Goal: Task Accomplishment & Management: Use online tool/utility

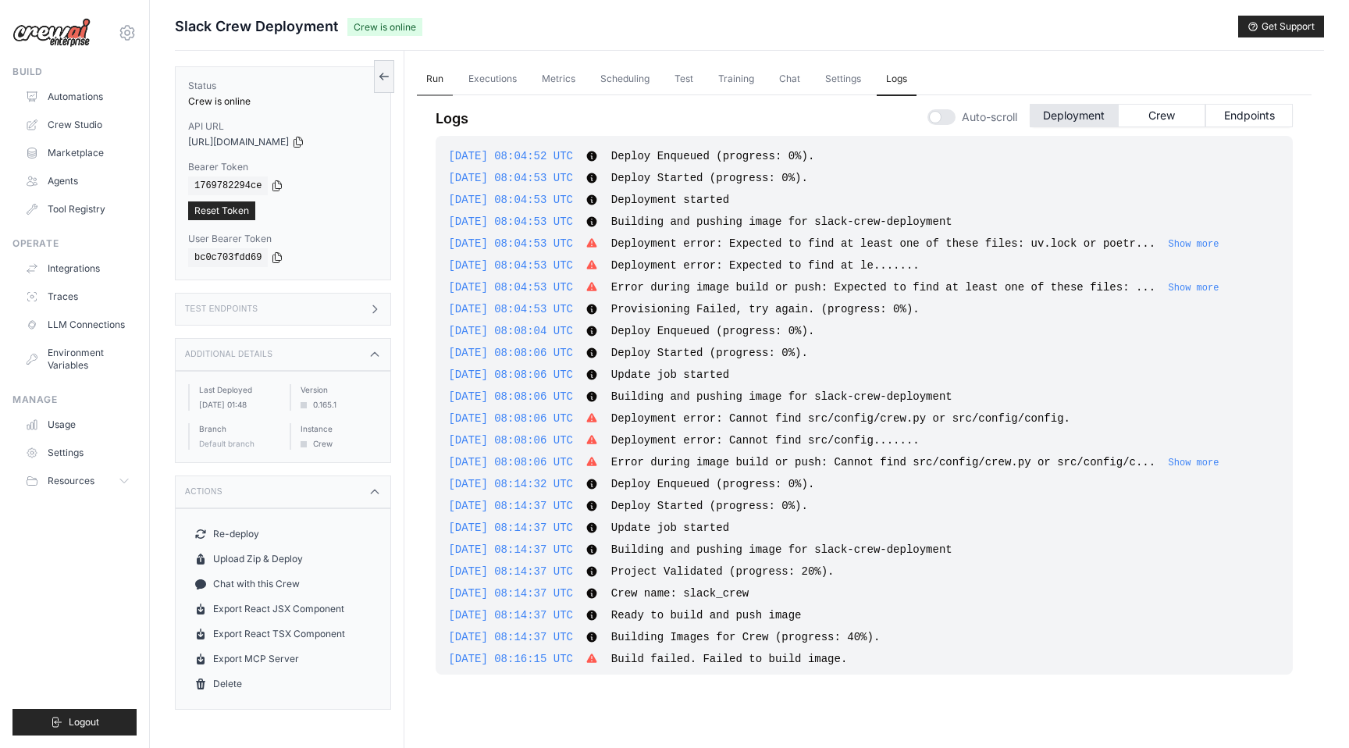
scroll to position [1147, 0]
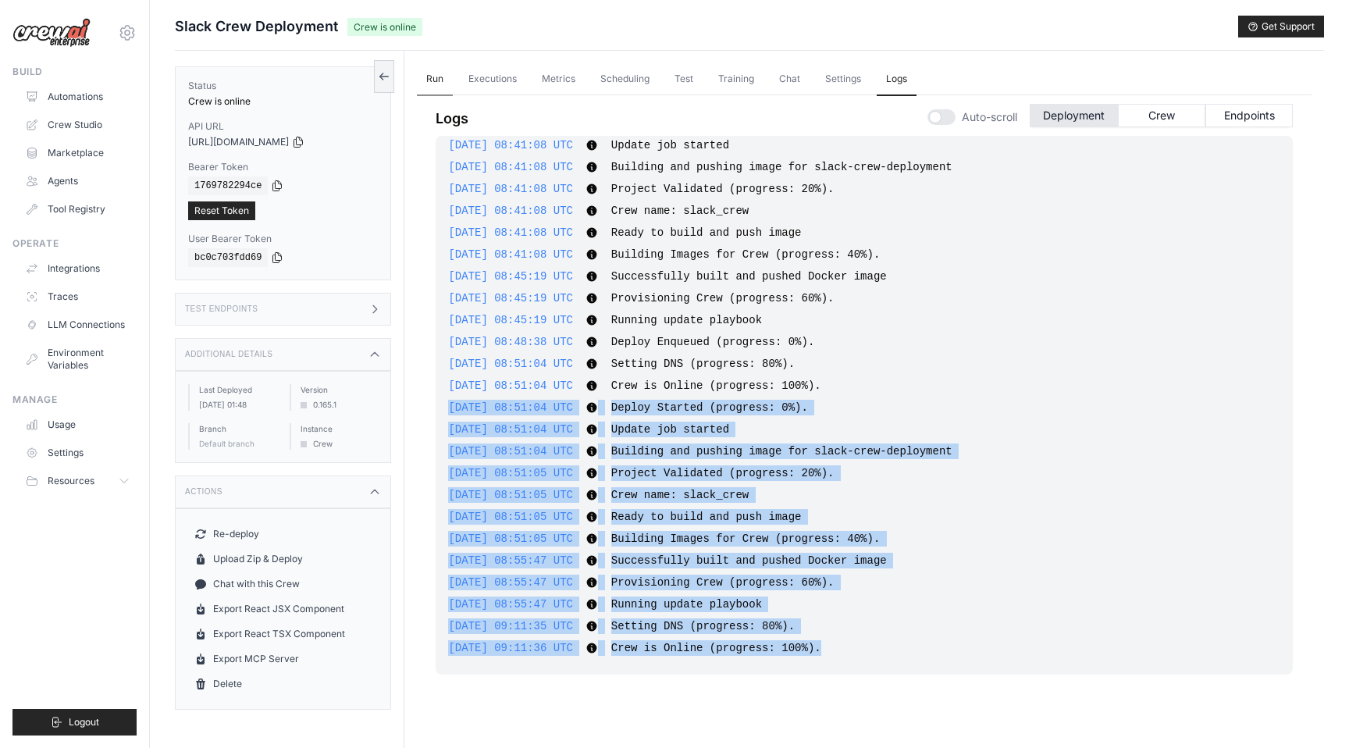
click at [437, 78] on link "Run" at bounding box center [435, 79] width 36 height 33
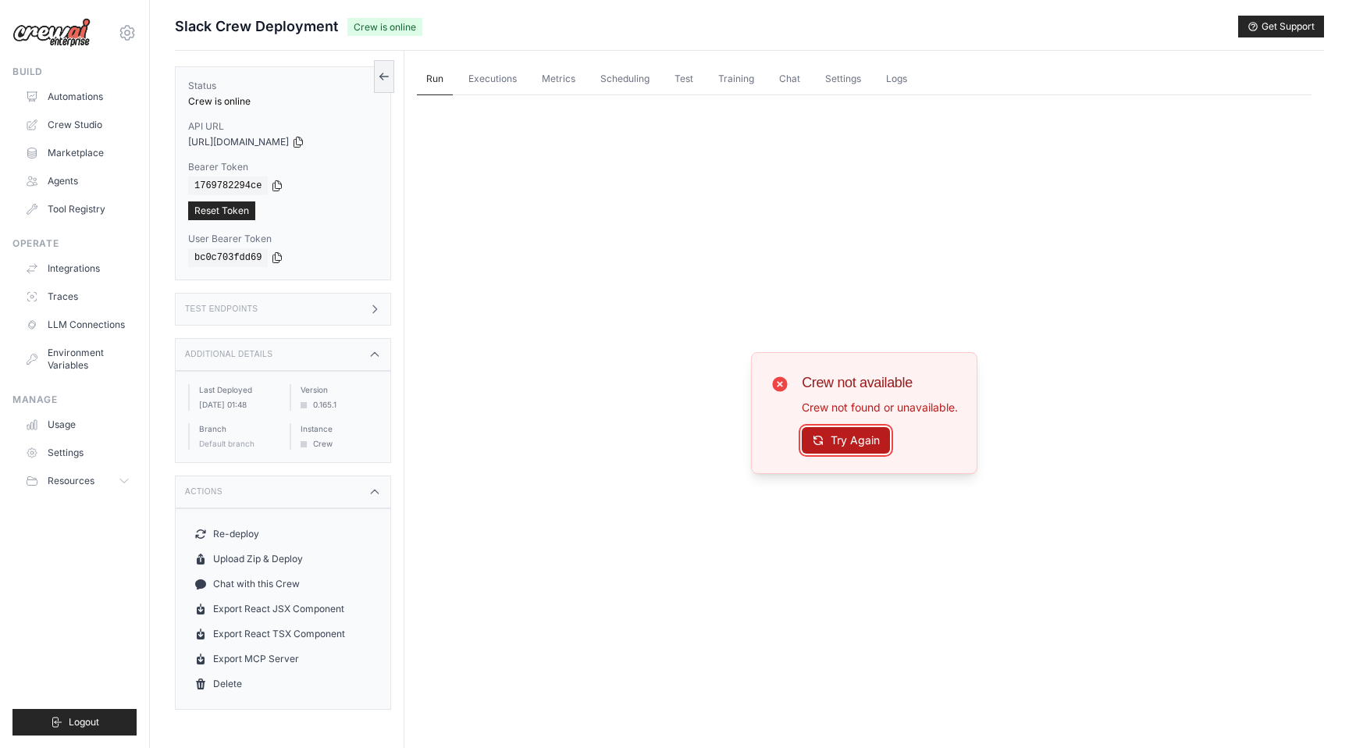
click at [837, 439] on button "Try Again" at bounding box center [846, 440] width 88 height 27
click at [125, 31] on icon at bounding box center [127, 32] width 5 height 5
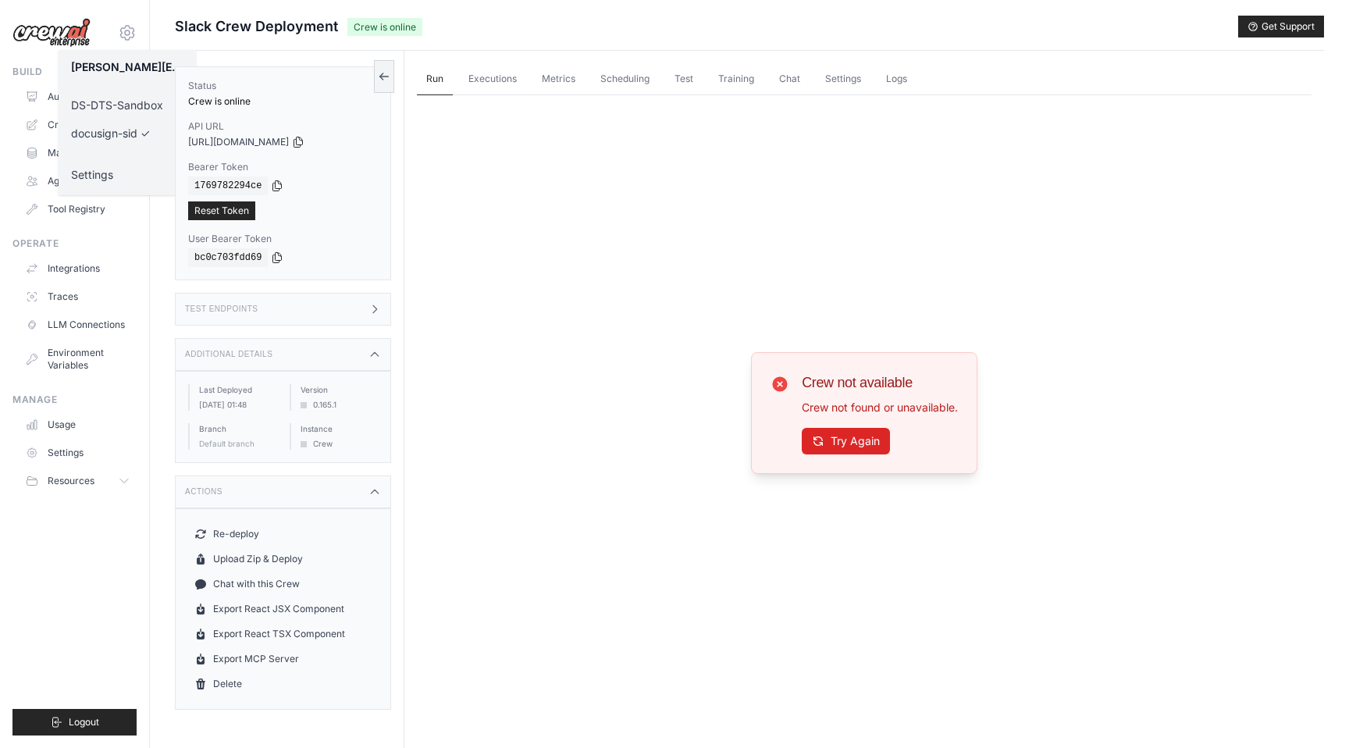
click at [123, 102] on link "DS-DTS-Sandbox" at bounding box center [127, 105] width 137 height 28
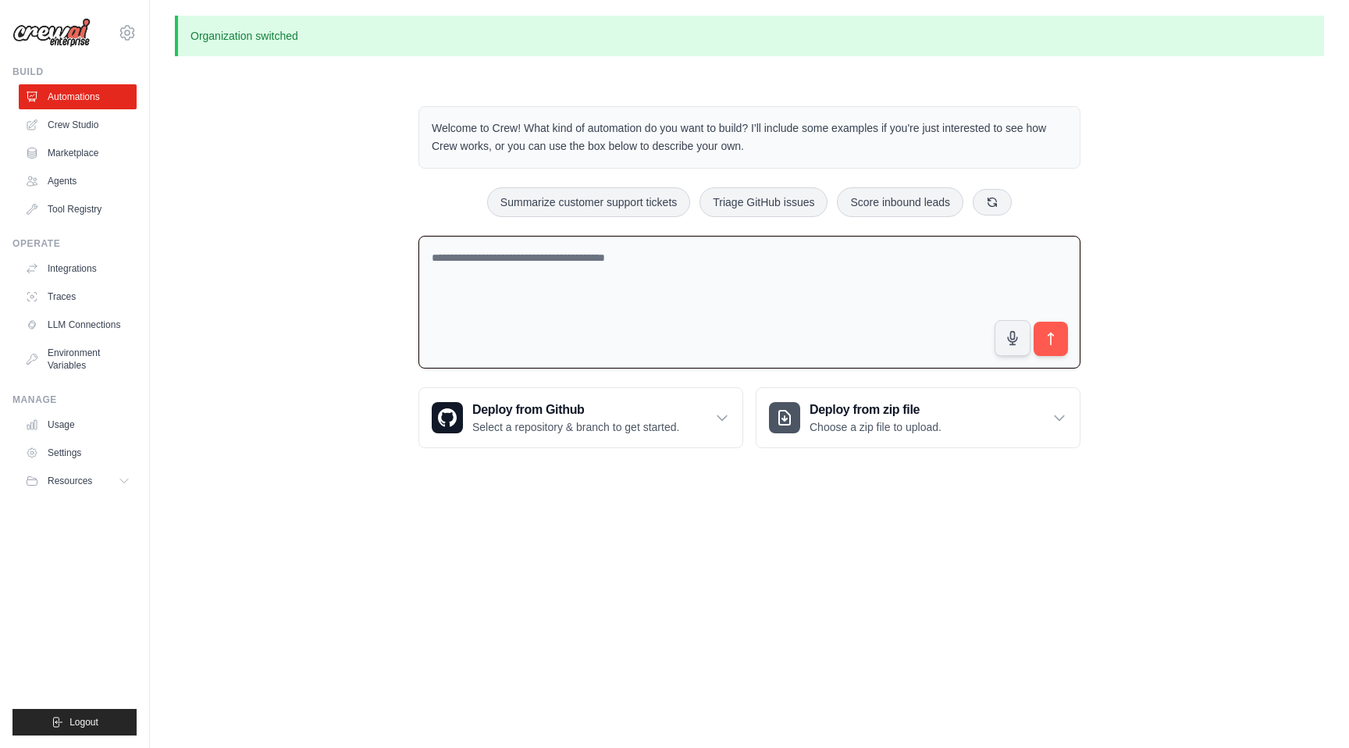
click at [696, 278] on textarea at bounding box center [749, 302] width 662 height 133
paste textarea "**********"
type textarea "**********"
click at [1050, 341] on icon "submit" at bounding box center [1050, 338] width 5 height 12
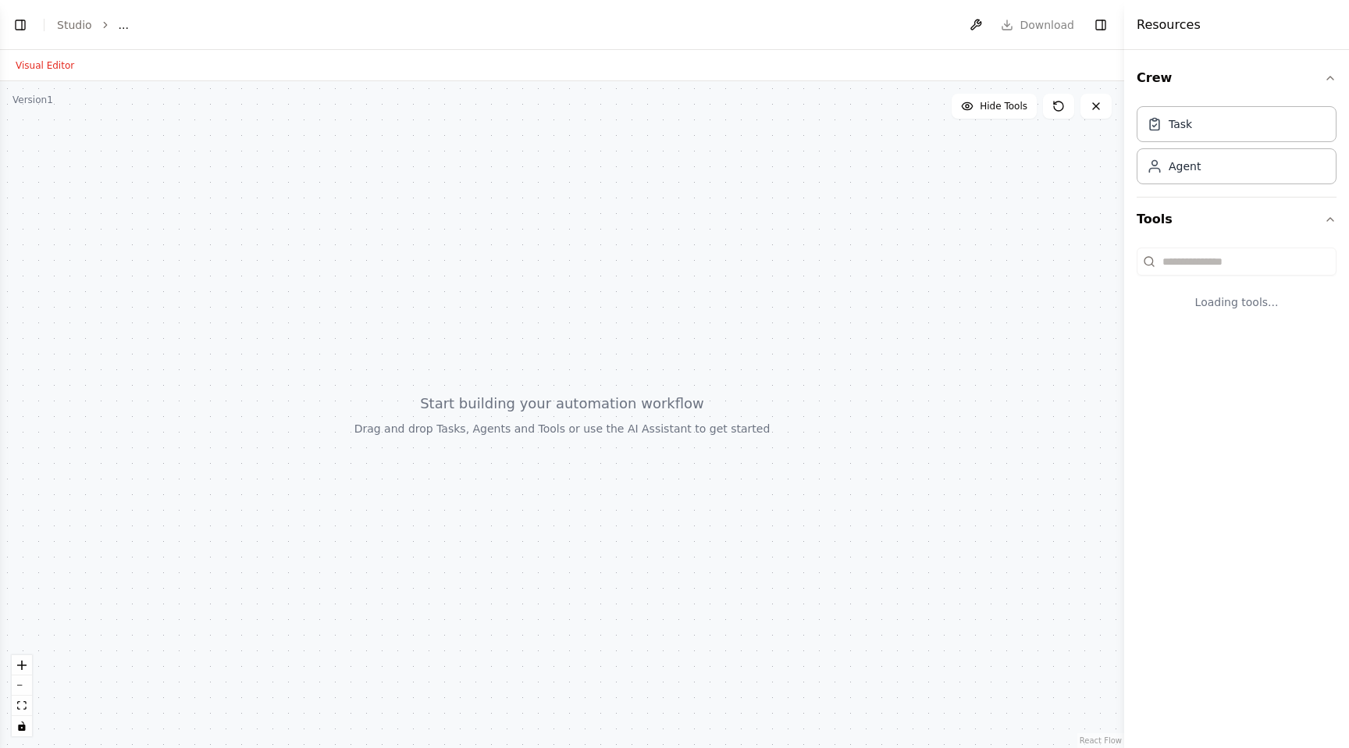
select select "****"
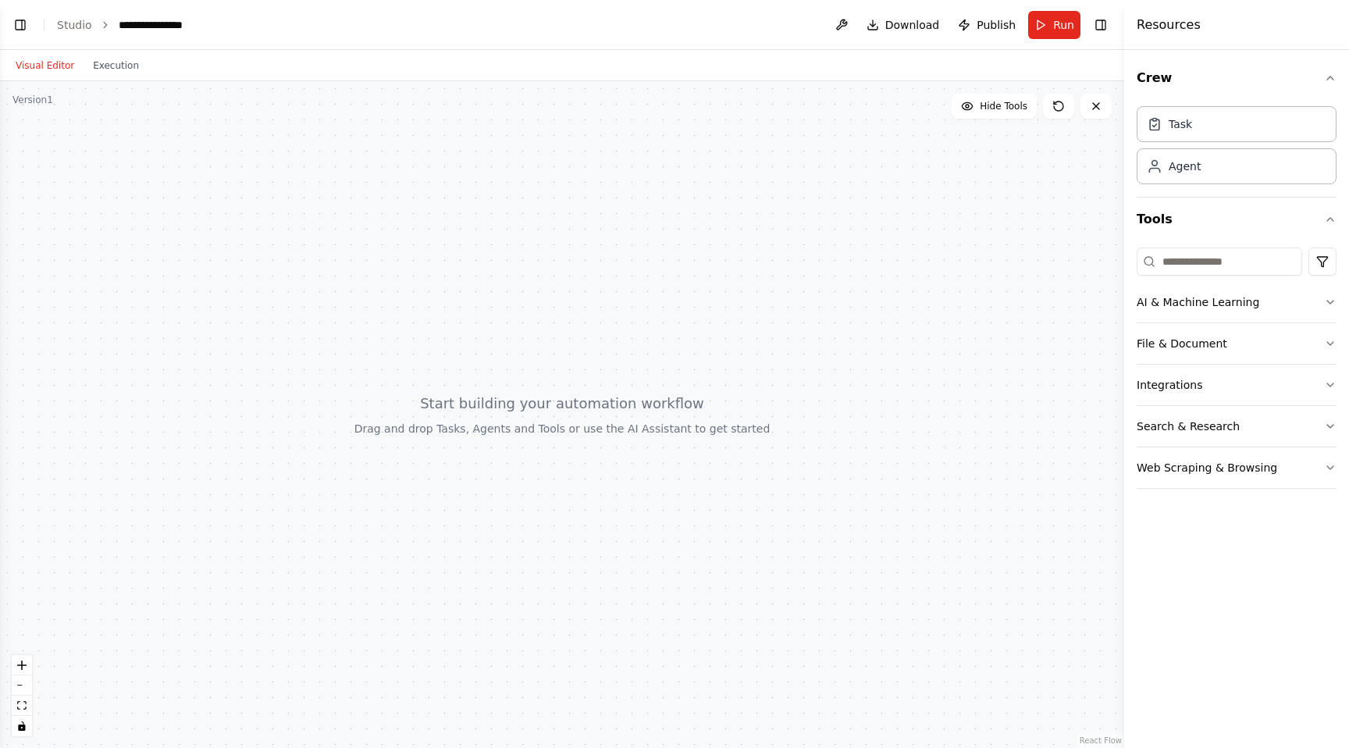
click at [21, 12] on header "**********" at bounding box center [562, 25] width 1124 height 50
click at [21, 16] on button "Toggle Left Sidebar" at bounding box center [20, 25] width 22 height 22
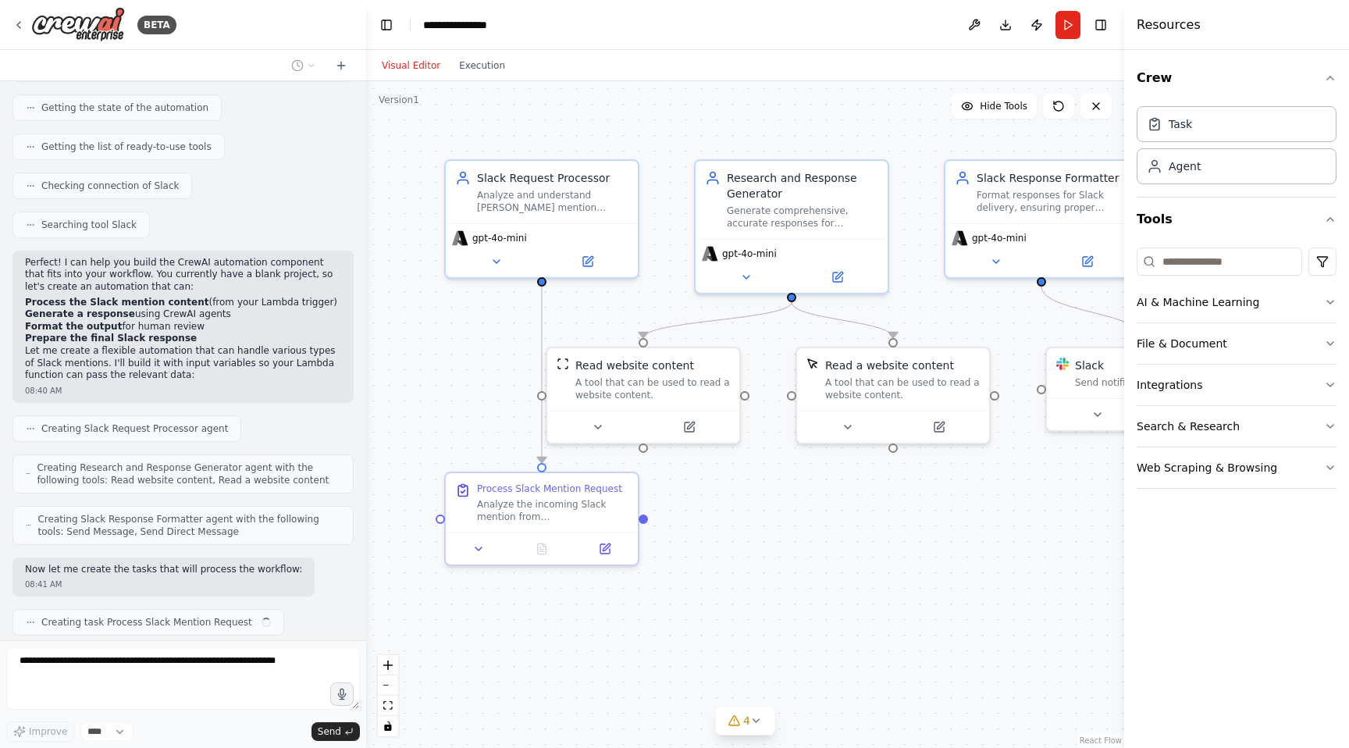
scroll to position [255, 0]
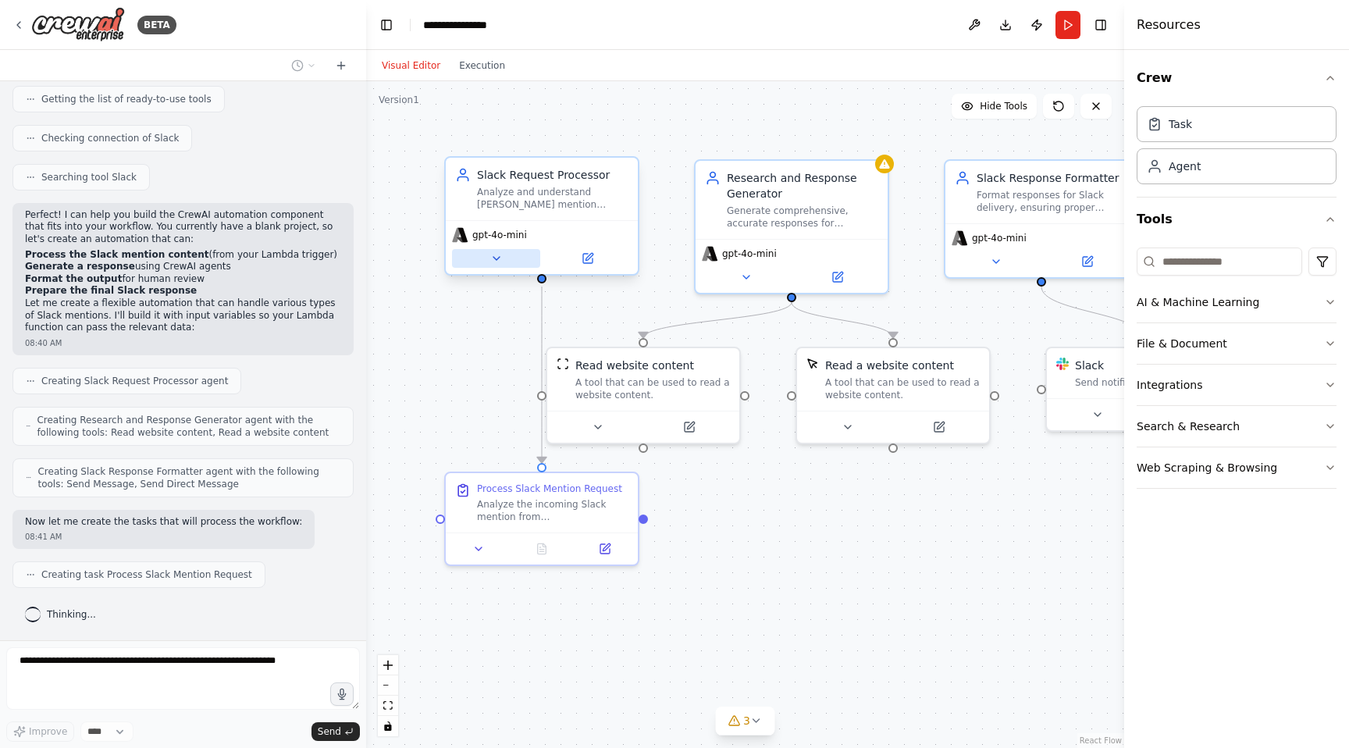
click at [507, 262] on button at bounding box center [496, 258] width 88 height 19
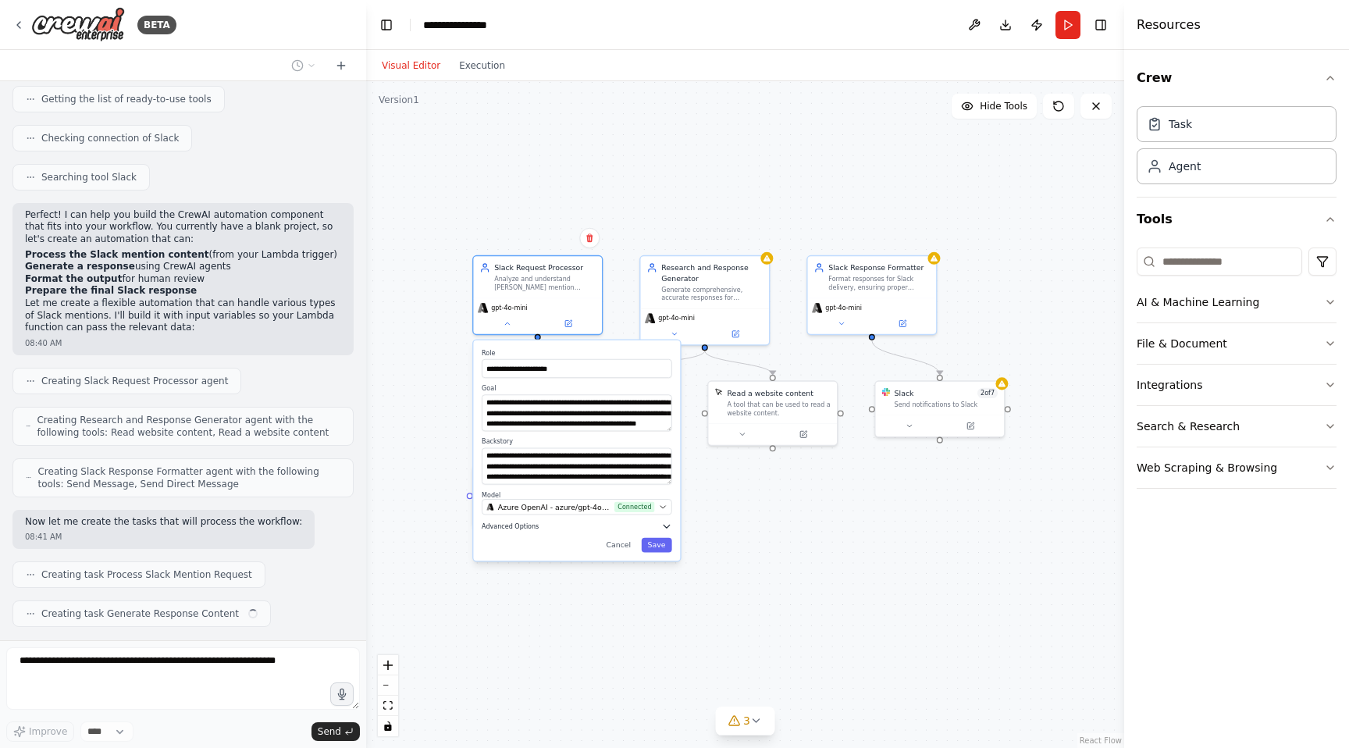
scroll to position [294, 0]
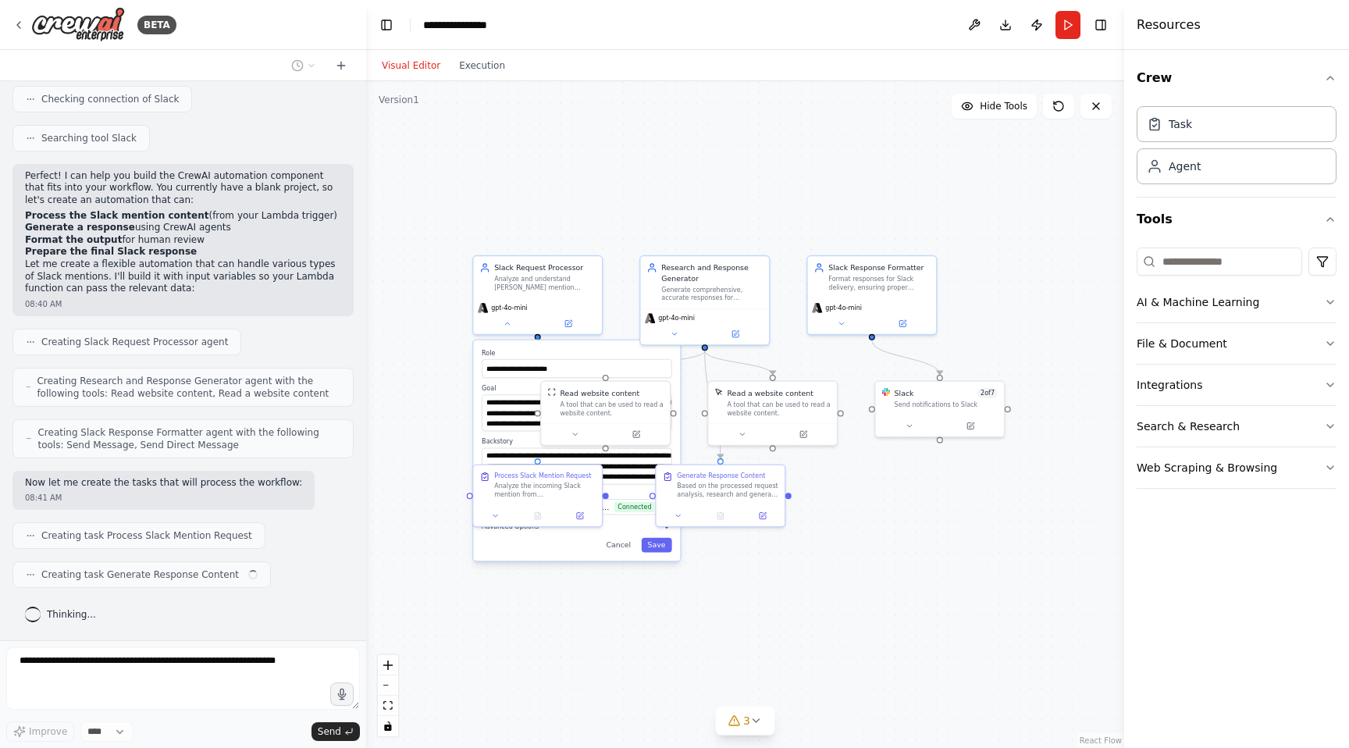
click at [532, 528] on span "Advanced Options" at bounding box center [510, 526] width 57 height 9
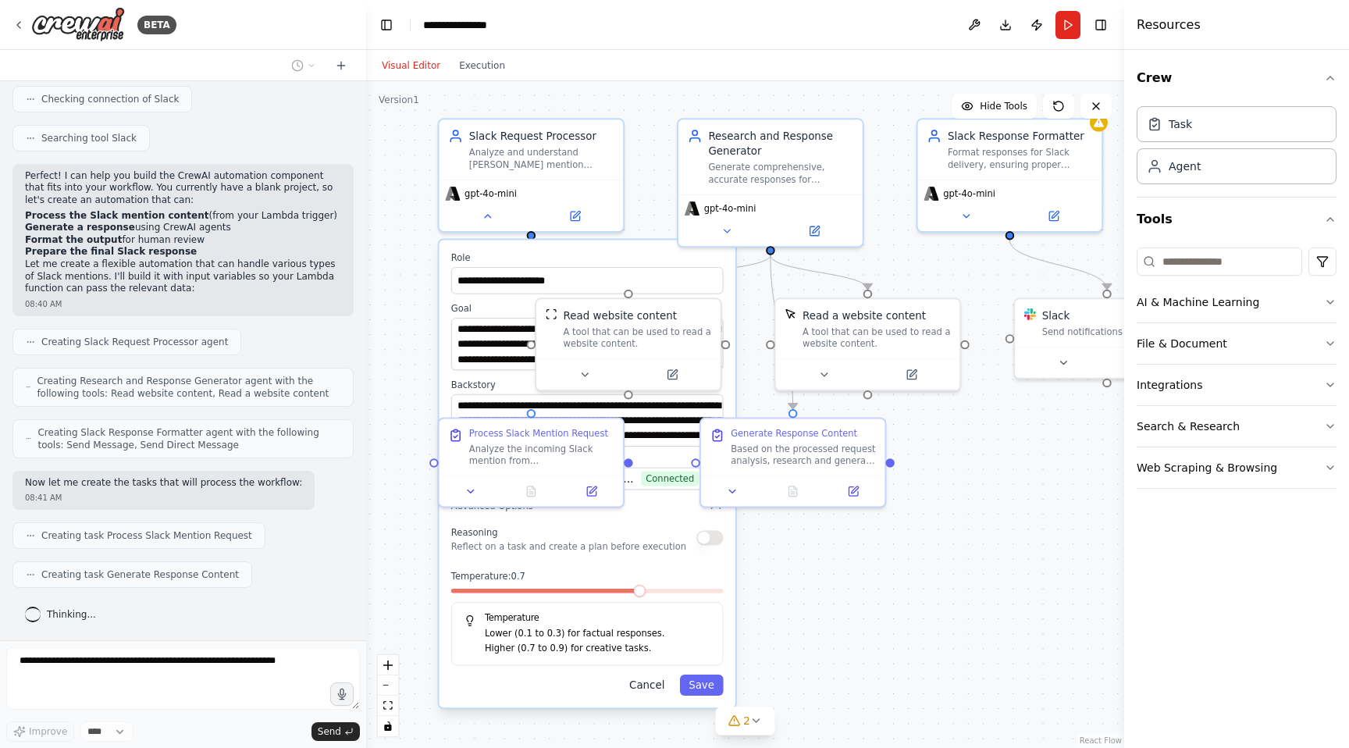
click at [653, 688] on button "Cancel" at bounding box center [646, 684] width 53 height 21
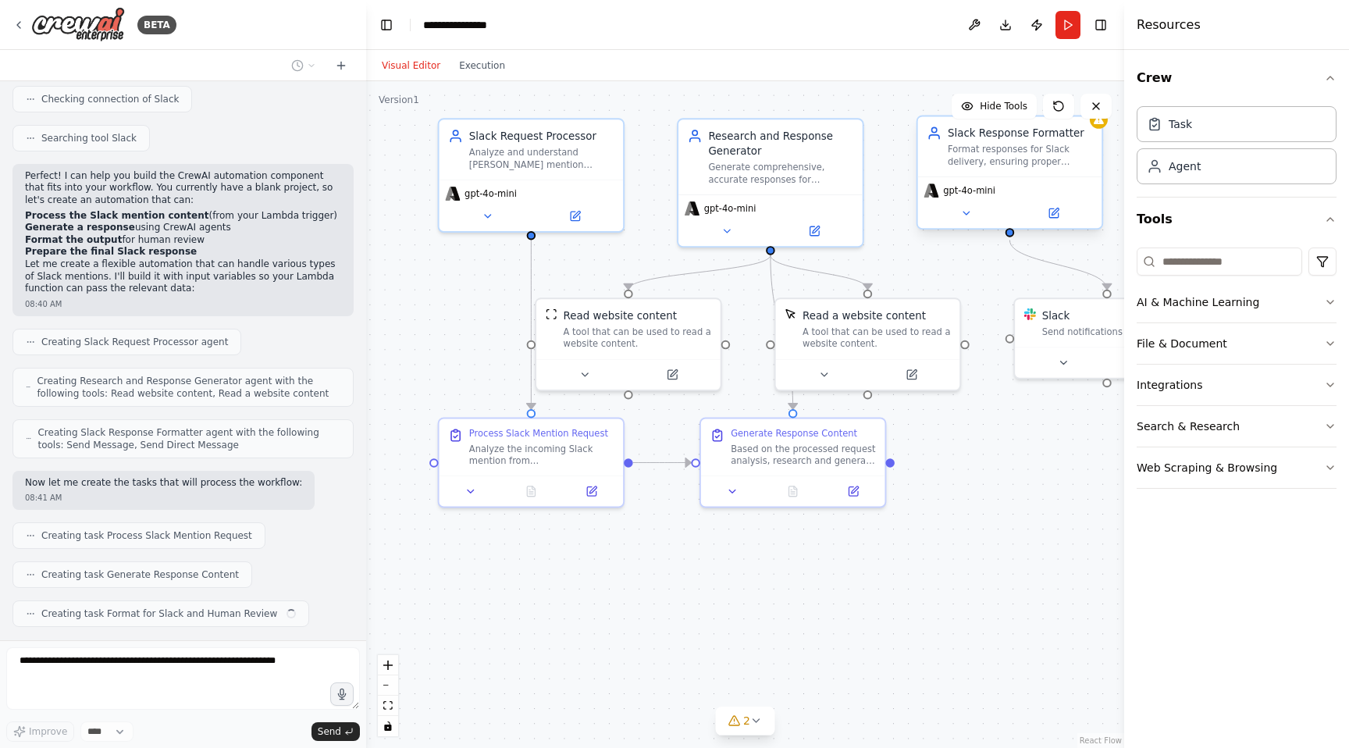
scroll to position [333, 0]
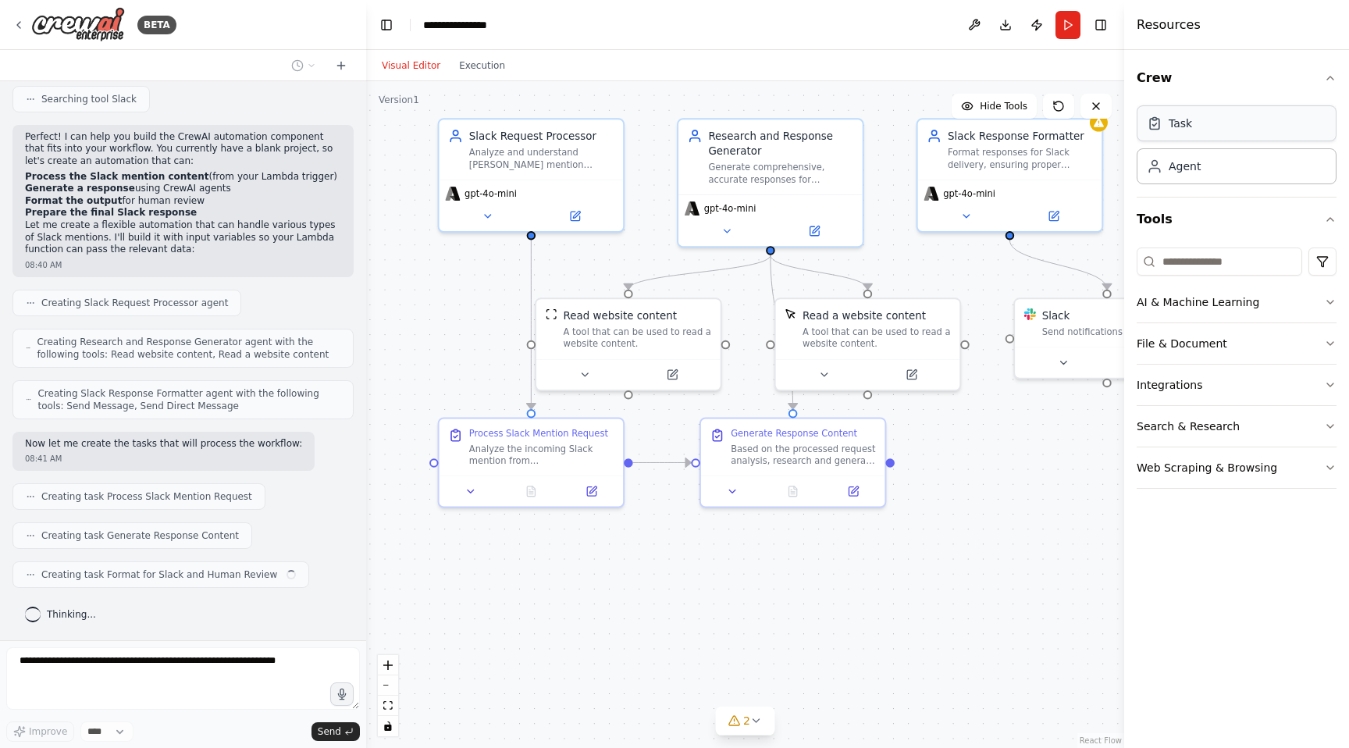
click at [1168, 135] on div "Task" at bounding box center [1236, 123] width 200 height 36
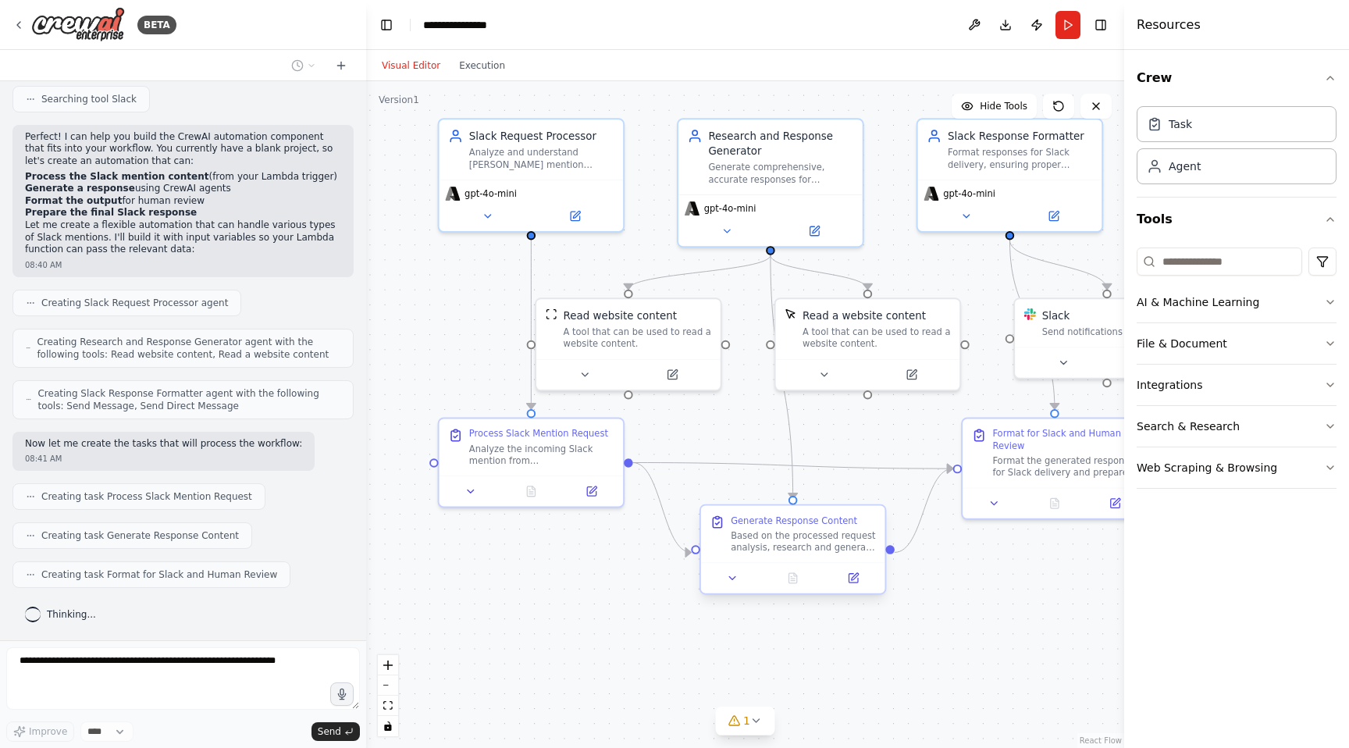
click at [755, 531] on div "Based on the processed request analysis, research and generate a comprehensive …" at bounding box center [803, 541] width 145 height 24
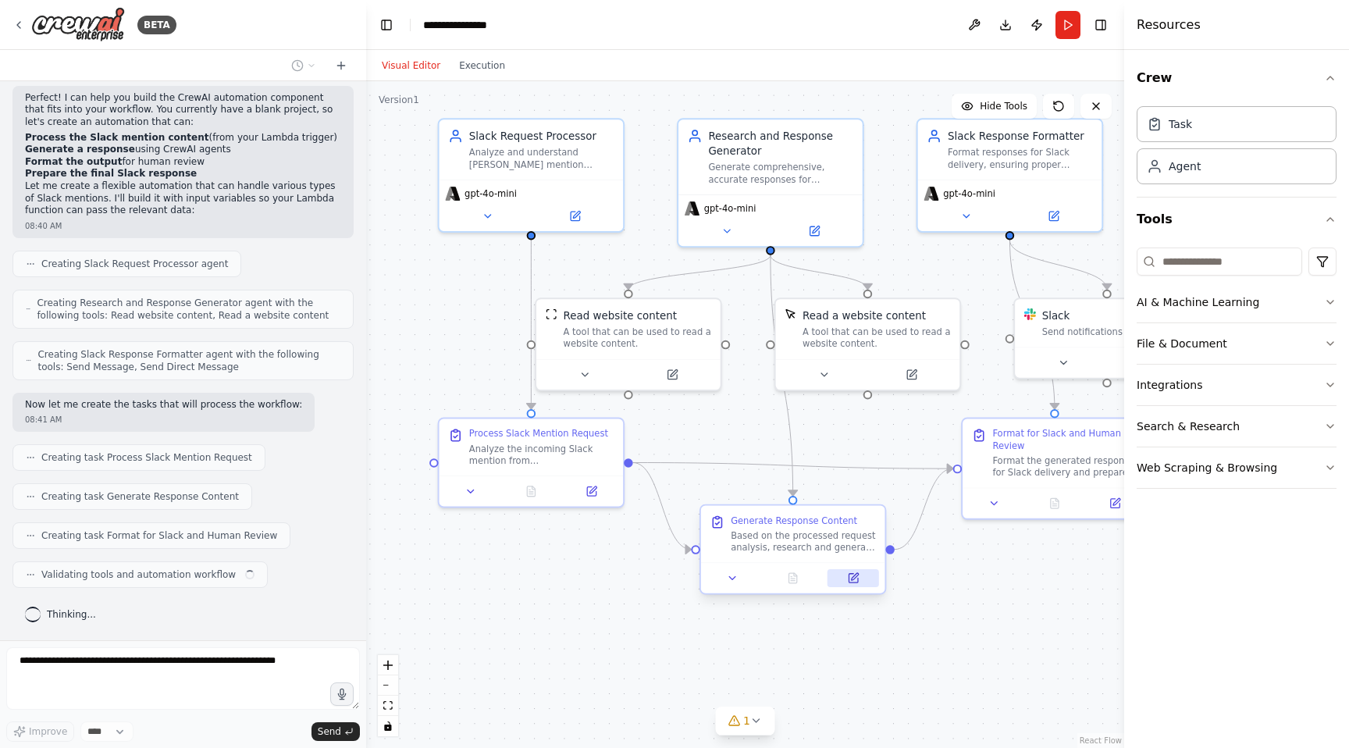
click at [855, 574] on icon at bounding box center [853, 578] width 12 height 12
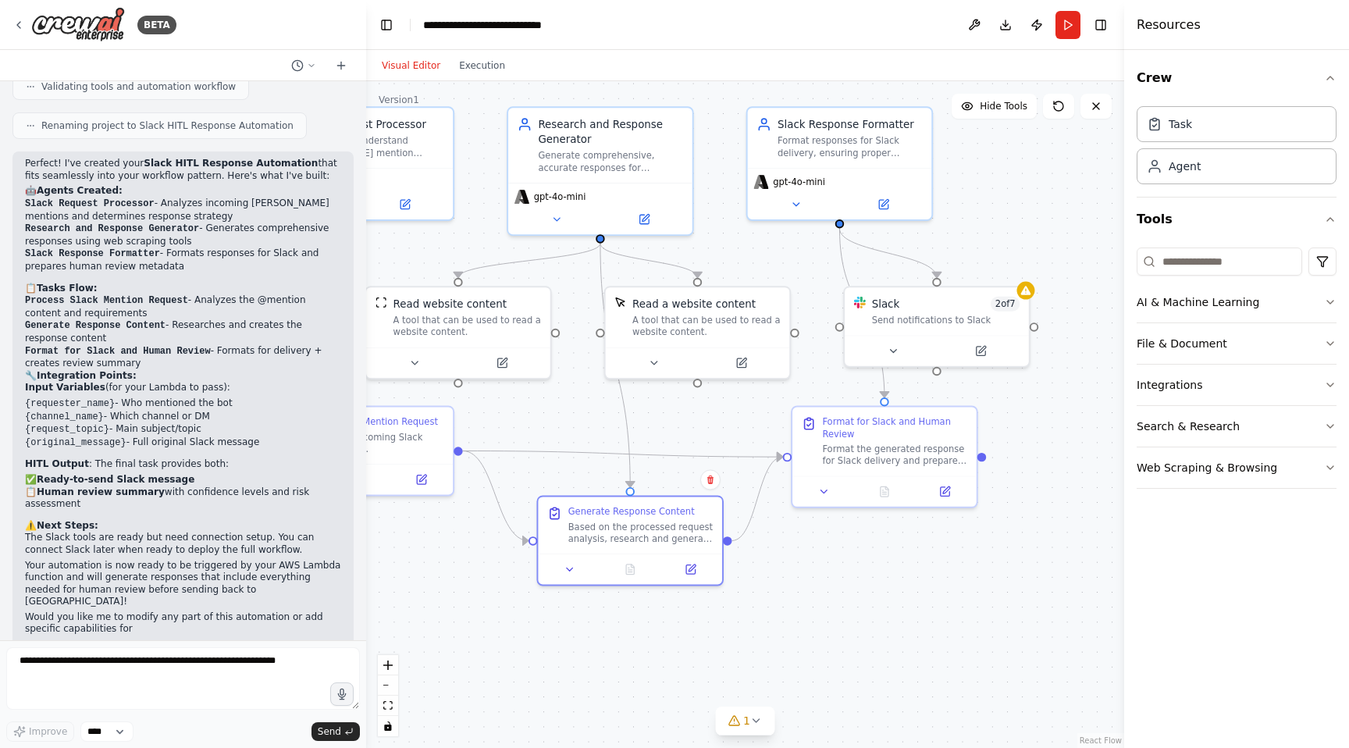
scroll to position [872, 0]
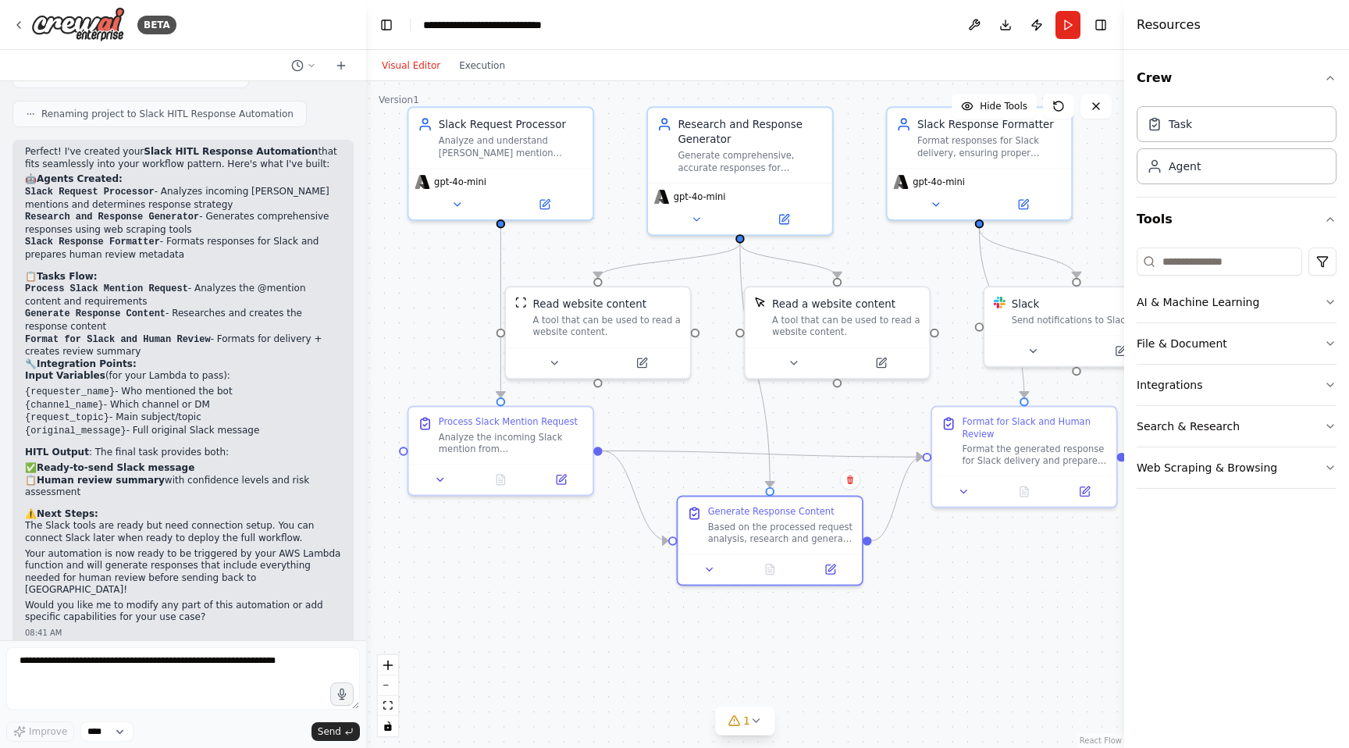
drag, startPoint x: 828, startPoint y: 452, endPoint x: 798, endPoint y: 437, distance: 33.2
click at [798, 439] on div ".deletable-edge-delete-btn { width: 20px; height: 20px; border: 0px solid #ffff…" at bounding box center [745, 414] width 758 height 667
click at [1001, 27] on button "Download" at bounding box center [1005, 25] width 25 height 28
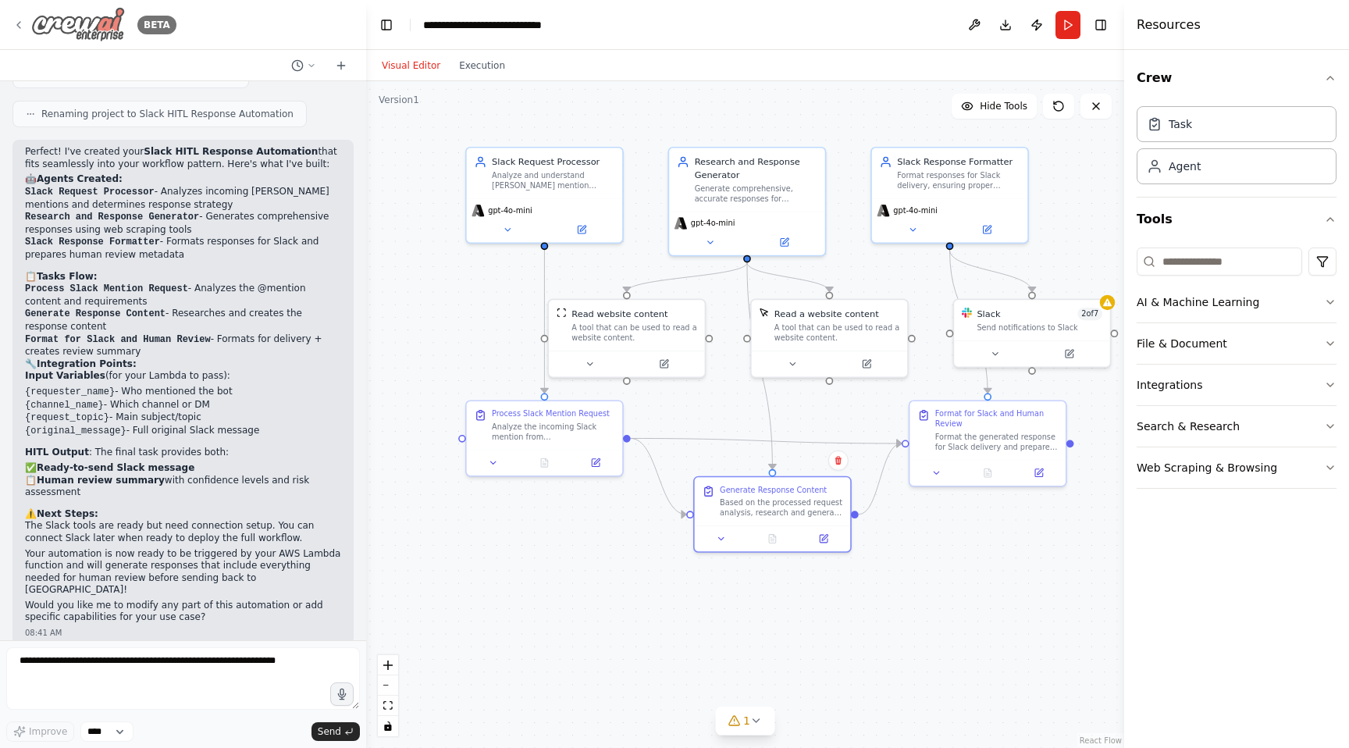
click at [27, 23] on div "BETA" at bounding box center [94, 24] width 164 height 35
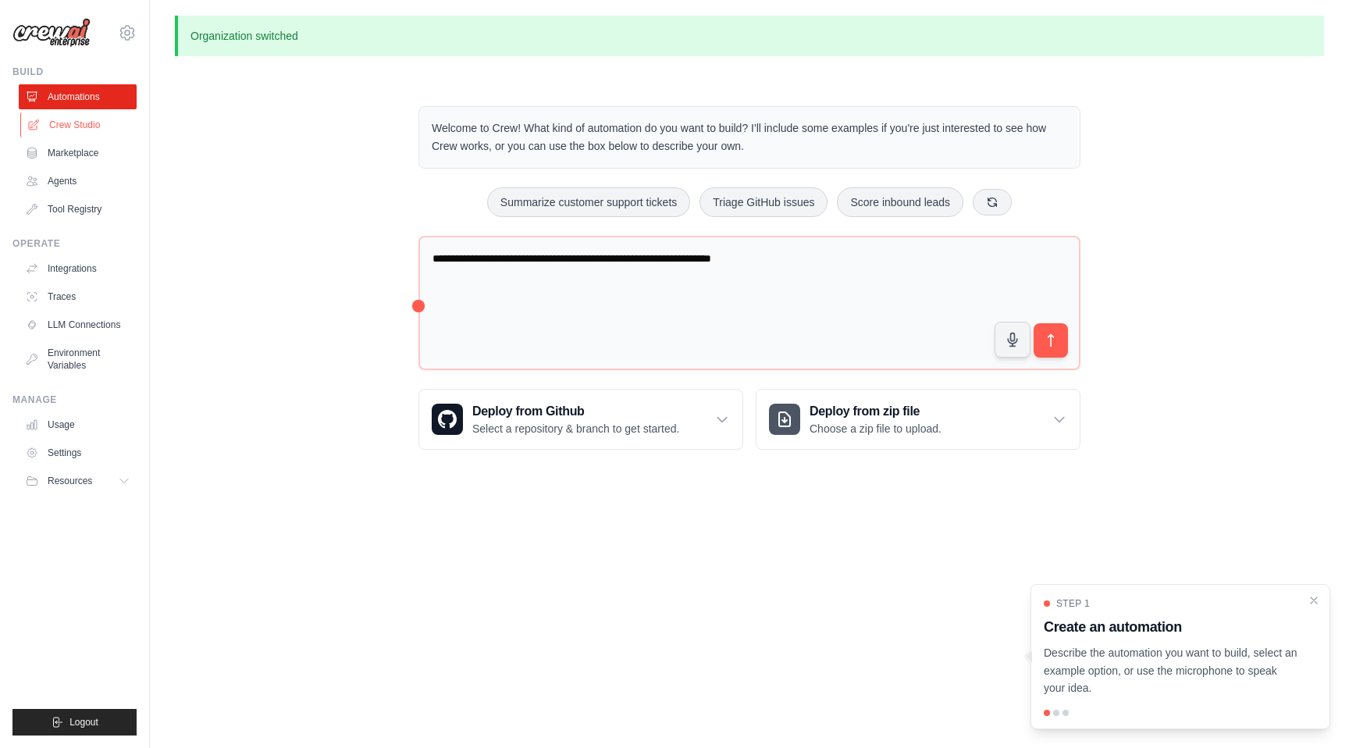
click at [69, 130] on link "Crew Studio" at bounding box center [79, 124] width 118 height 25
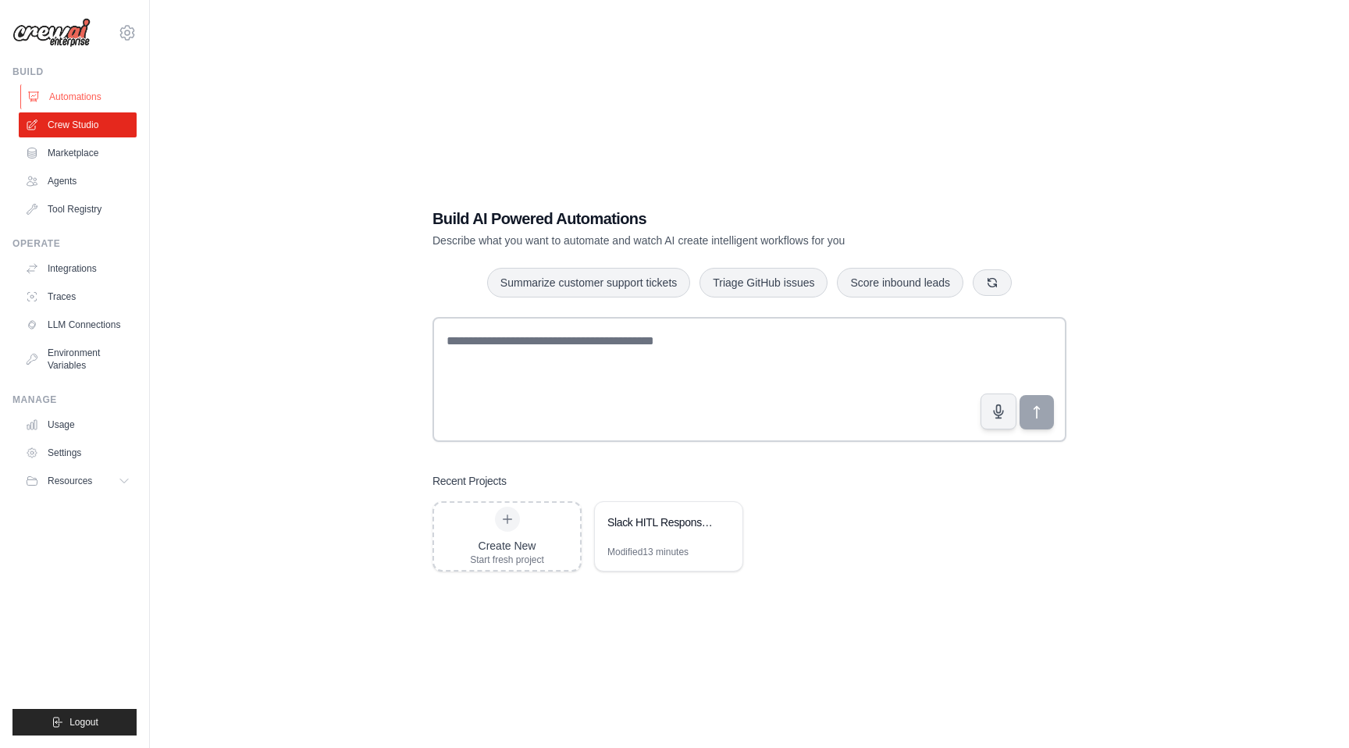
click at [57, 98] on link "Automations" at bounding box center [79, 96] width 118 height 25
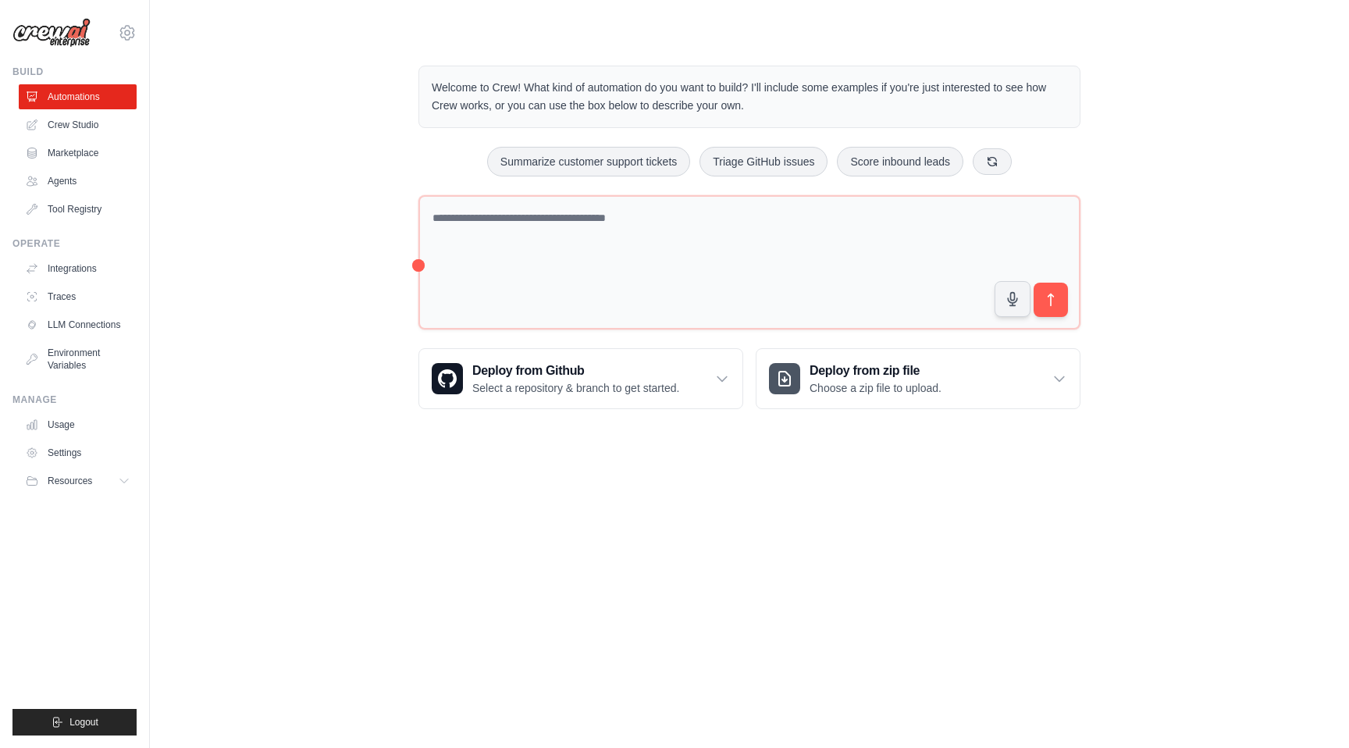
click at [137, 38] on div "sidhant.agarwal@docusign.com DS-DTS-Sandbox ✓ docusign-sid Settings Build Autom…" at bounding box center [75, 374] width 150 height 748
click at [129, 38] on icon at bounding box center [127, 32] width 19 height 19
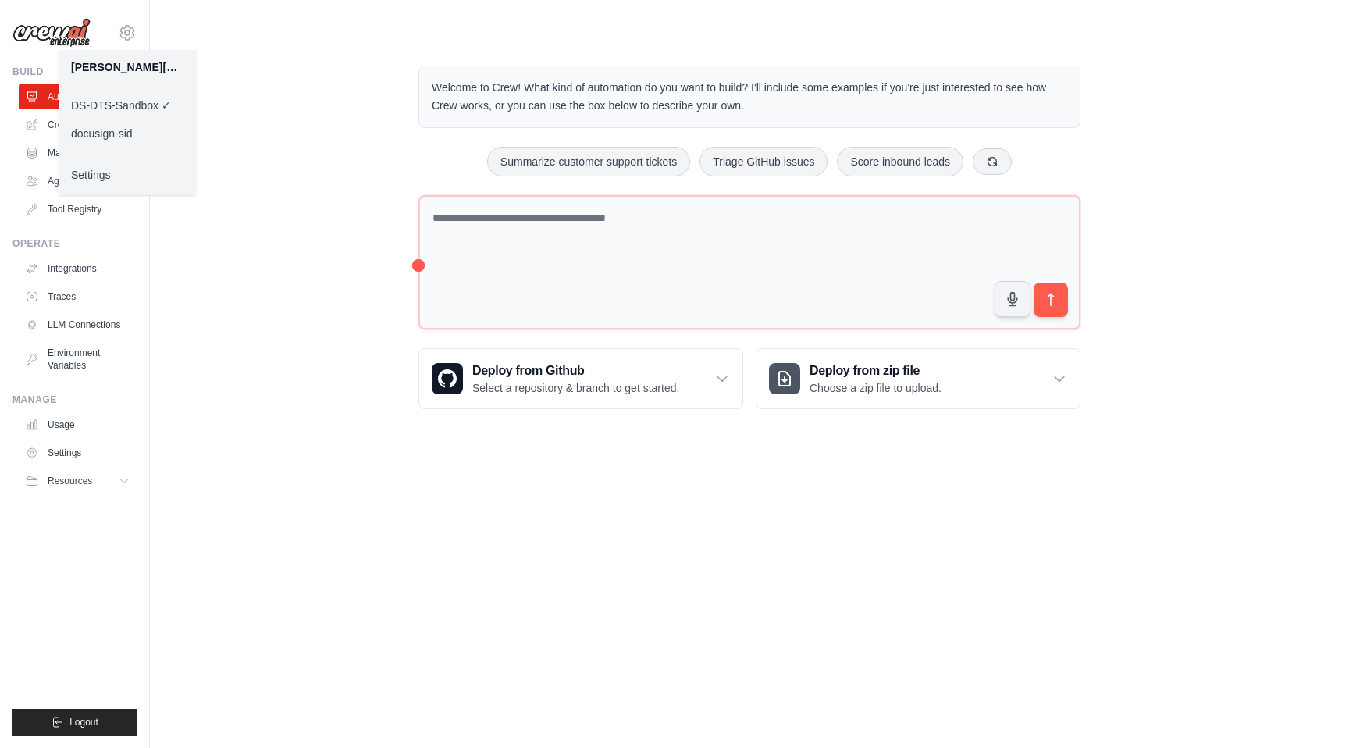
click at [122, 137] on link "docusign-sid" at bounding box center [127, 133] width 137 height 28
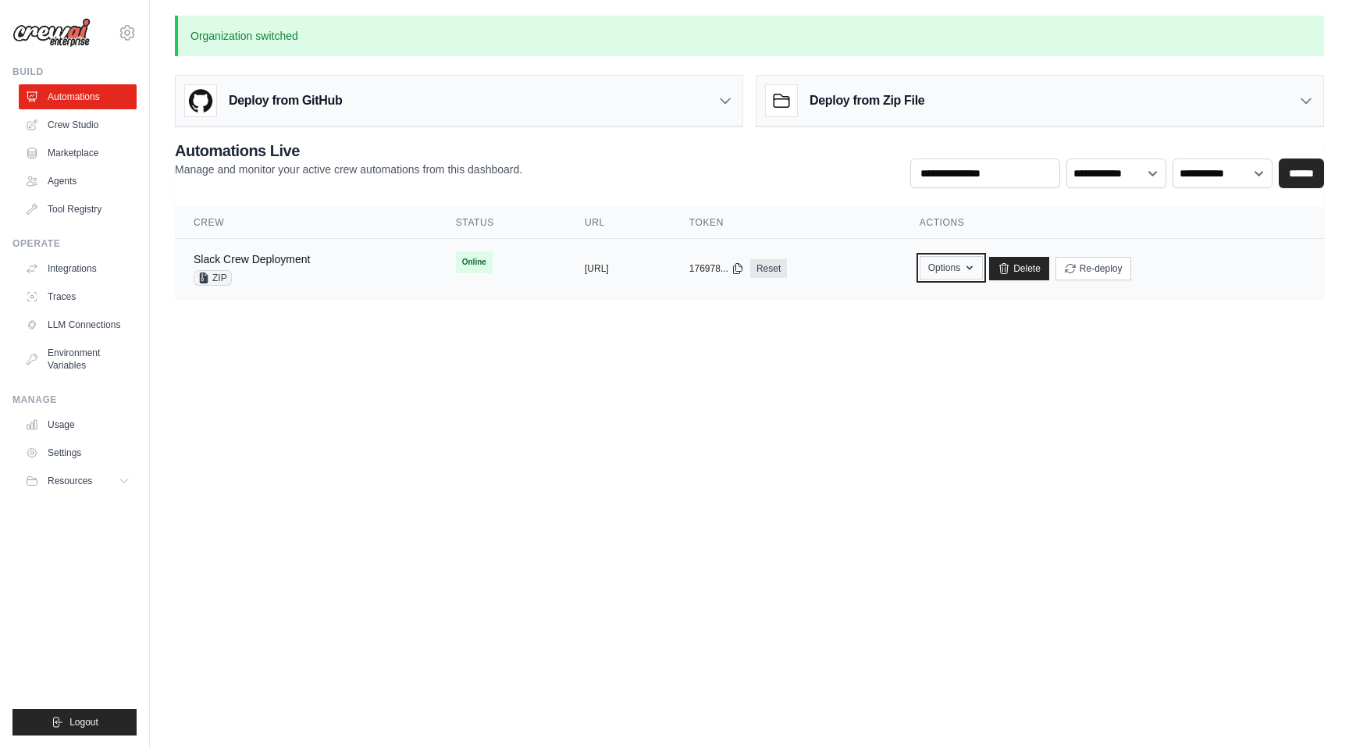
click at [983, 272] on button "Options" at bounding box center [950, 267] width 63 height 23
click at [933, 302] on button "Upload Zip & Deploy" at bounding box center [870, 303] width 125 height 28
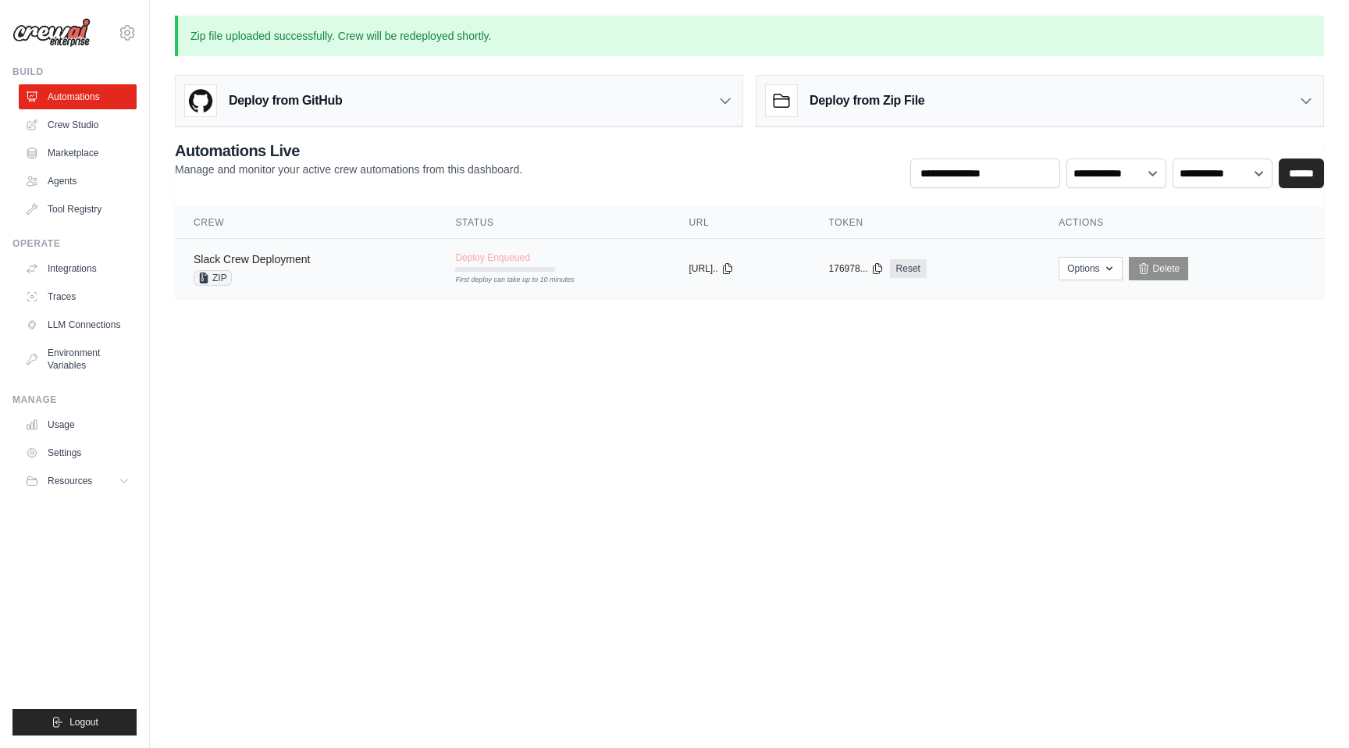
click at [297, 265] on link "Slack Crew Deployment" at bounding box center [252, 259] width 116 height 12
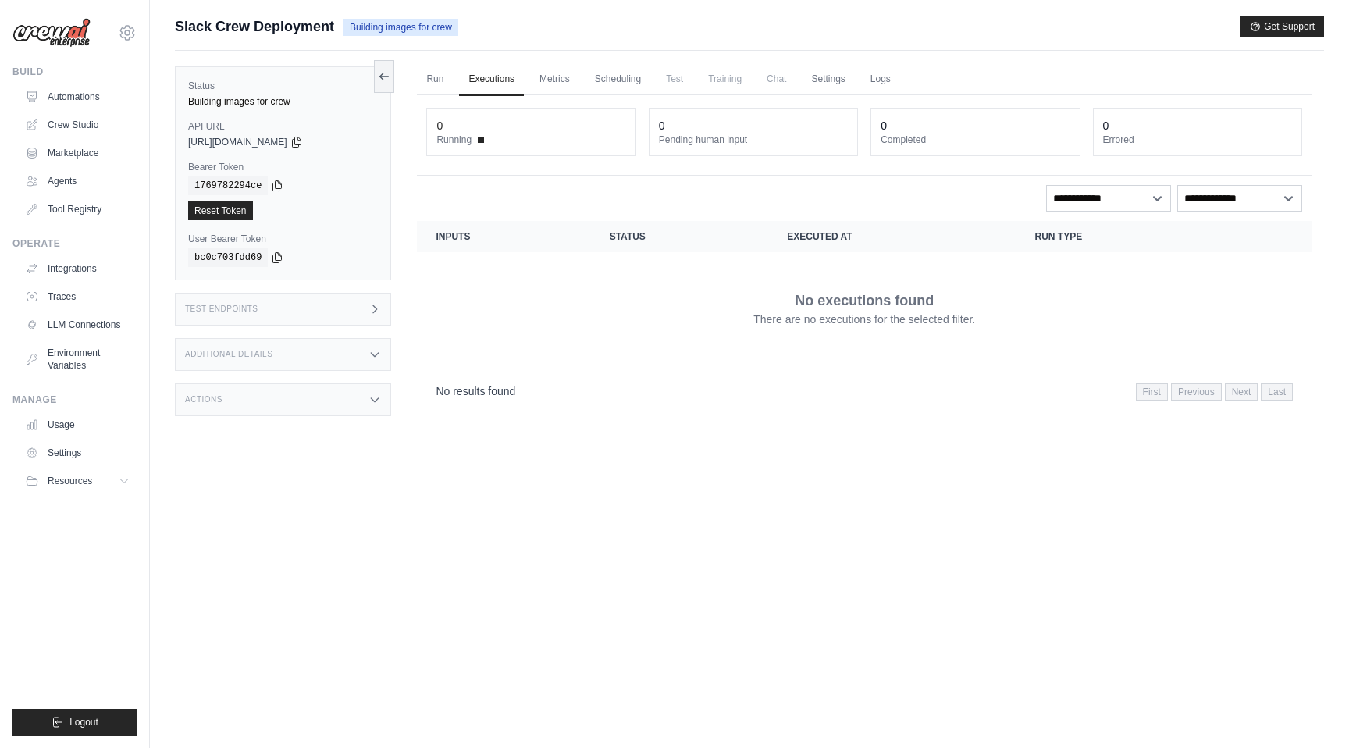
click at [367, 396] on div "Actions" at bounding box center [283, 399] width 216 height 33
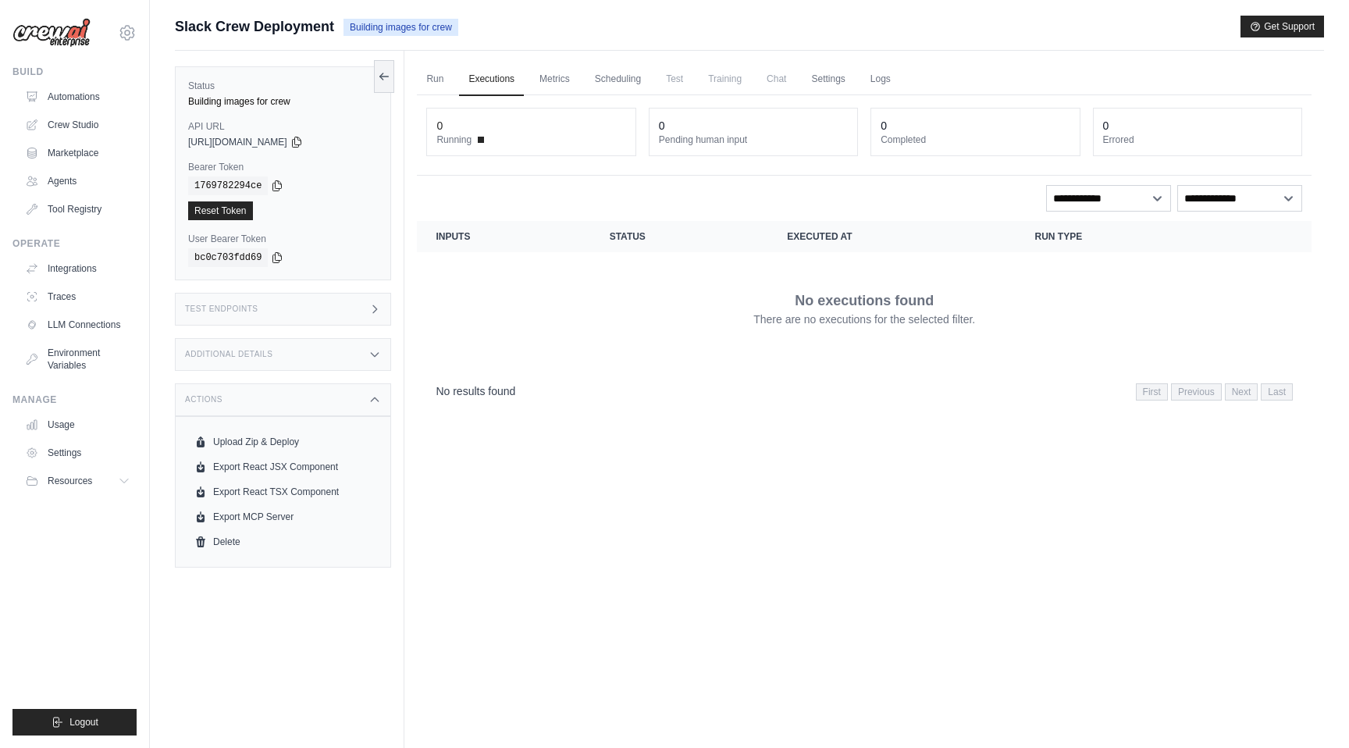
click at [366, 364] on div "Additional Details" at bounding box center [283, 354] width 216 height 33
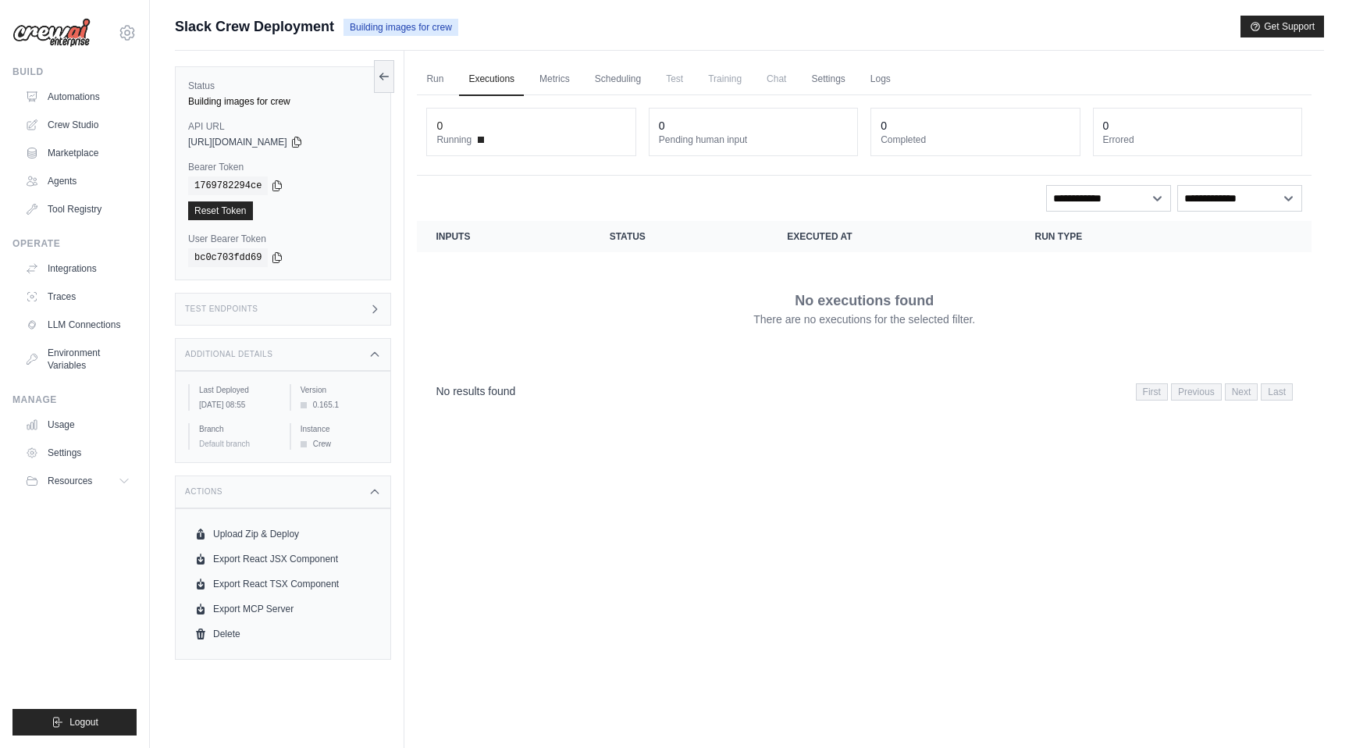
click at [365, 324] on div "Test Endpoints" at bounding box center [283, 309] width 216 height 33
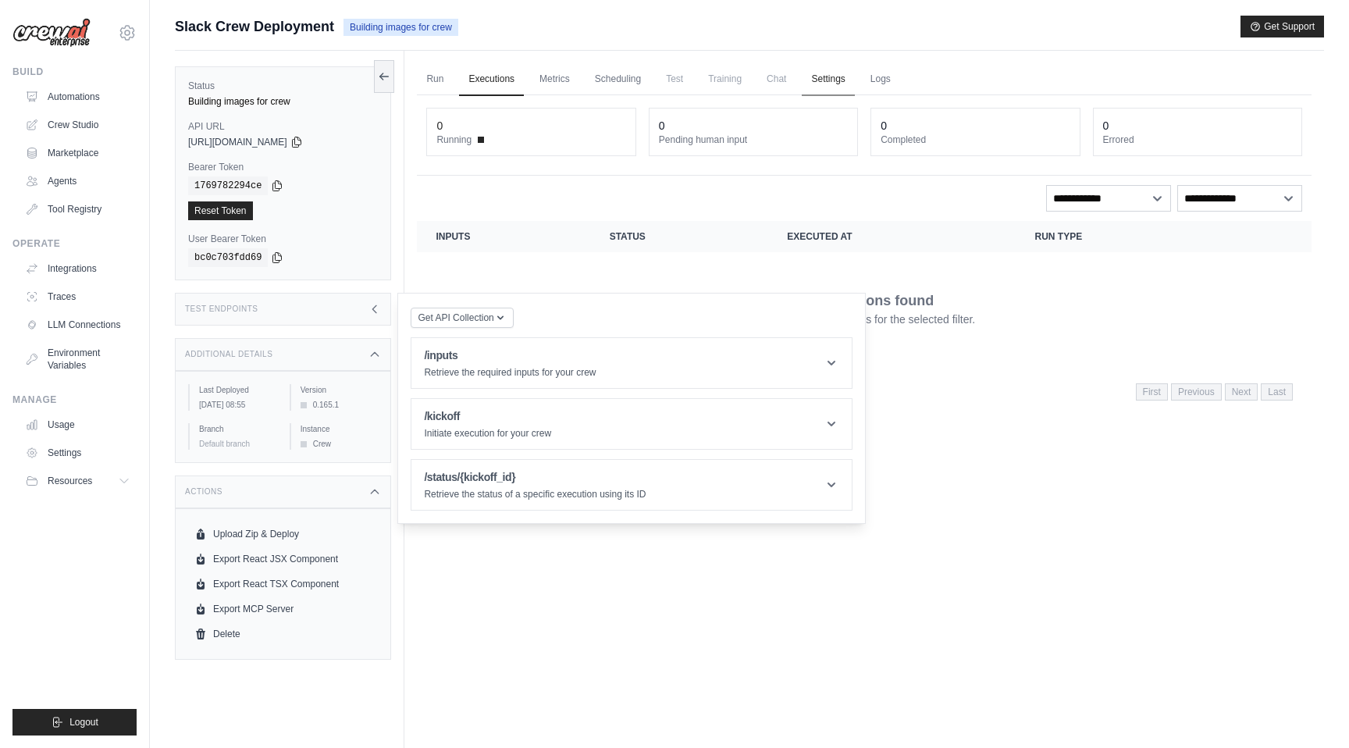
click at [826, 81] on link "Settings" at bounding box center [828, 79] width 52 height 33
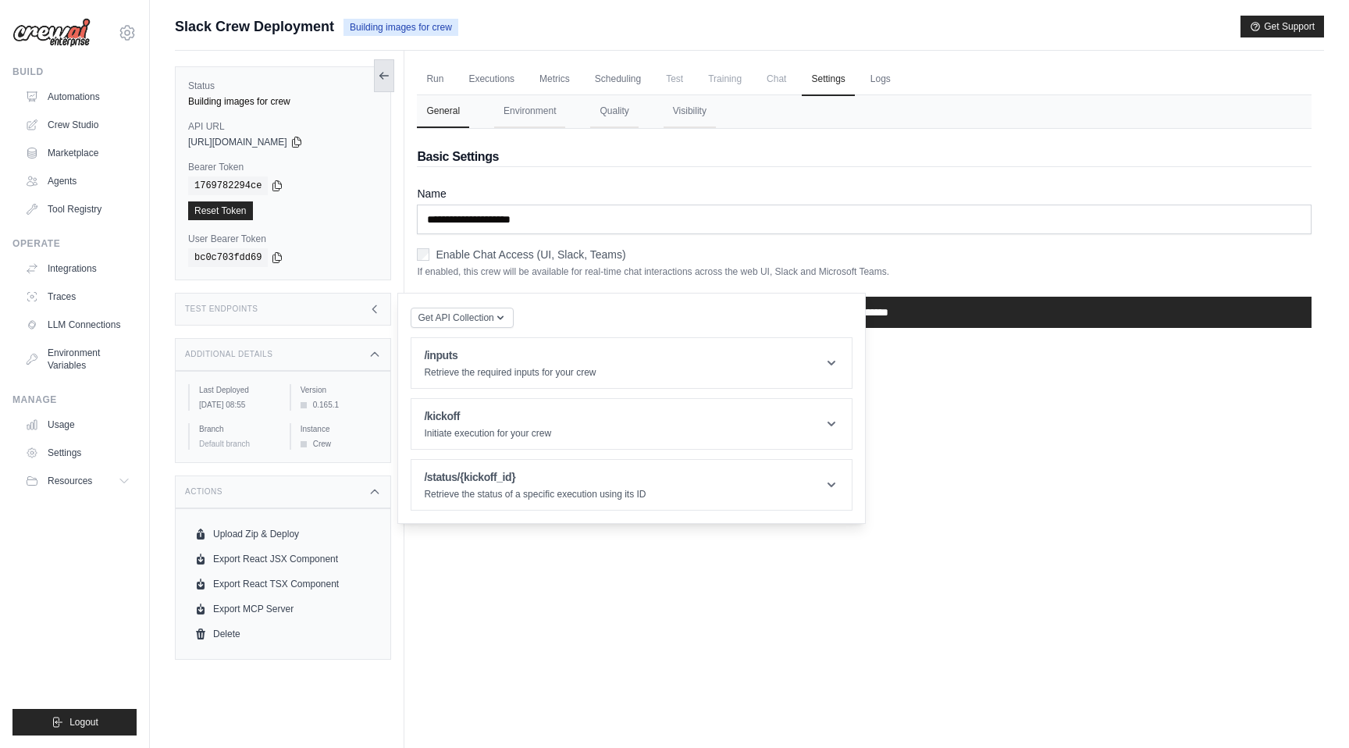
click at [382, 81] on icon at bounding box center [384, 75] width 12 height 12
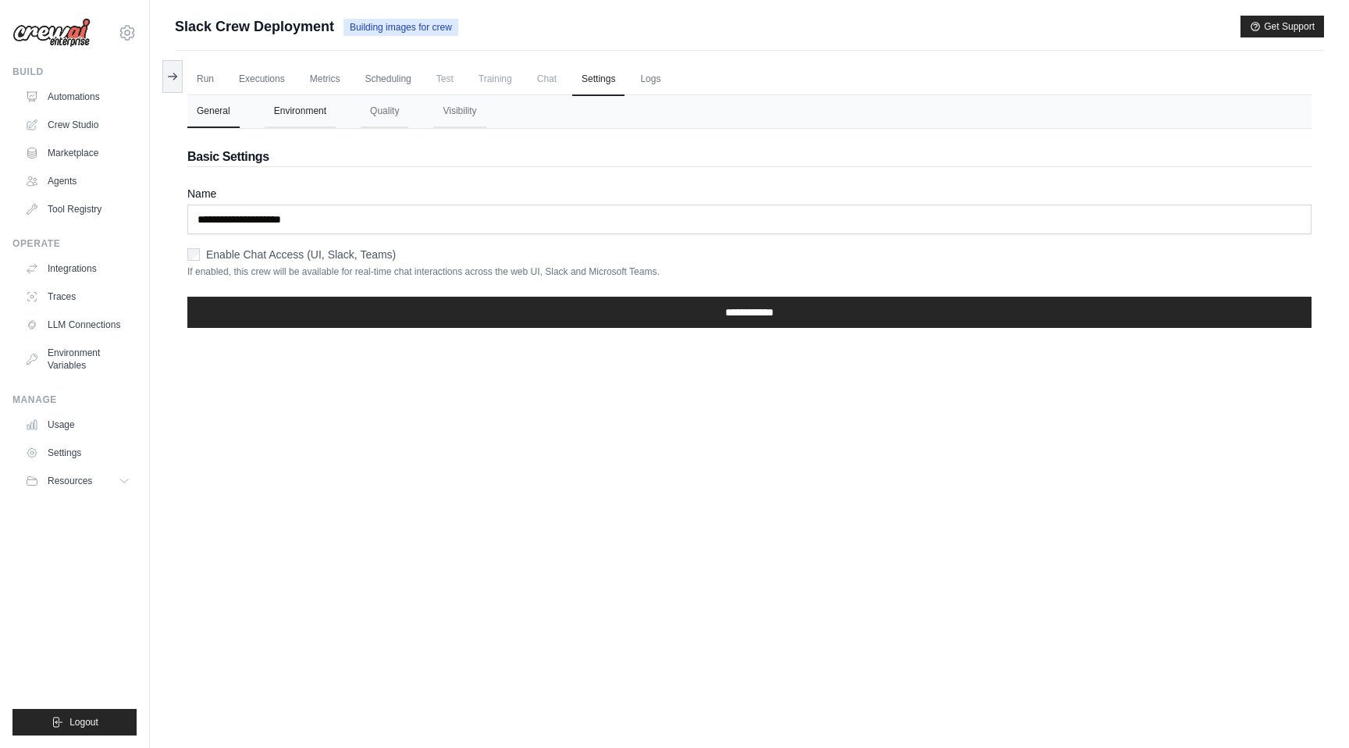
click at [302, 123] on button "Environment" at bounding box center [300, 111] width 71 height 33
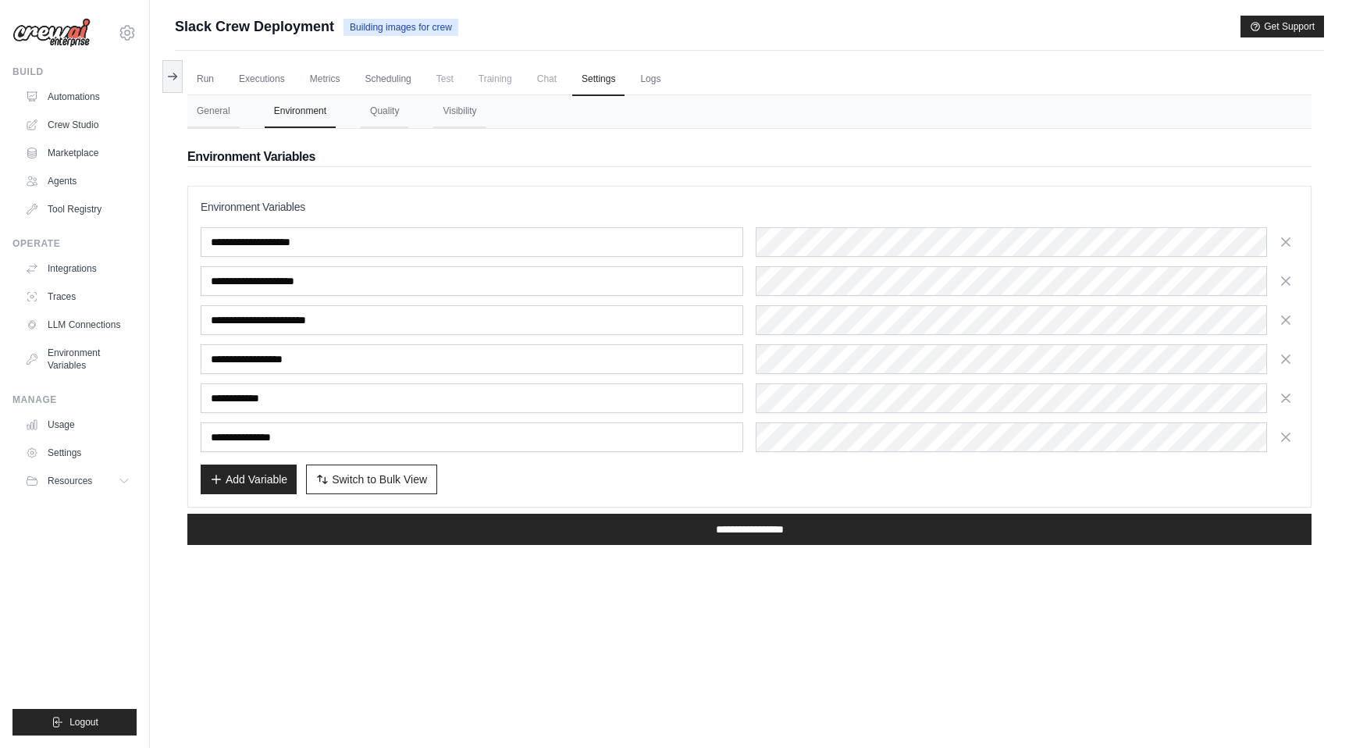
click at [377, 593] on div "Run Executions Metrics Scheduling Test Training Chat Settings Logs 0 Running 0 …" at bounding box center [749, 425] width 1149 height 748
click at [545, 528] on input "**********" at bounding box center [749, 529] width 1124 height 31
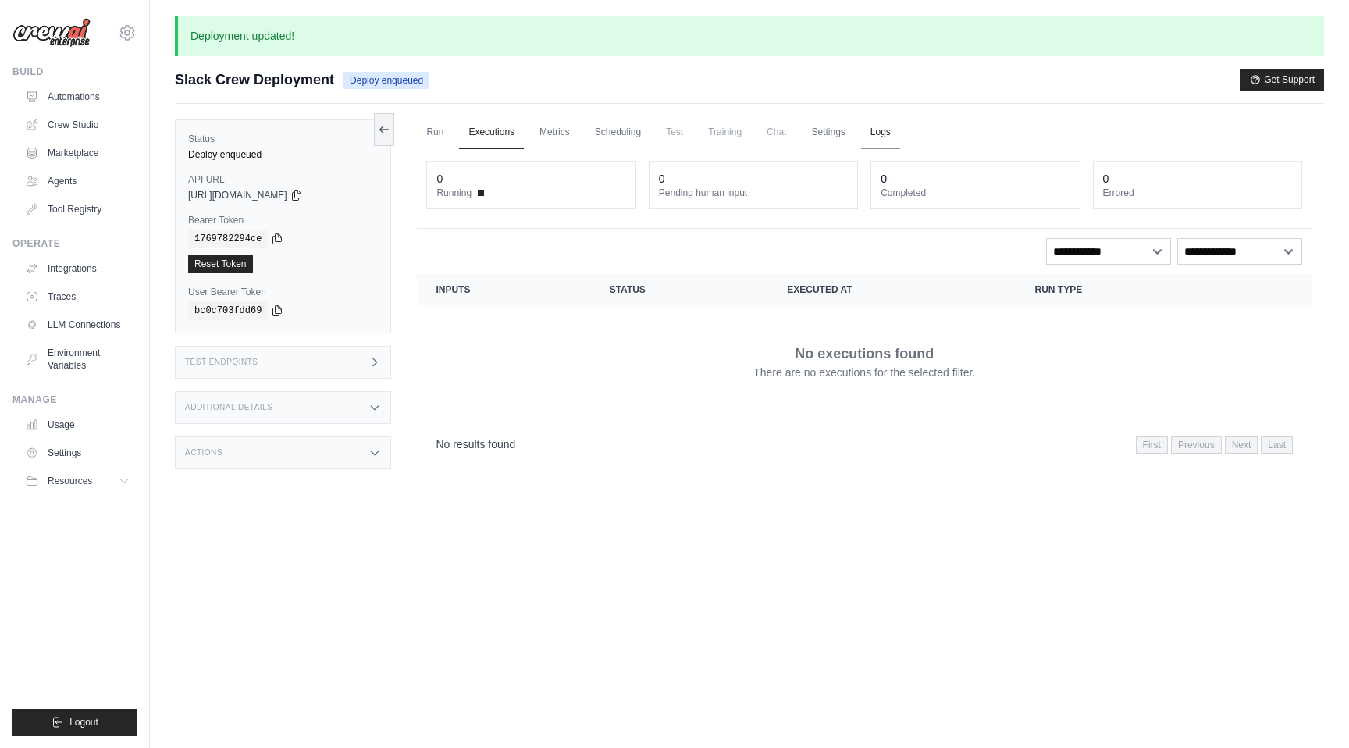
click at [882, 127] on link "Logs" at bounding box center [880, 132] width 39 height 33
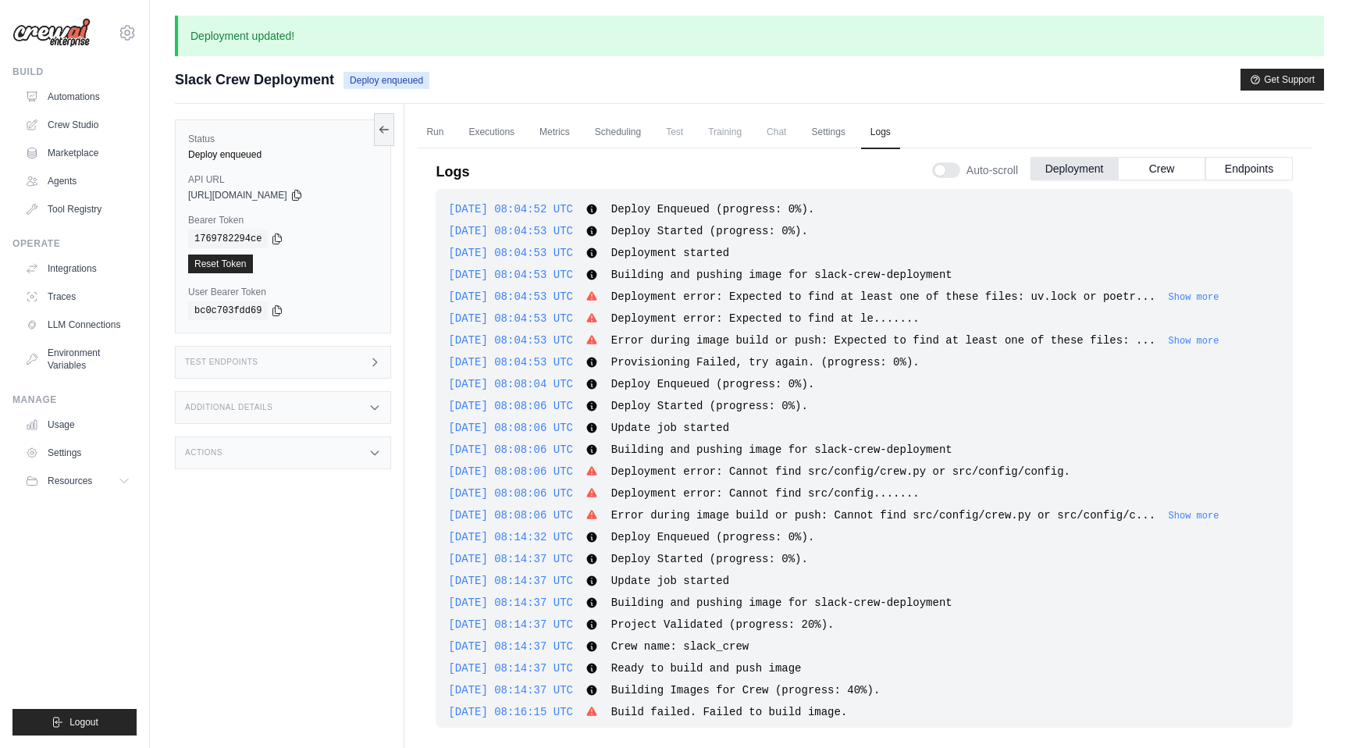
scroll to position [1360, 0]
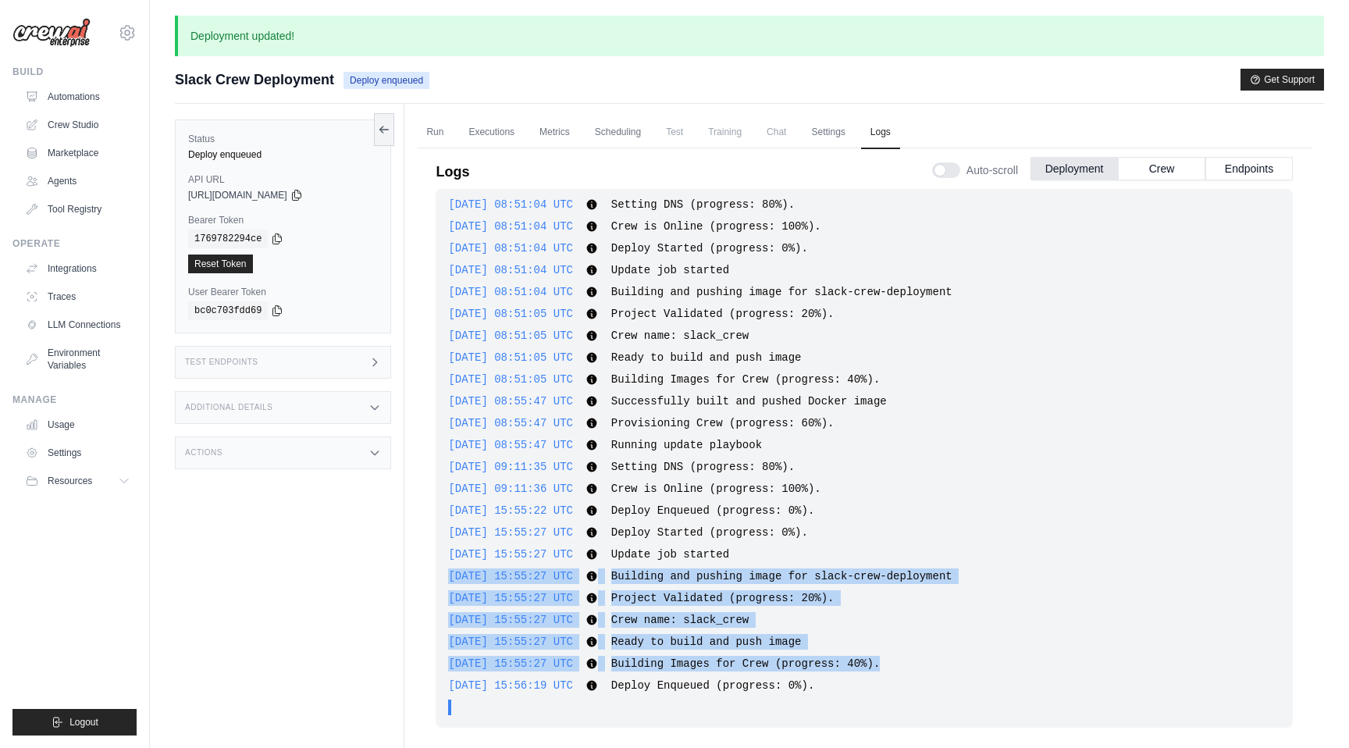
drag, startPoint x: 914, startPoint y: 670, endPoint x: 662, endPoint y: 563, distance: 273.8
click at [664, 566] on div "[DATE] 08:04:52 UTC Deploy Enqueued (progress: 0%). Show more Show less [DATE] …" at bounding box center [863, 458] width 857 height 539
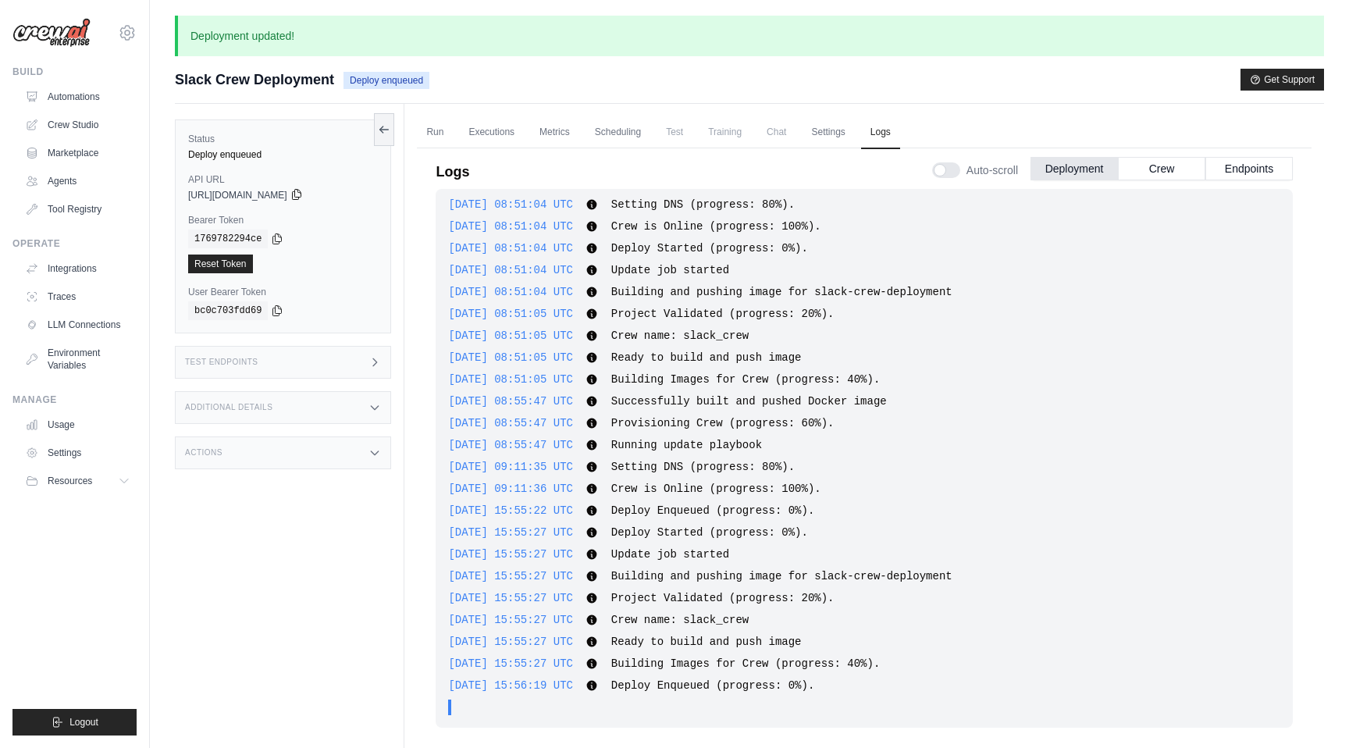
click at [303, 194] on icon at bounding box center [296, 194] width 12 height 12
click at [950, 165] on div at bounding box center [946, 170] width 28 height 16
click at [1228, 173] on button "Endpoints" at bounding box center [1248, 167] width 87 height 23
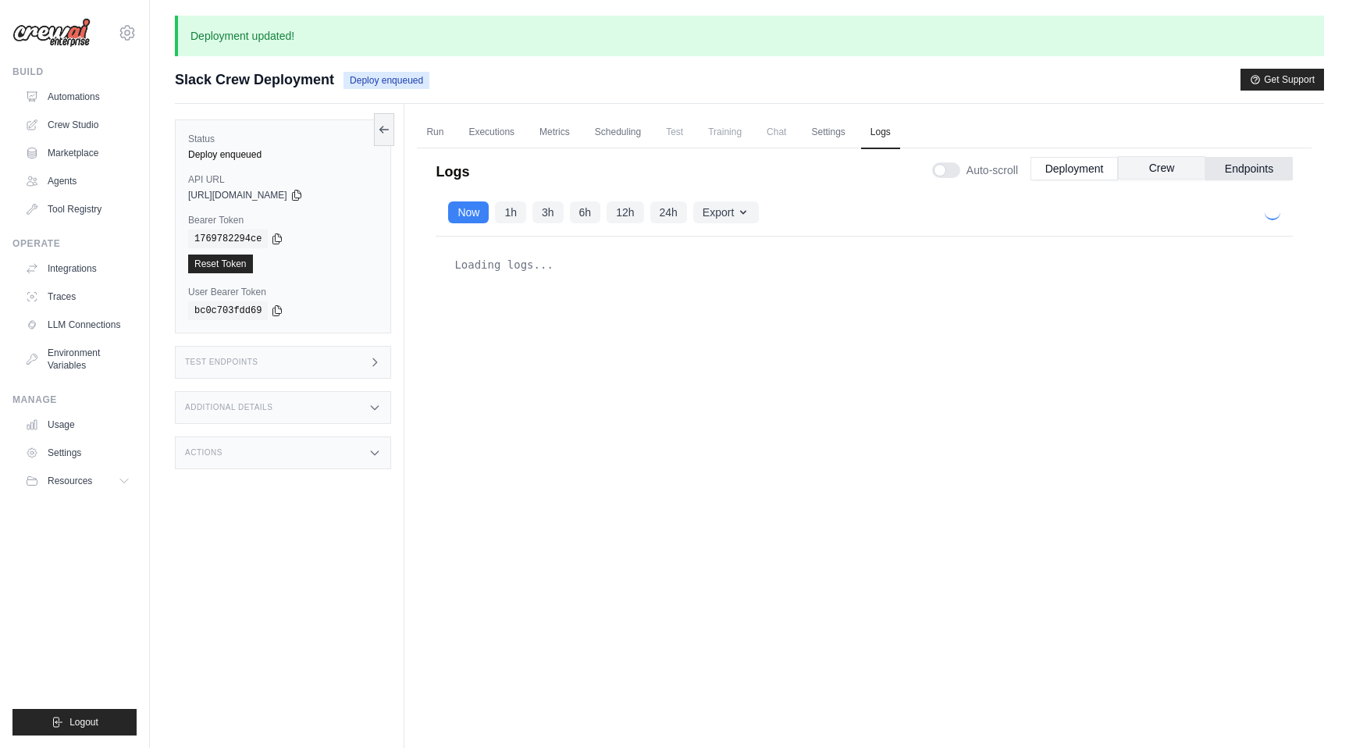
click at [1183, 162] on button "Crew" at bounding box center [1161, 167] width 87 height 23
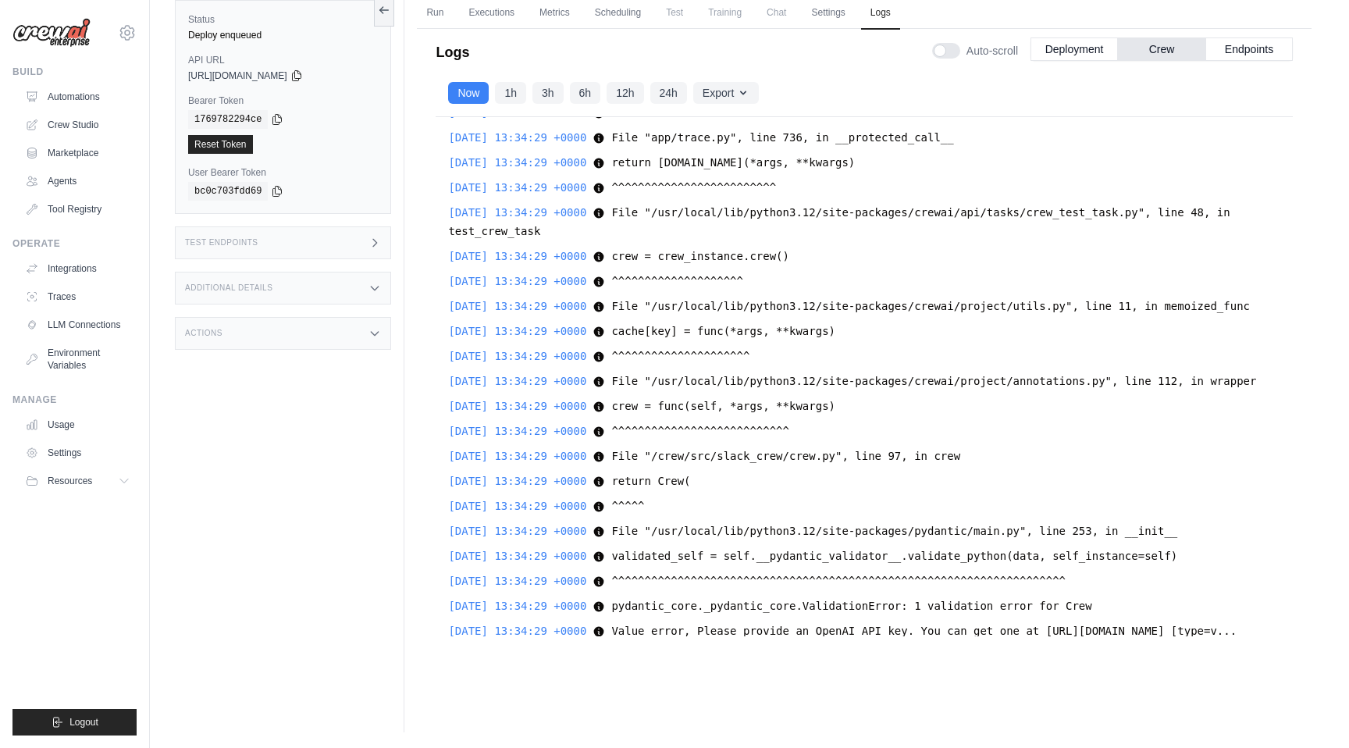
scroll to position [492, 0]
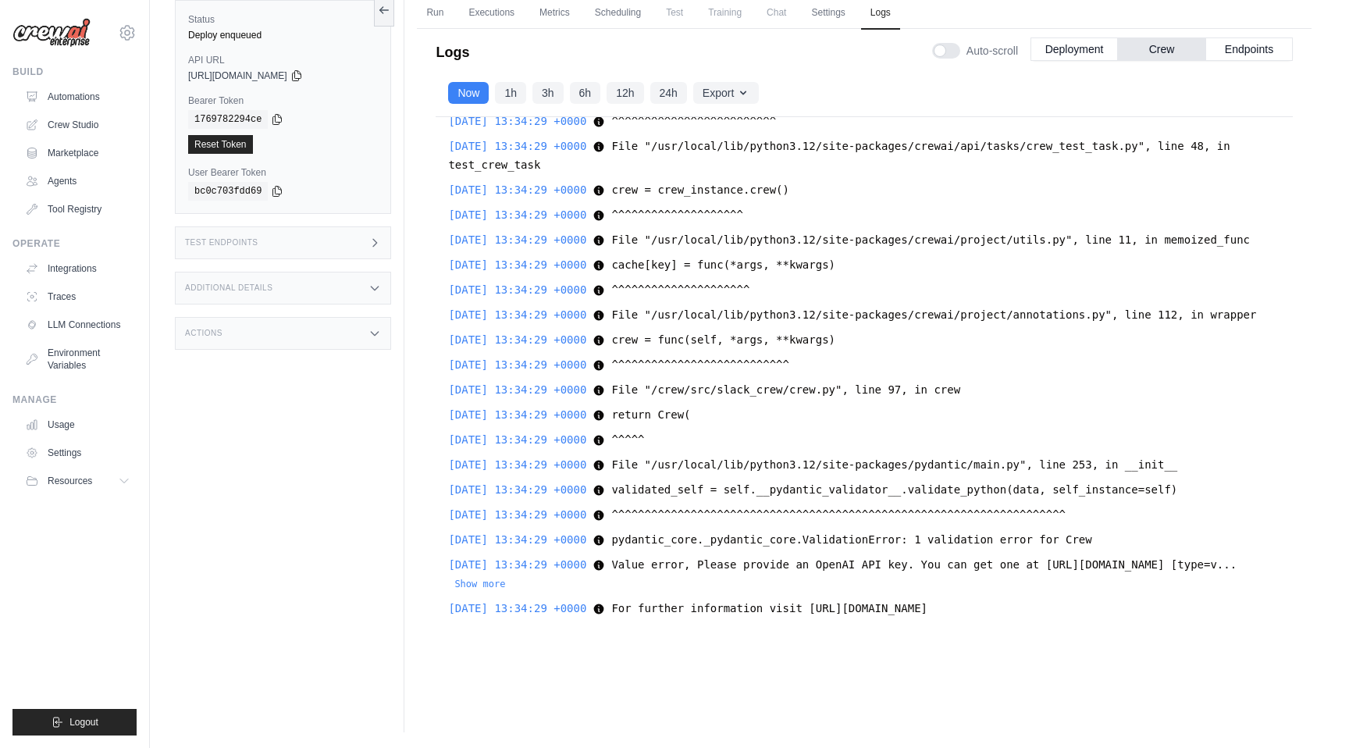
click at [465, 539] on div "2025-08-21 13:34:29 +0000 pydantic_core._pydantic_core.ValidationError: 1 valid…" at bounding box center [864, 539] width 832 height 19
click at [465, 539] on span "2025-08-21 13:34:29 +0000" at bounding box center [517, 539] width 138 height 12
copy div "2025-08-21 13:34:29 +0000 p"
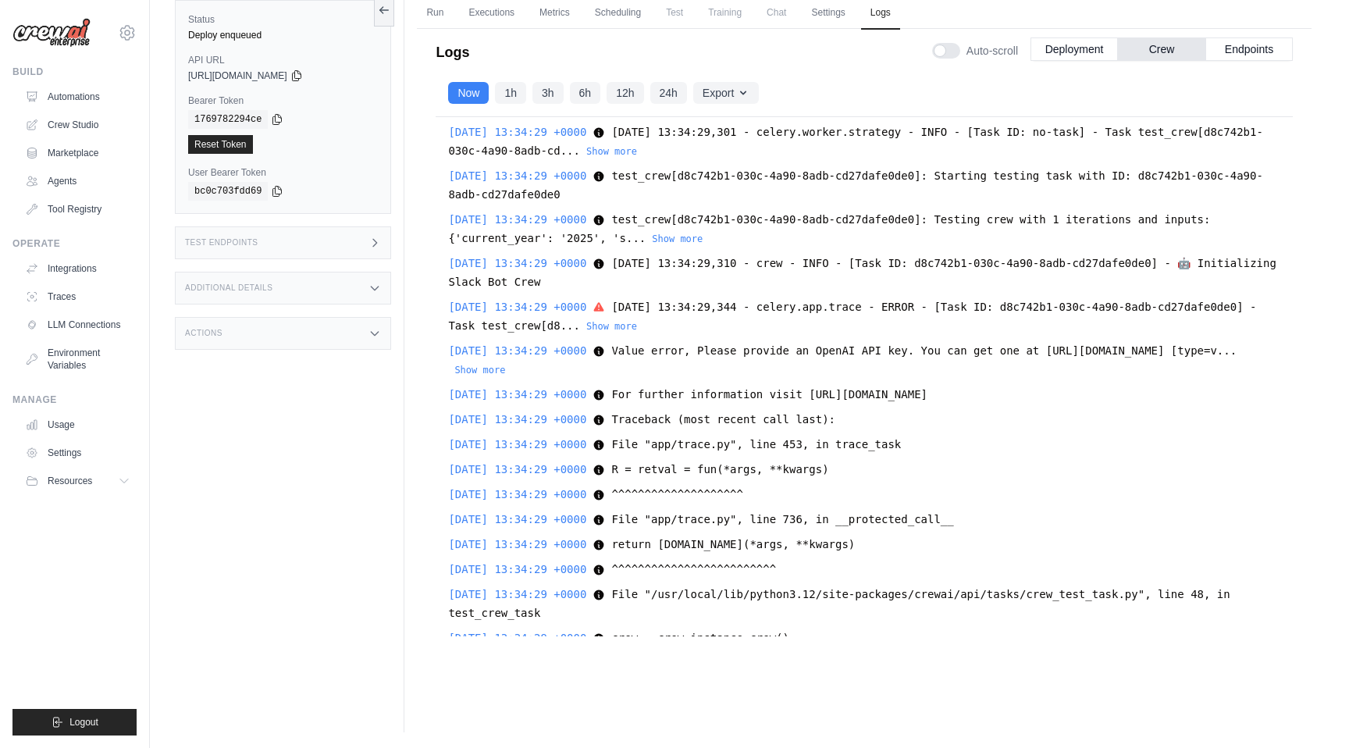
scroll to position [0, 0]
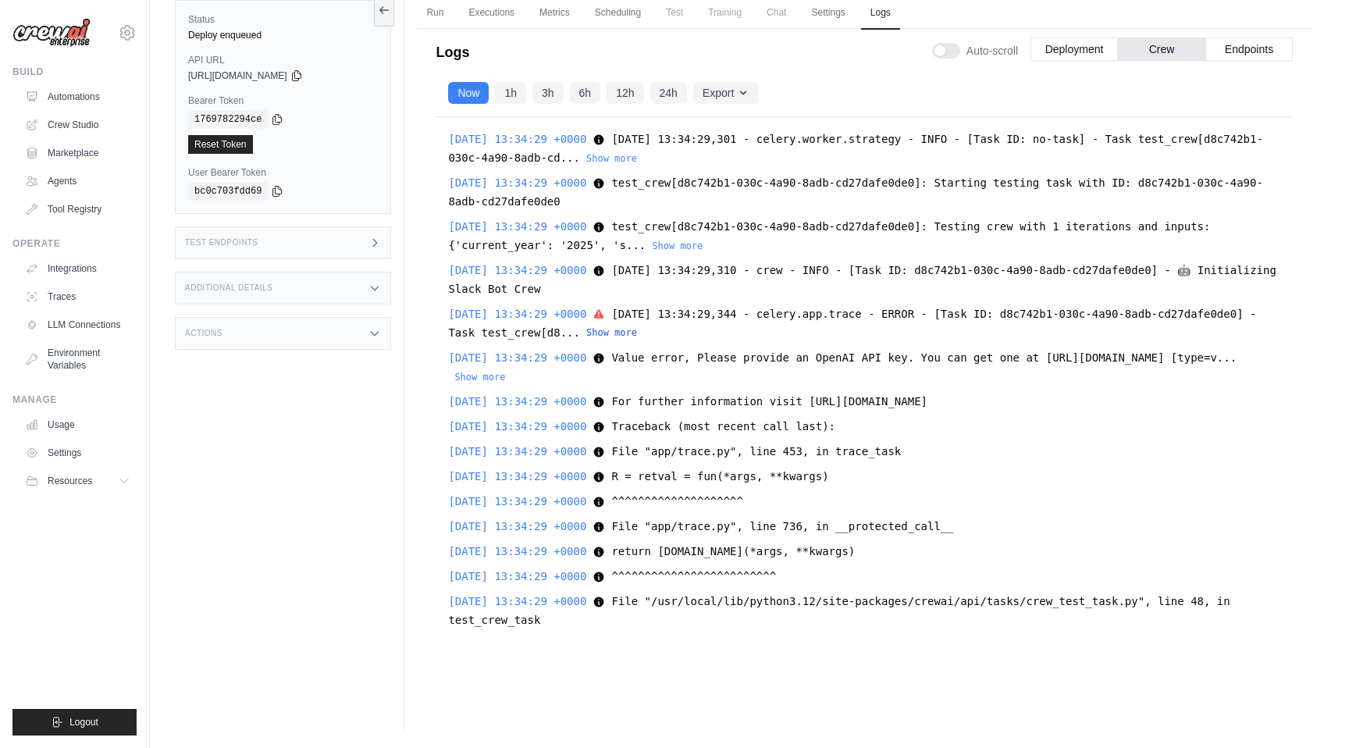
click at [637, 329] on button "Show more" at bounding box center [611, 332] width 51 height 12
click at [505, 379] on button "Show more" at bounding box center [479, 376] width 51 height 12
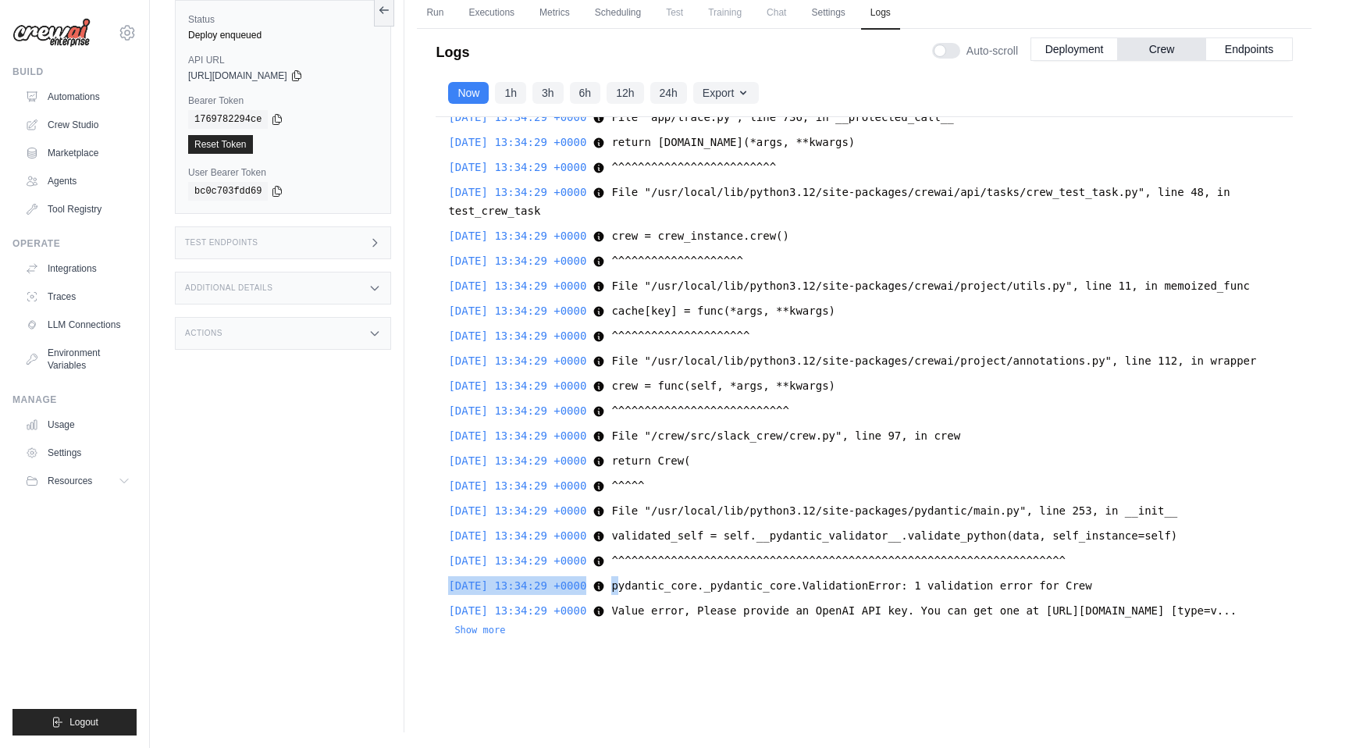
scroll to position [510, 0]
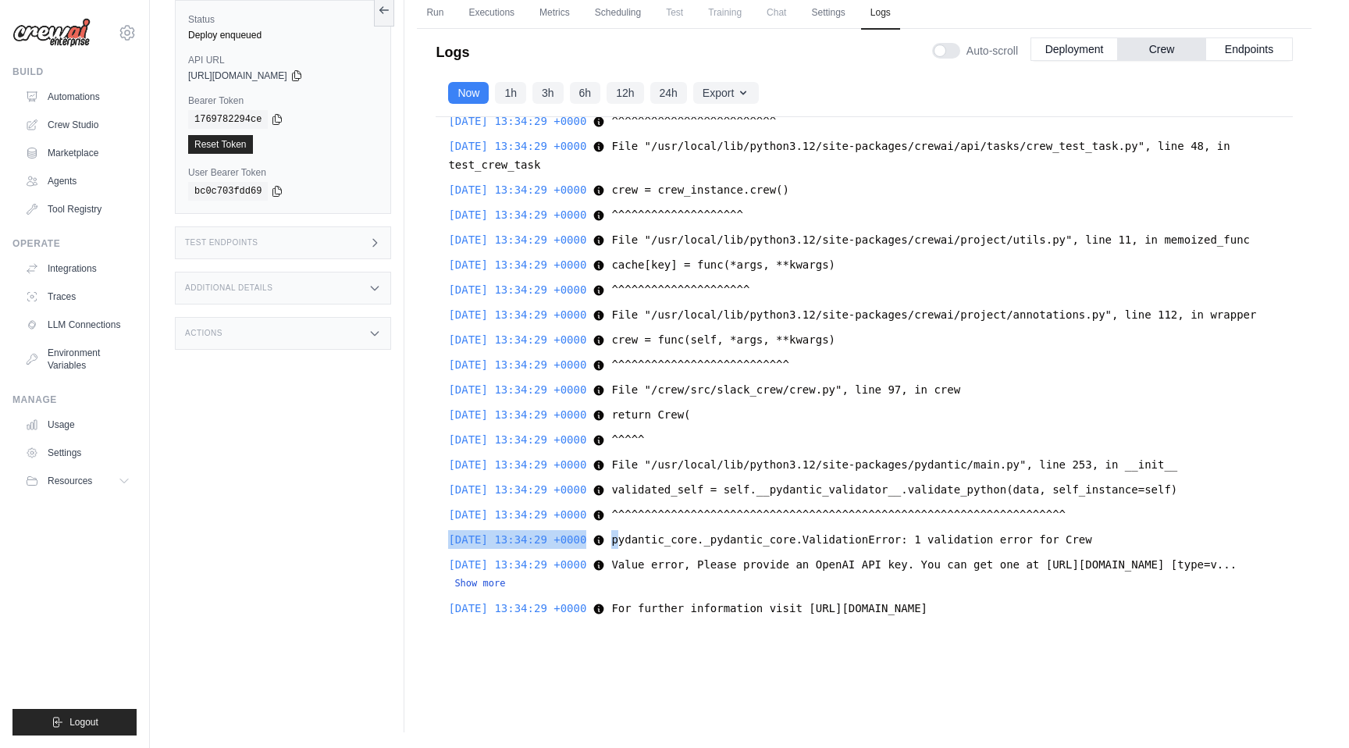
click at [505, 586] on button "Show more" at bounding box center [479, 583] width 51 height 12
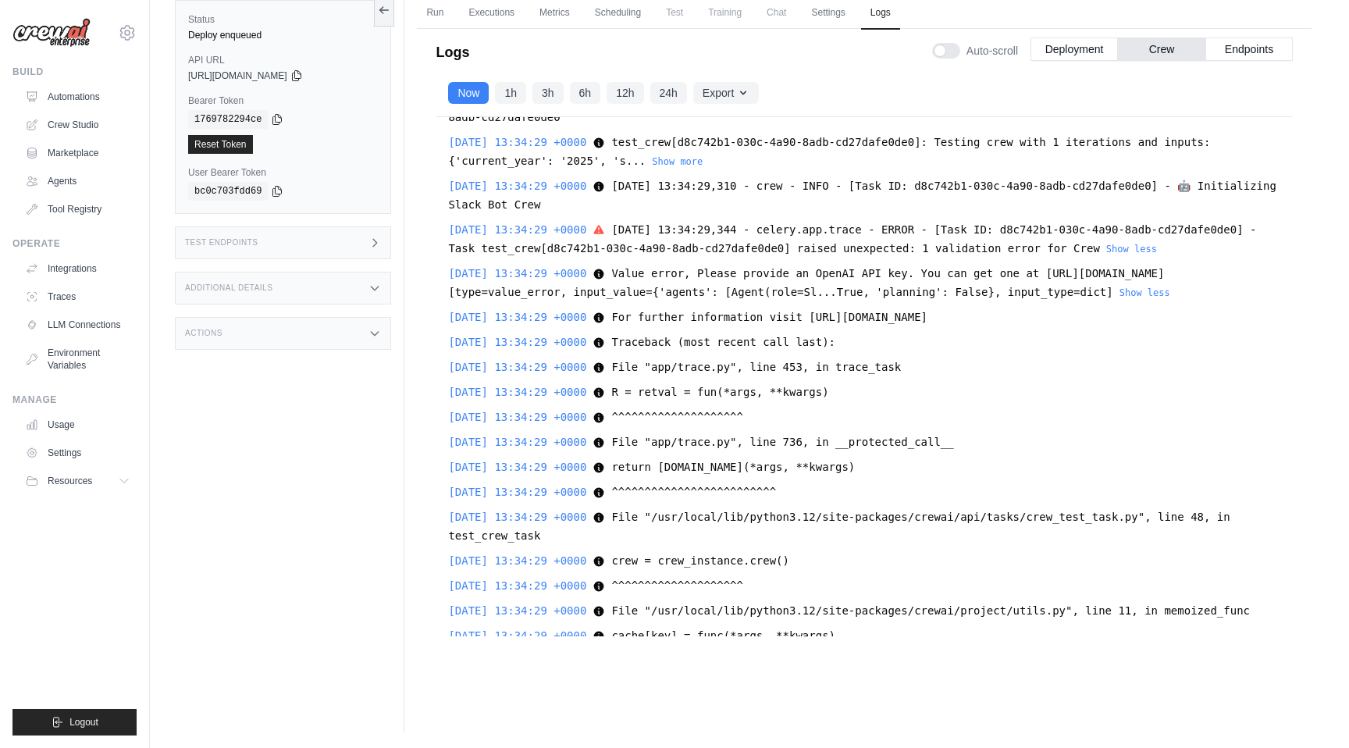
scroll to position [0, 0]
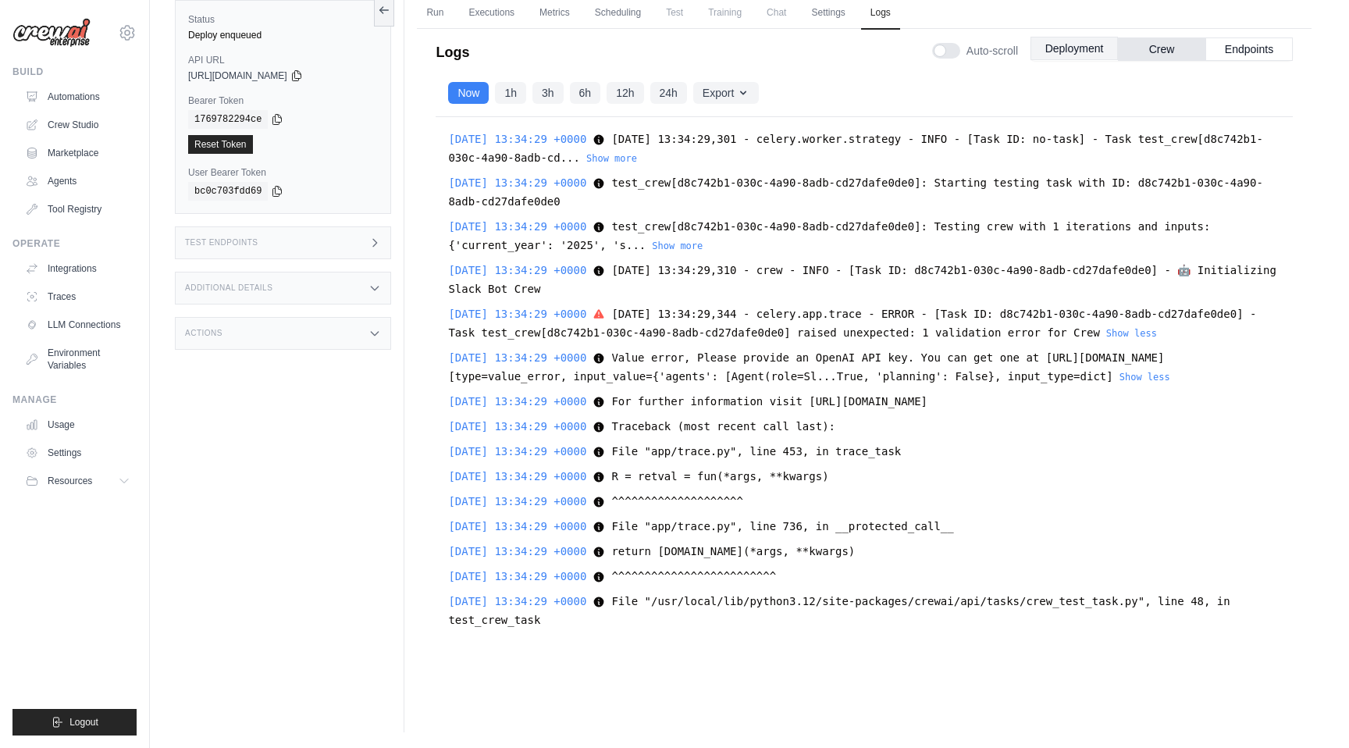
click at [1071, 46] on button "Deployment" at bounding box center [1073, 48] width 87 height 23
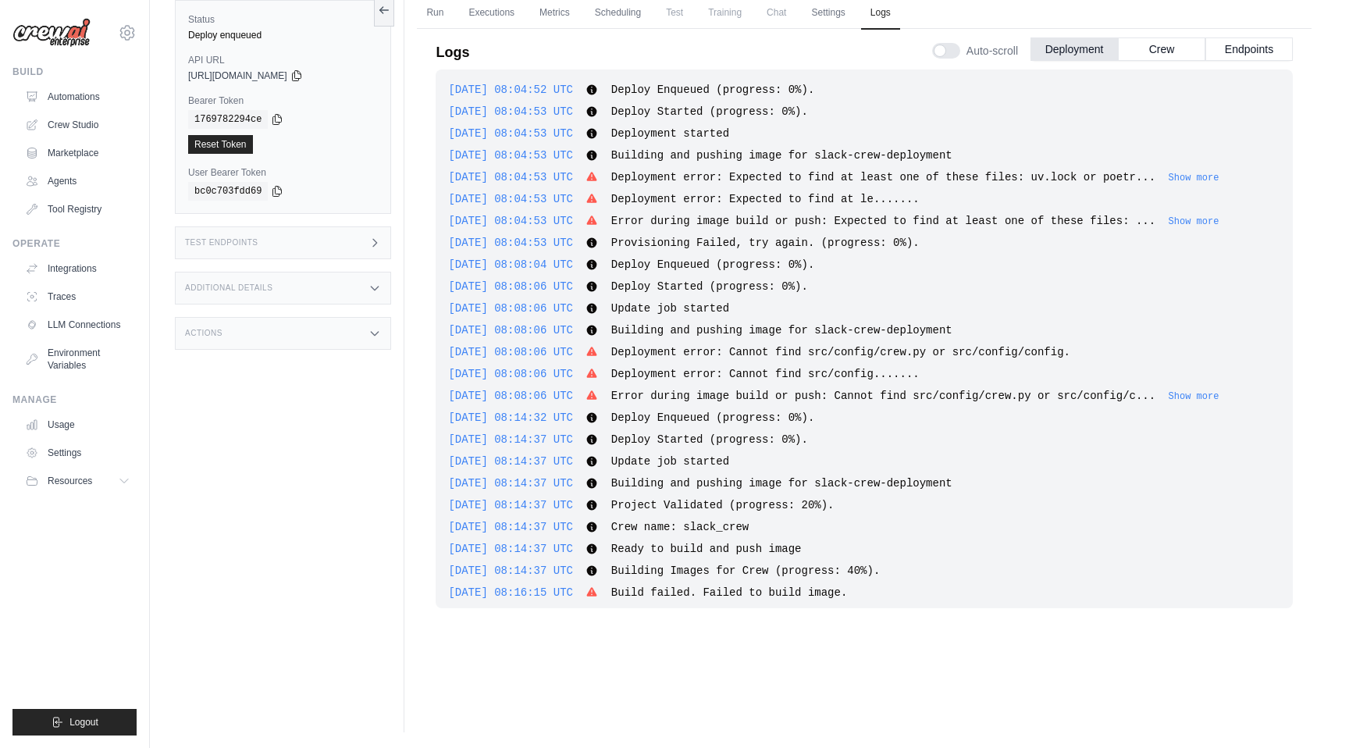
click at [832, 554] on div "2025-08-21 08:14:37 UTC Ready to build and push image Show more Show less" at bounding box center [864, 549] width 832 height 16
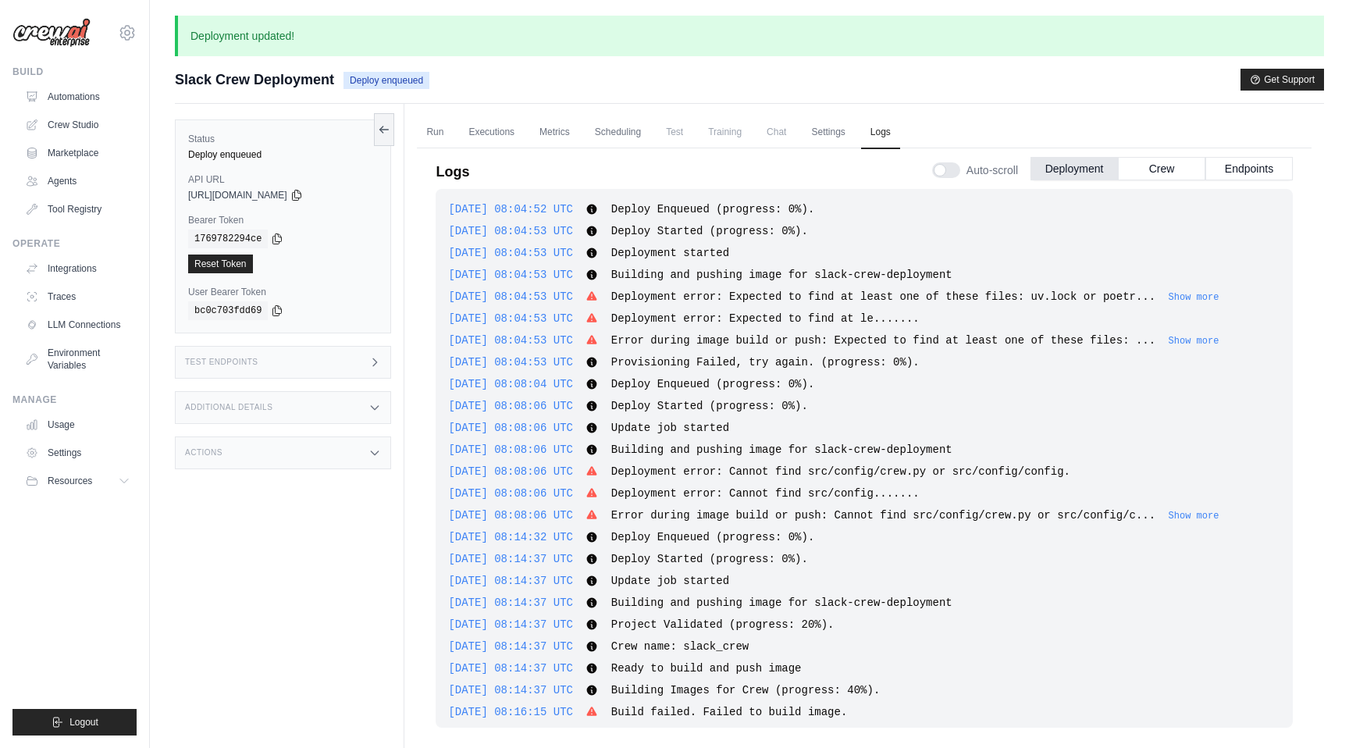
click at [883, 272] on span "Building and pushing image for slack-crew-deployment" at bounding box center [781, 274] width 341 height 12
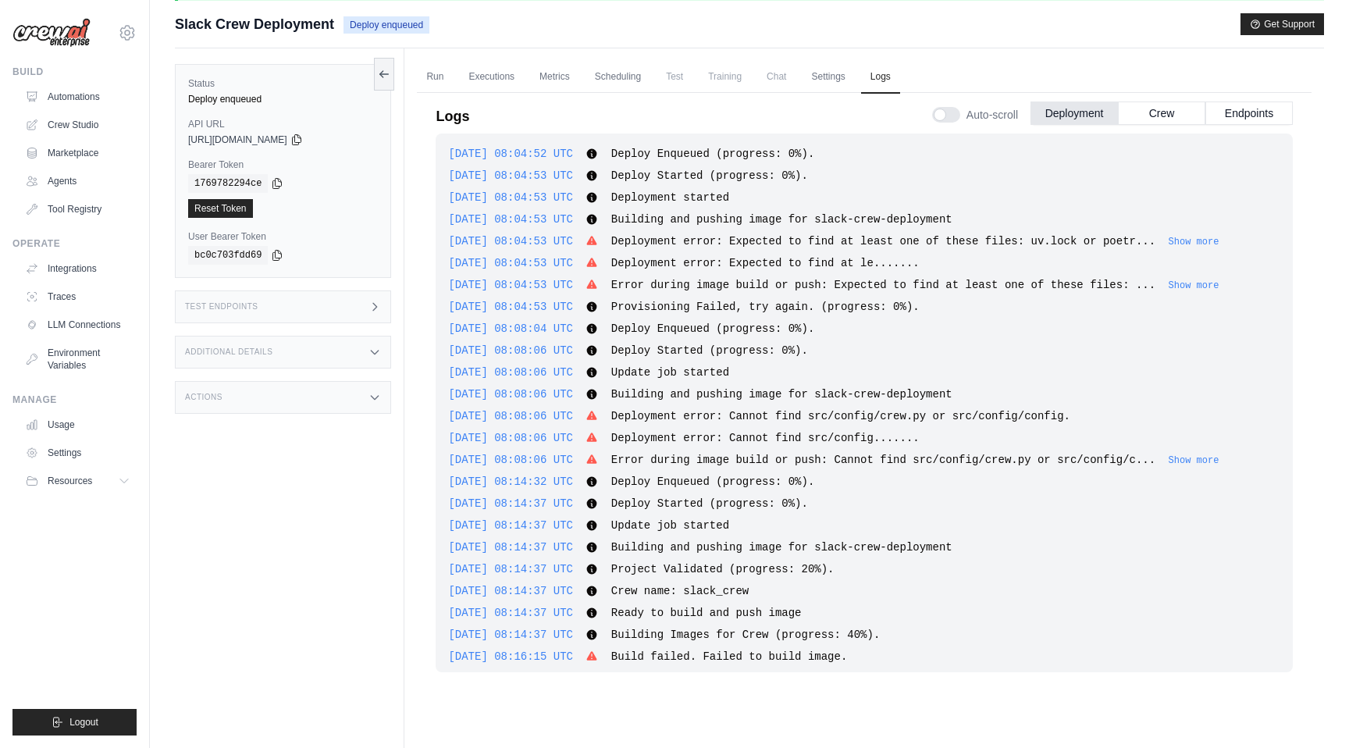
scroll to position [1425, 0]
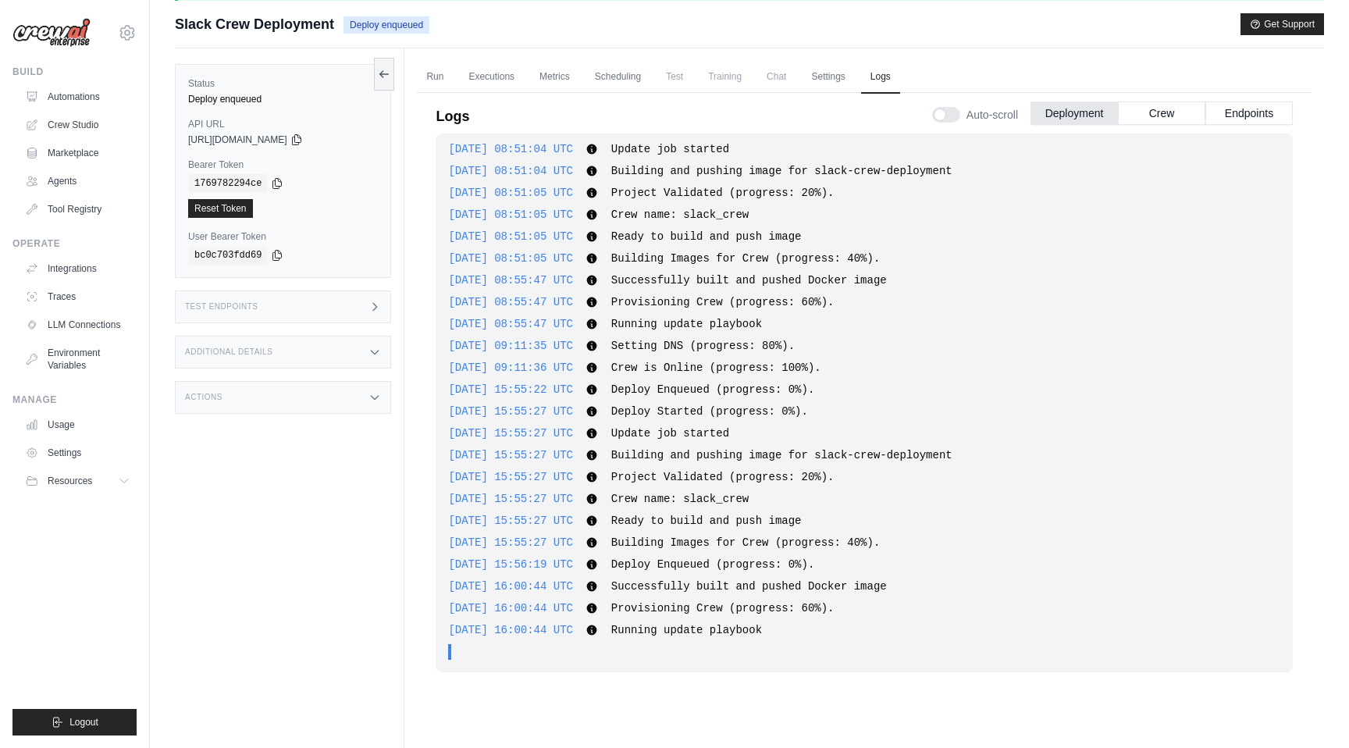
click at [649, 585] on span "Successfully built and pushed Docker image" at bounding box center [748, 586] width 275 height 12
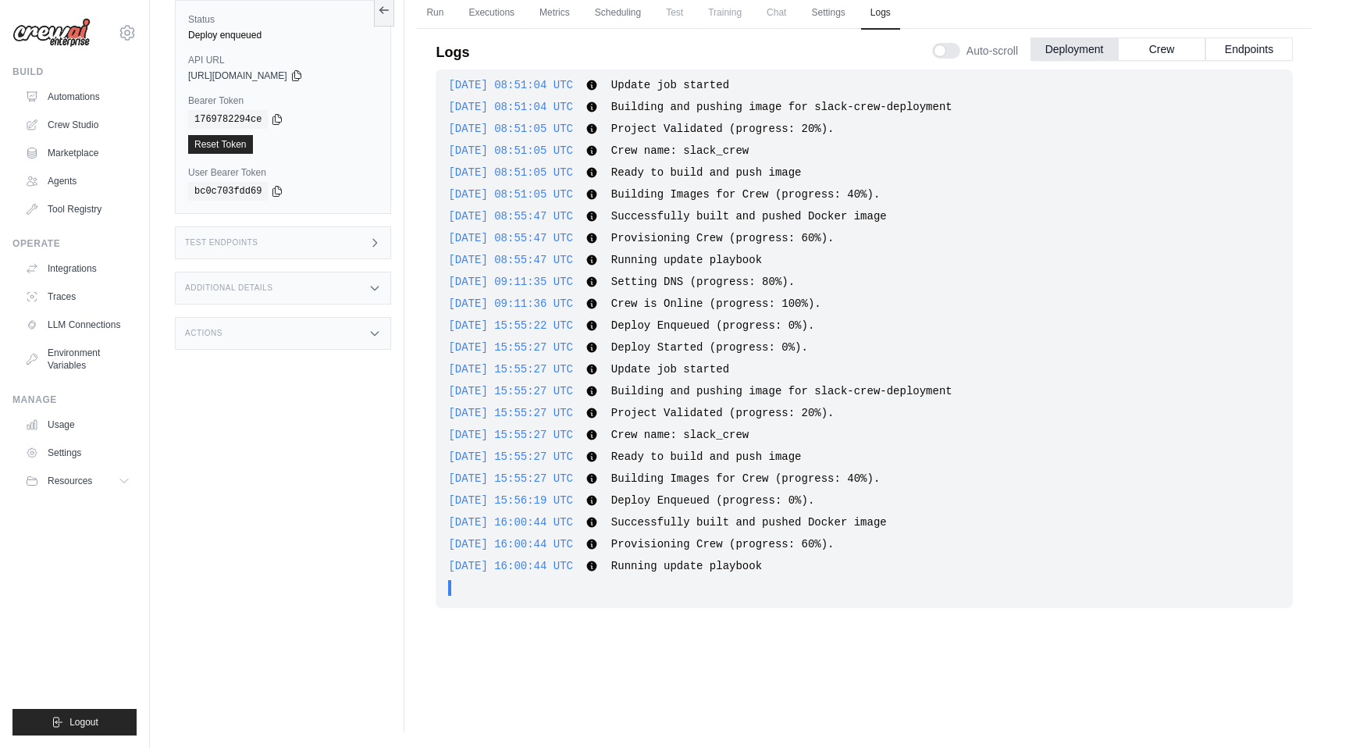
click at [597, 564] on icon at bounding box center [592, 566] width 10 height 10
click at [597, 569] on icon at bounding box center [592, 566] width 10 height 10
click at [598, 546] on icon at bounding box center [591, 544] width 12 height 12
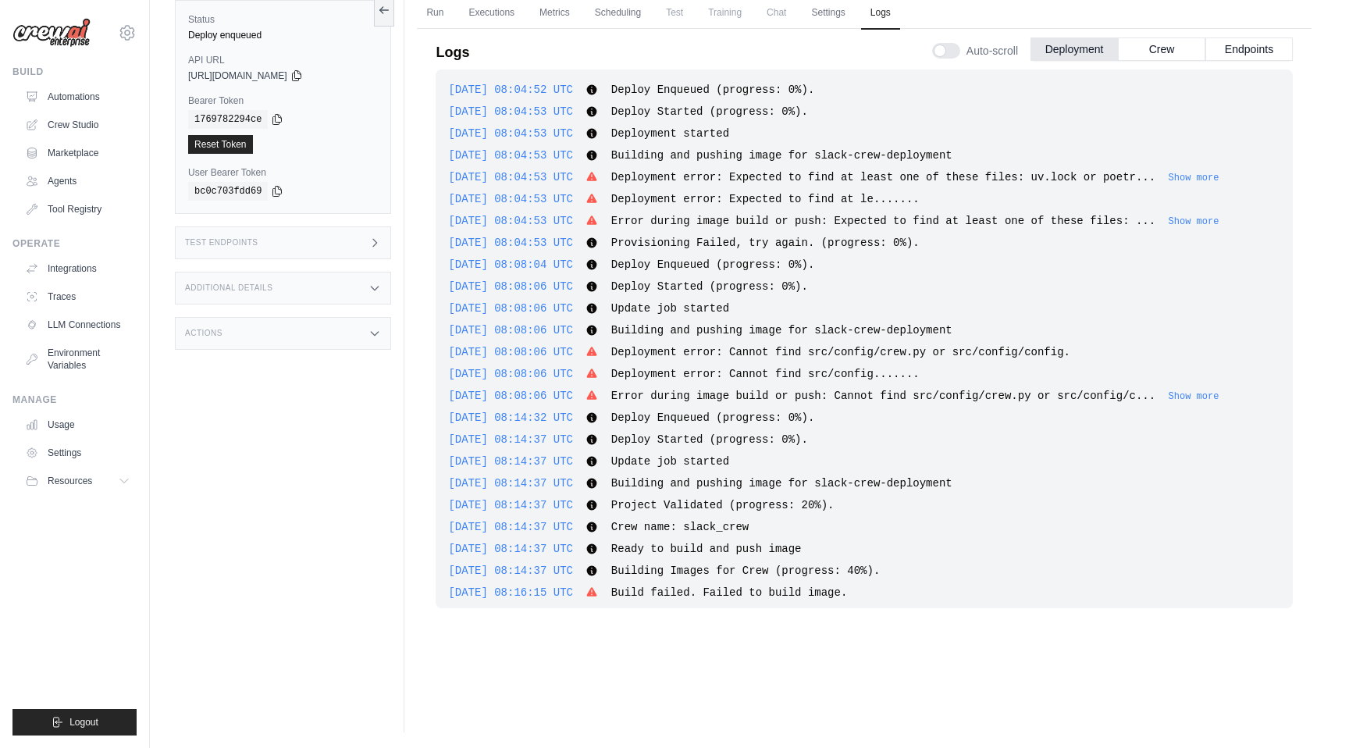
scroll to position [1425, 0]
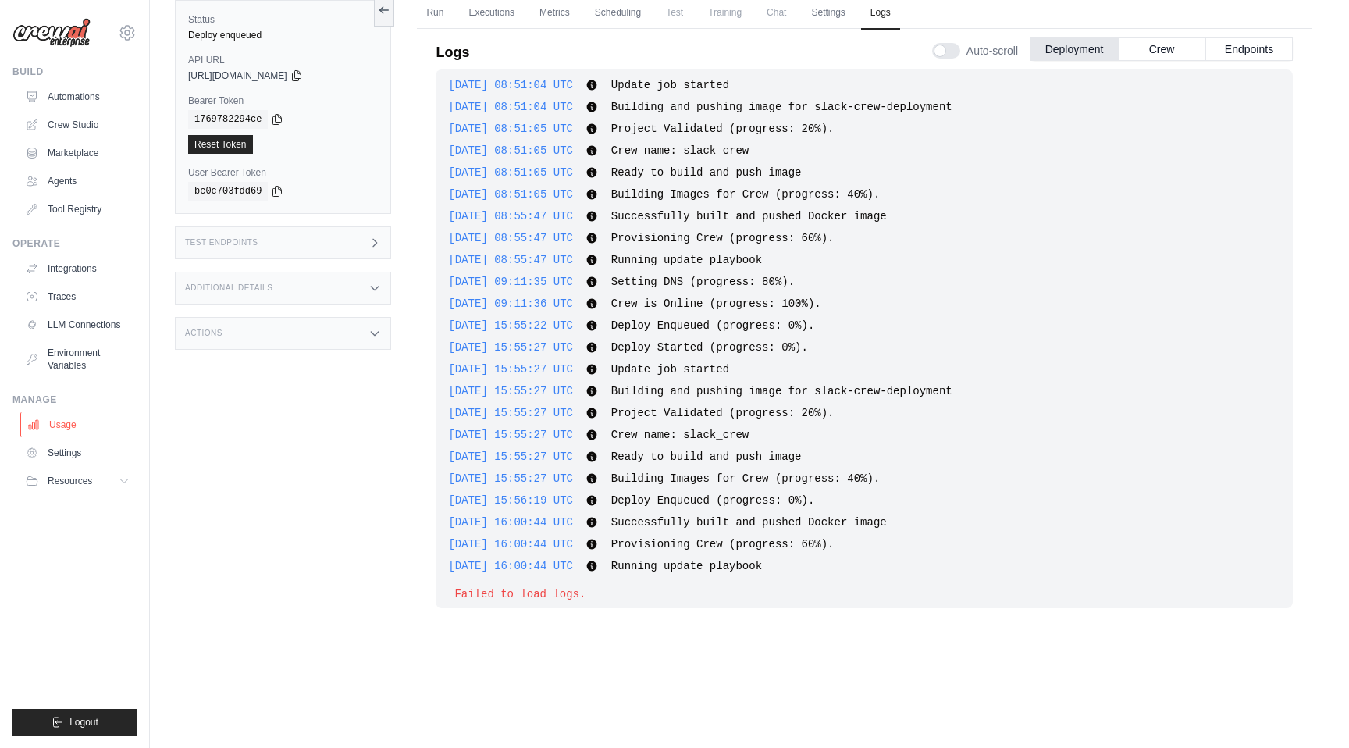
click at [98, 416] on link "Usage" at bounding box center [79, 424] width 118 height 25
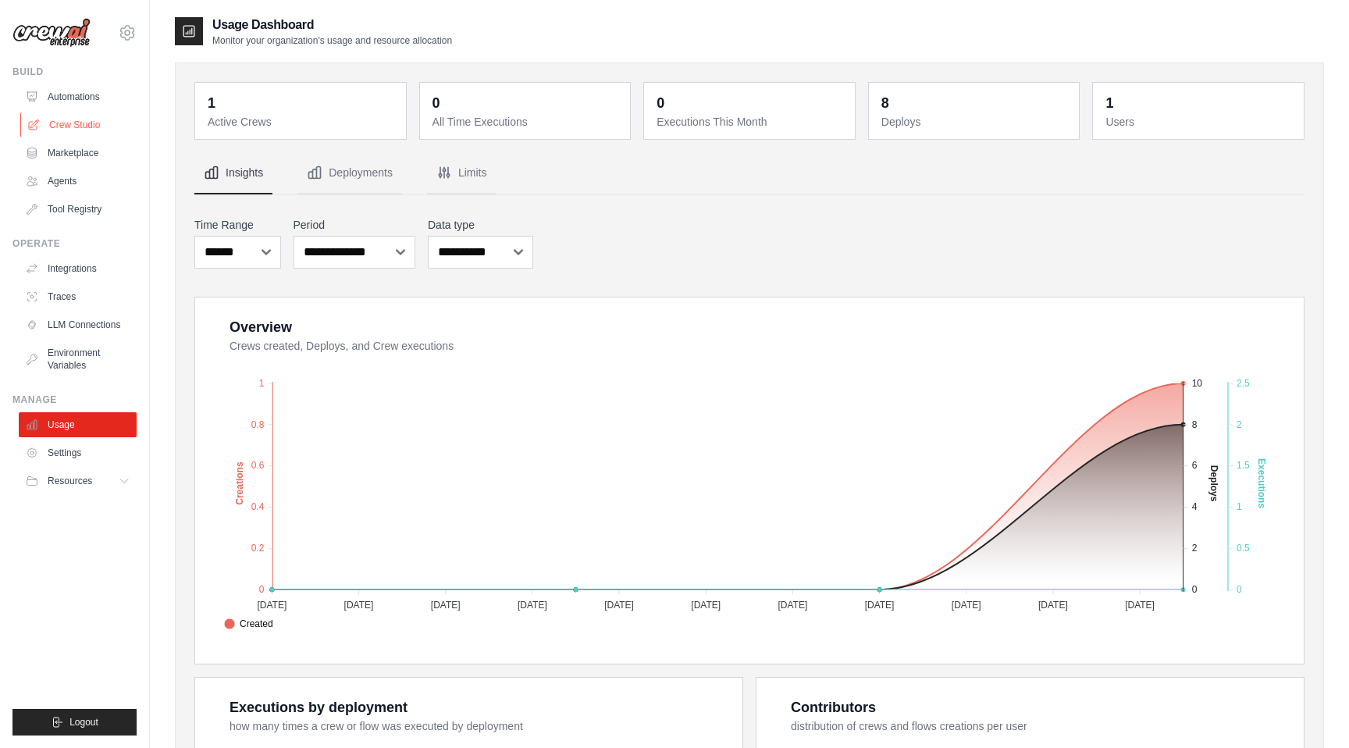
click at [89, 117] on link "Crew Studio" at bounding box center [79, 124] width 118 height 25
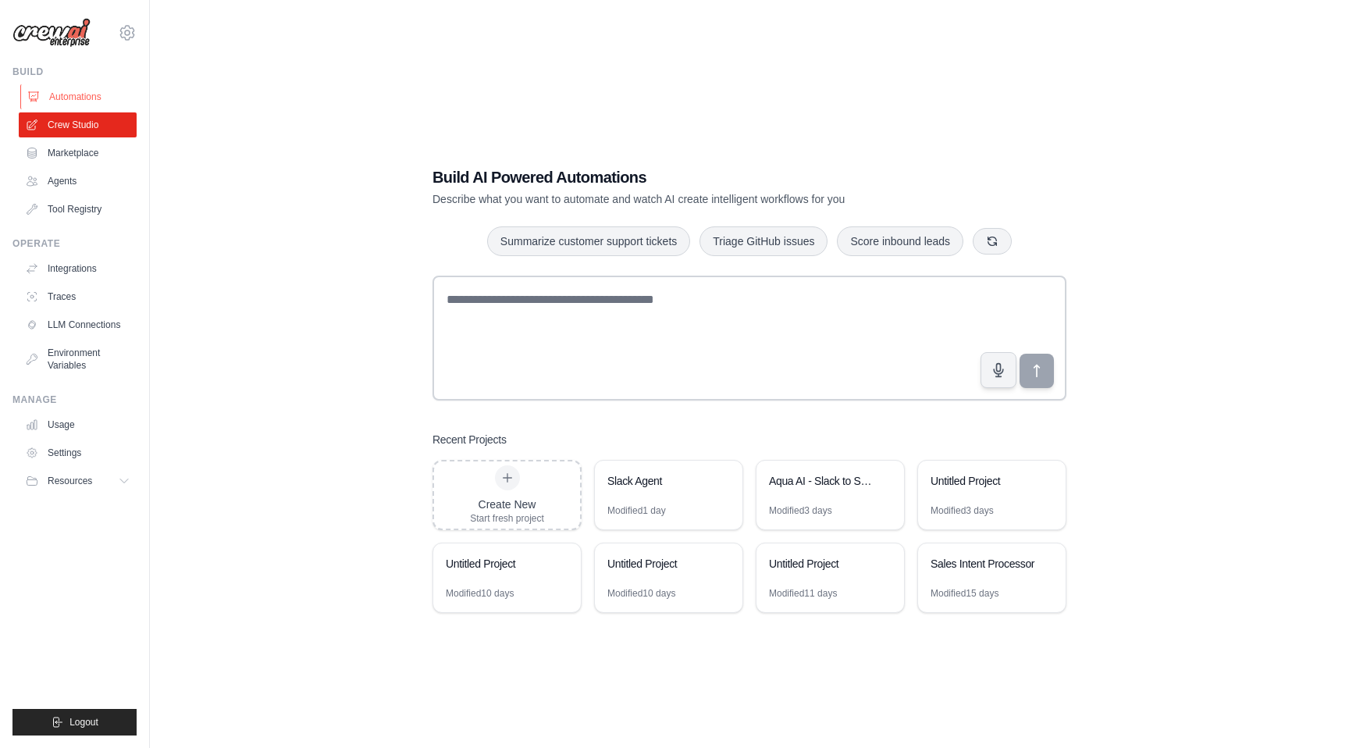
click at [98, 88] on link "Automations" at bounding box center [79, 96] width 118 height 25
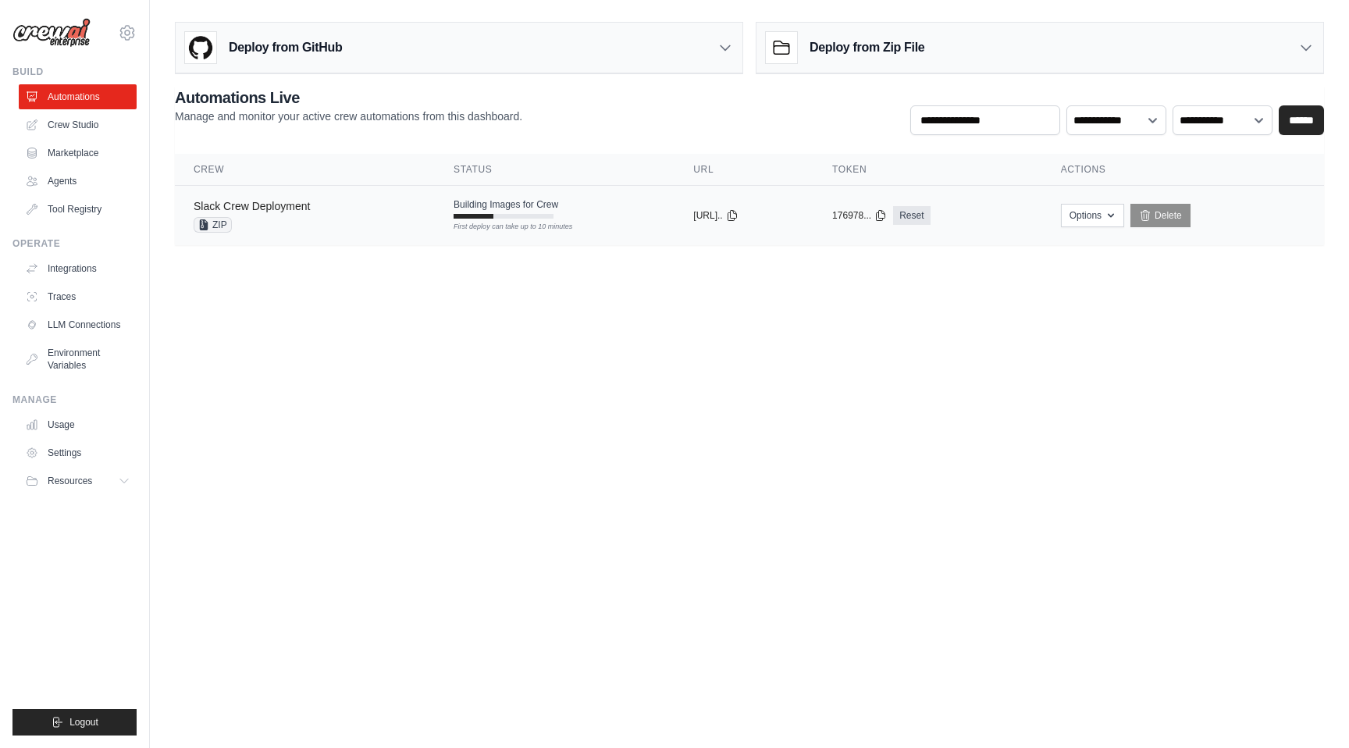
click at [309, 211] on link "Slack Crew Deployment" at bounding box center [252, 206] width 116 height 12
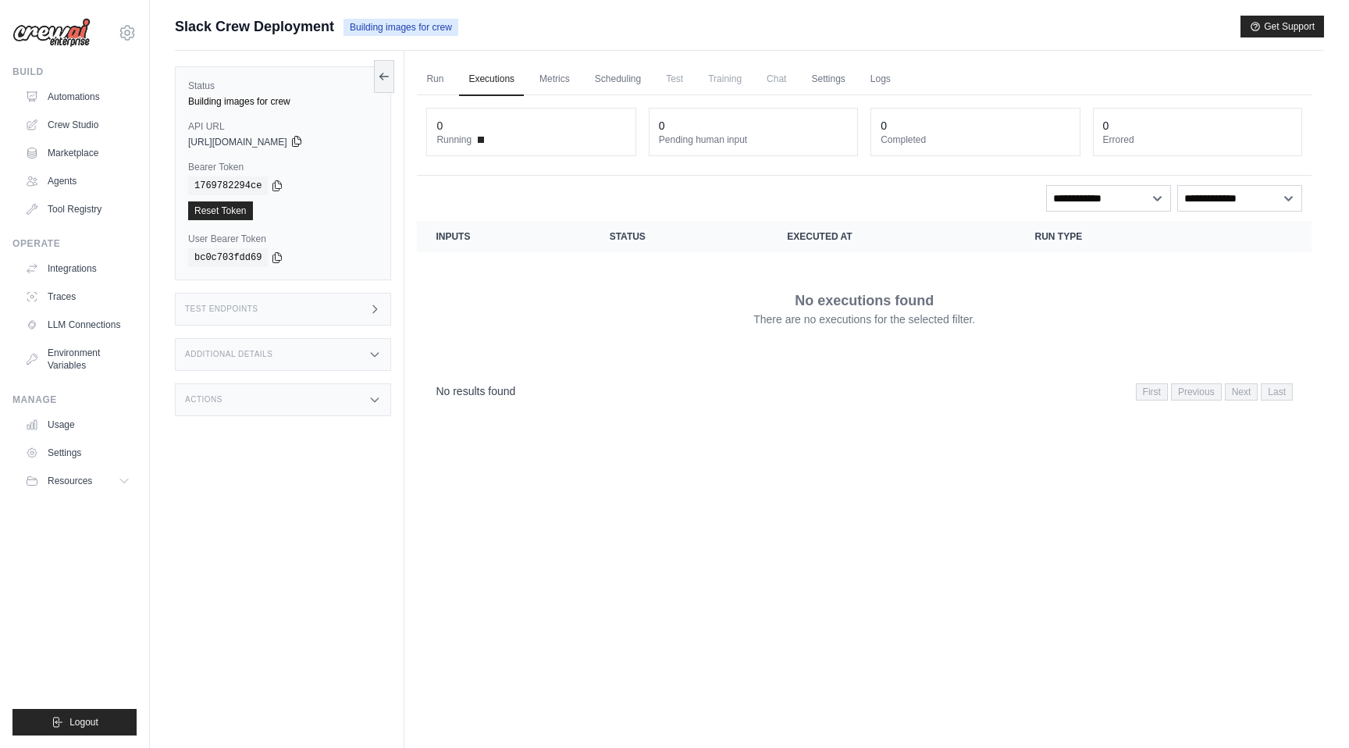
click at [303, 137] on icon at bounding box center [296, 141] width 12 height 12
click at [287, 310] on div "Test Endpoints" at bounding box center [283, 309] width 216 height 33
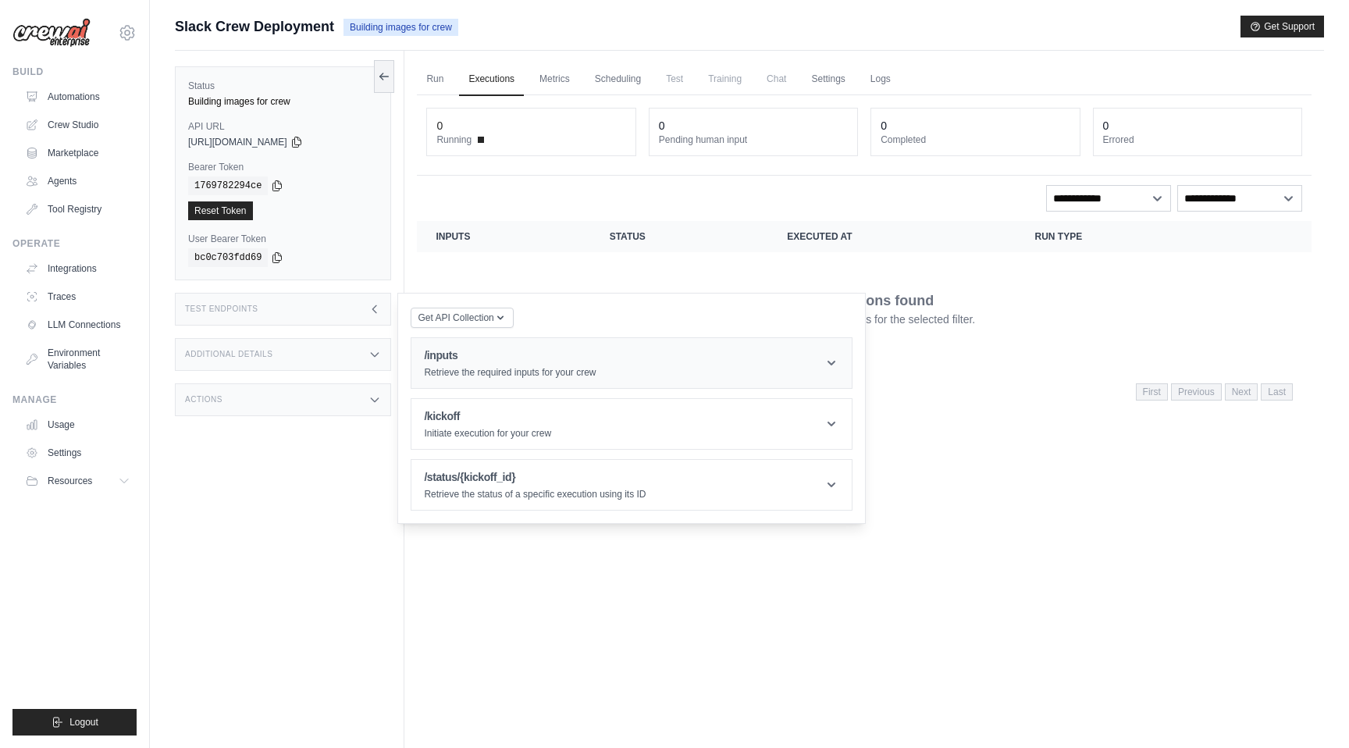
click at [542, 361] on h1 "/inputs" at bounding box center [510, 355] width 172 height 16
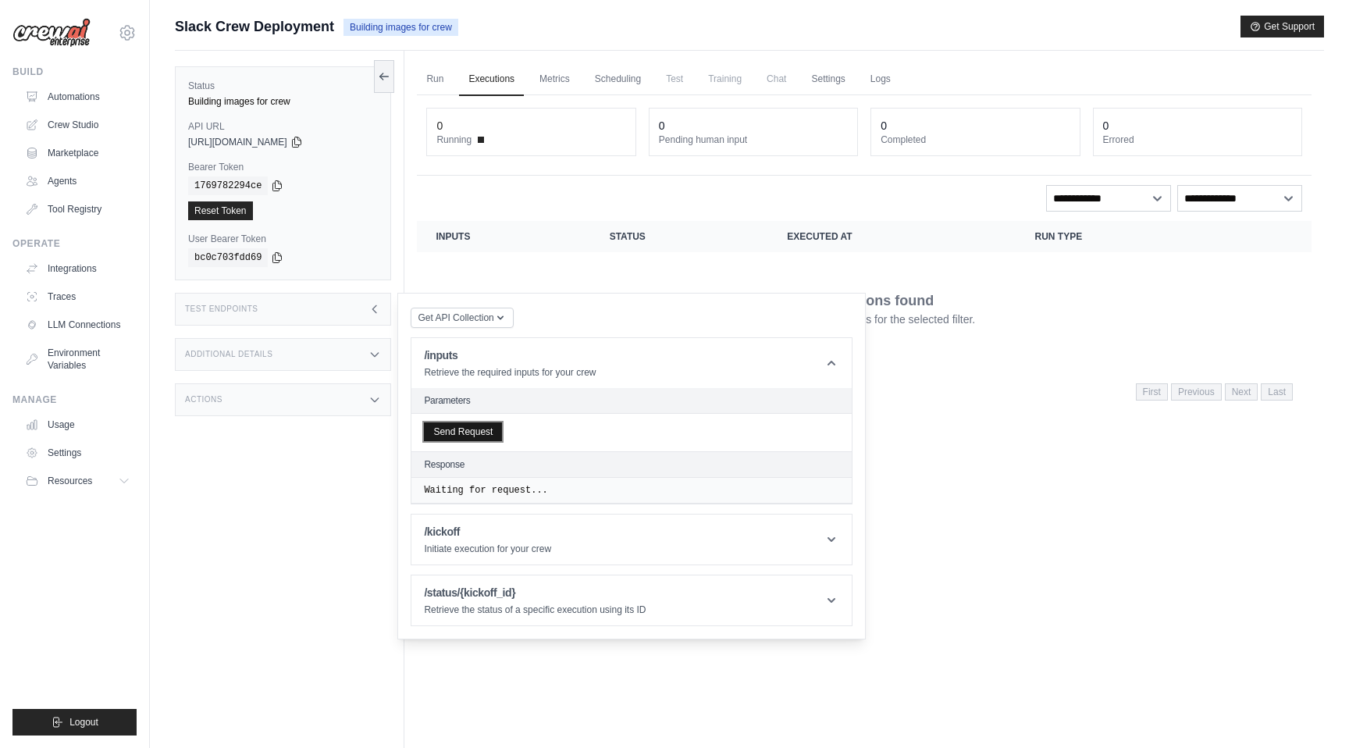
click at [482, 432] on button "Send Request" at bounding box center [463, 431] width 78 height 19
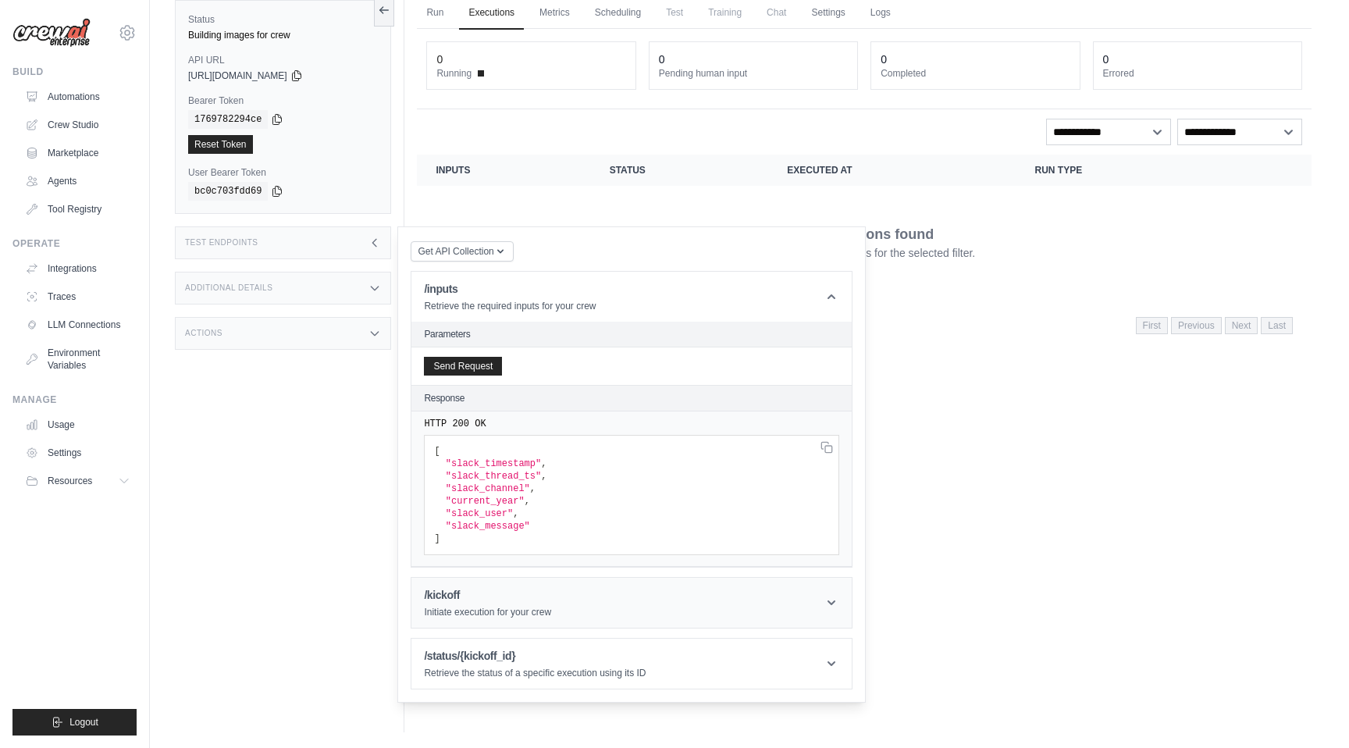
click at [479, 579] on header "/kickoff Initiate execution for your crew" at bounding box center [631, 603] width 440 height 50
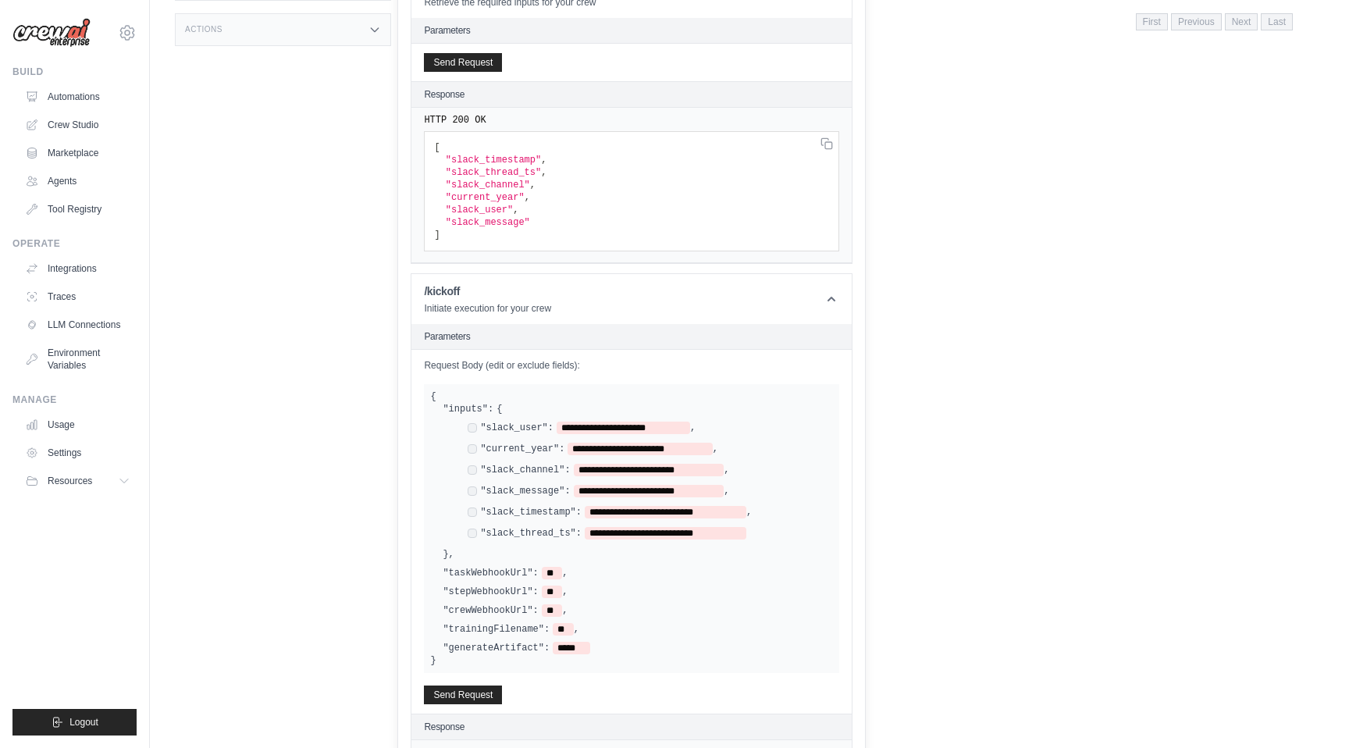
scroll to position [420, 0]
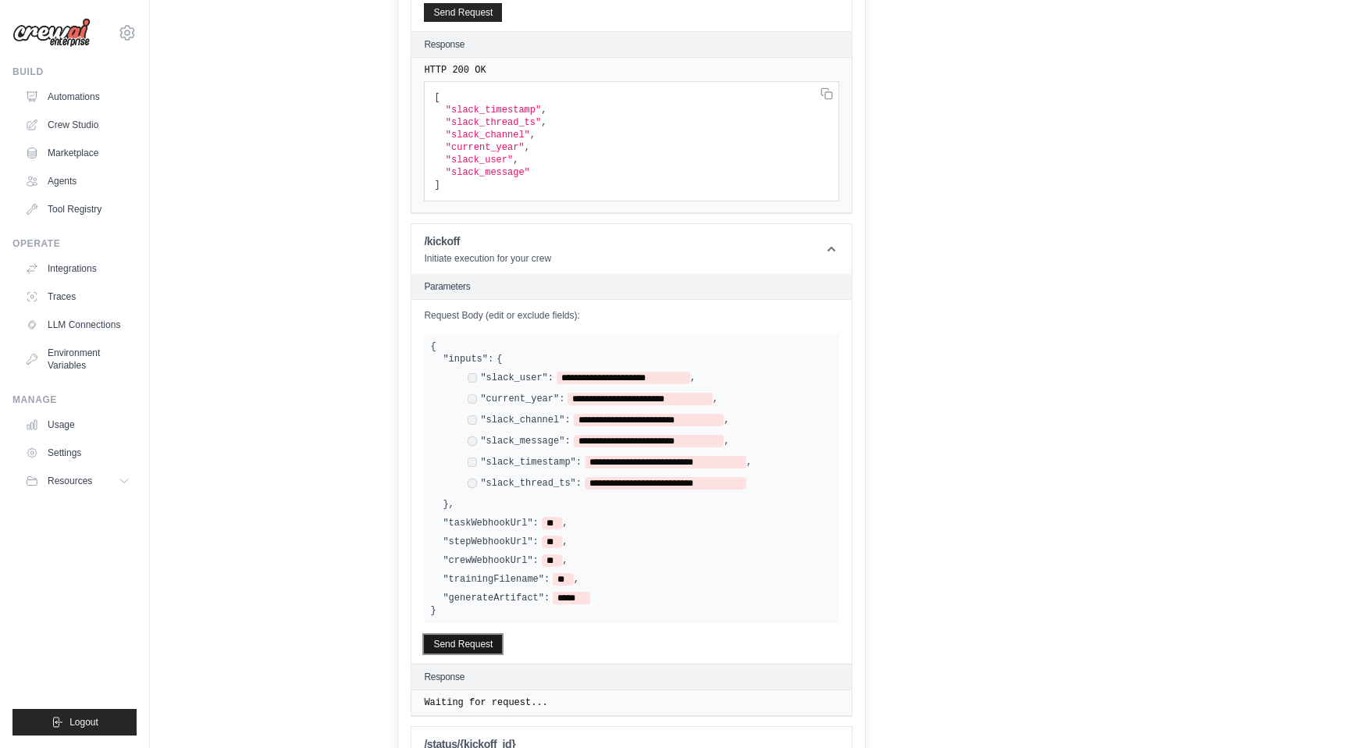
click at [467, 637] on button "Send Request" at bounding box center [463, 644] width 78 height 19
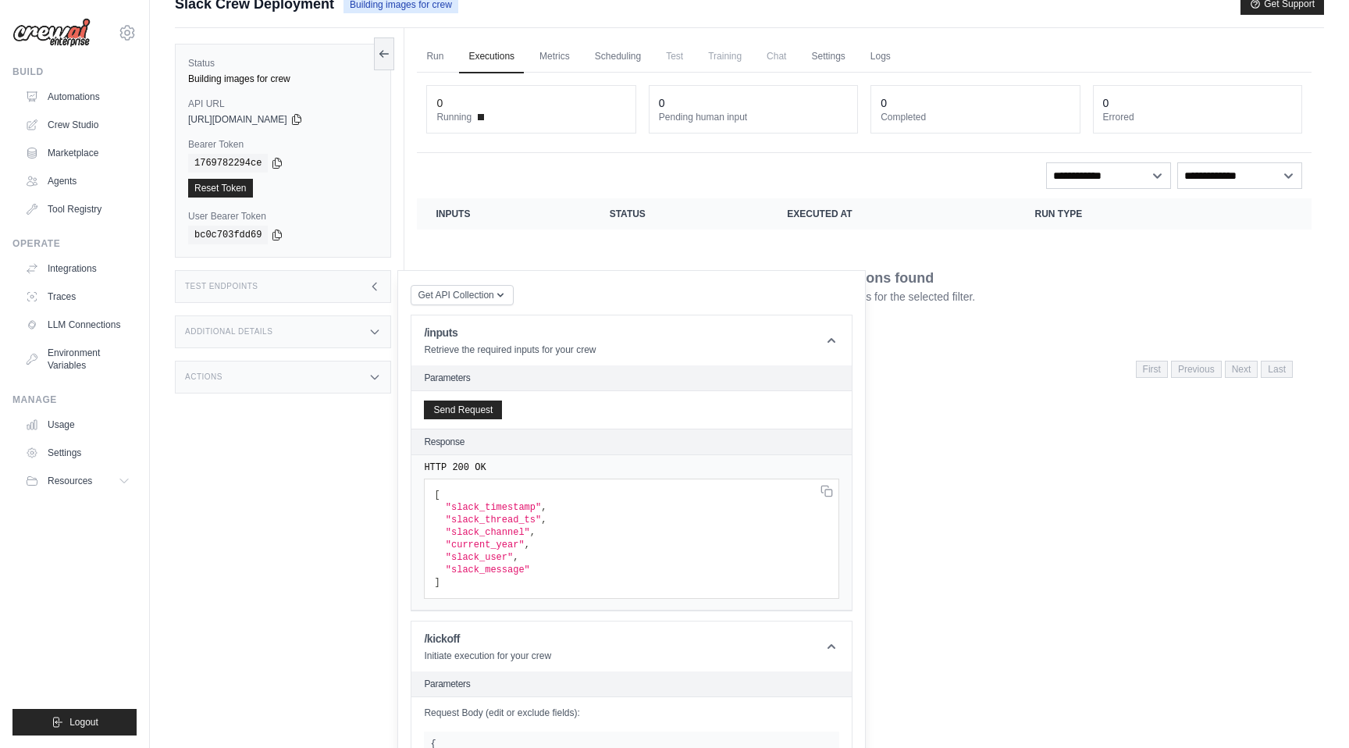
scroll to position [0, 0]
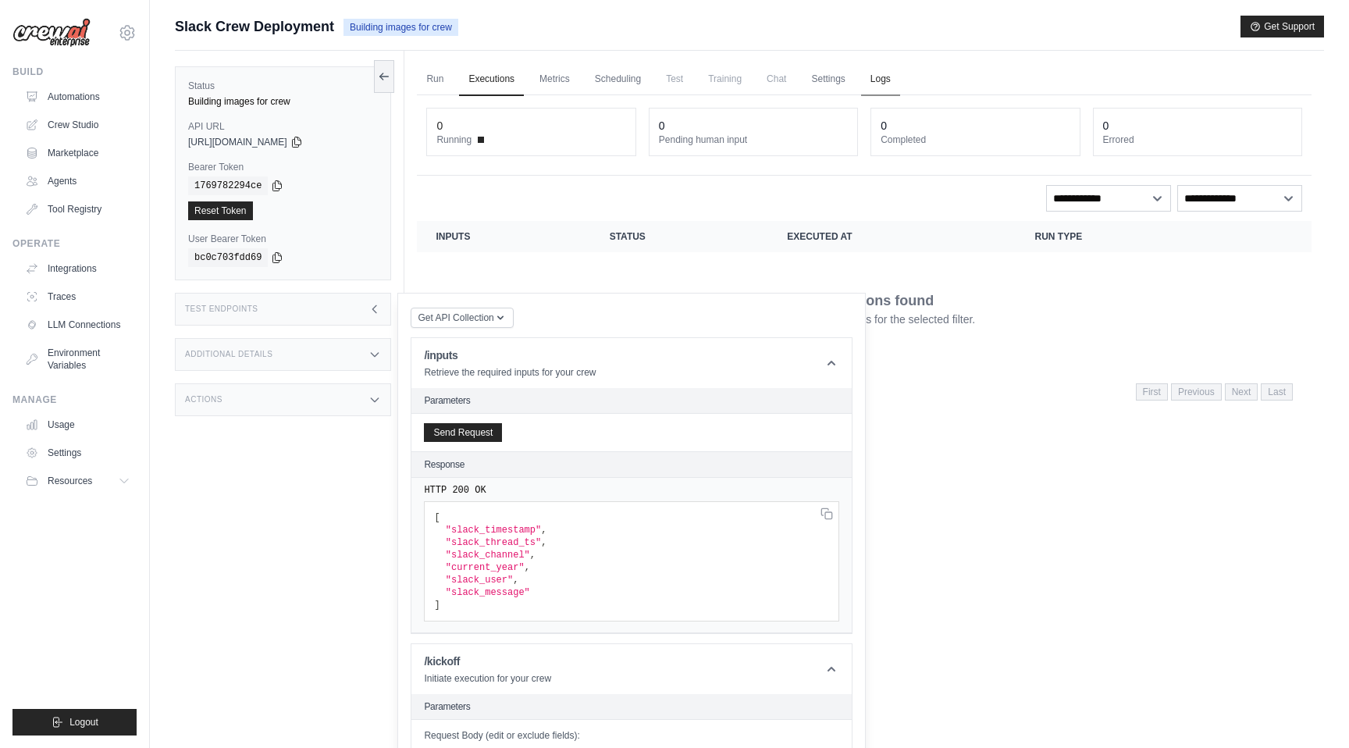
click at [873, 70] on link "Logs" at bounding box center [880, 79] width 39 height 33
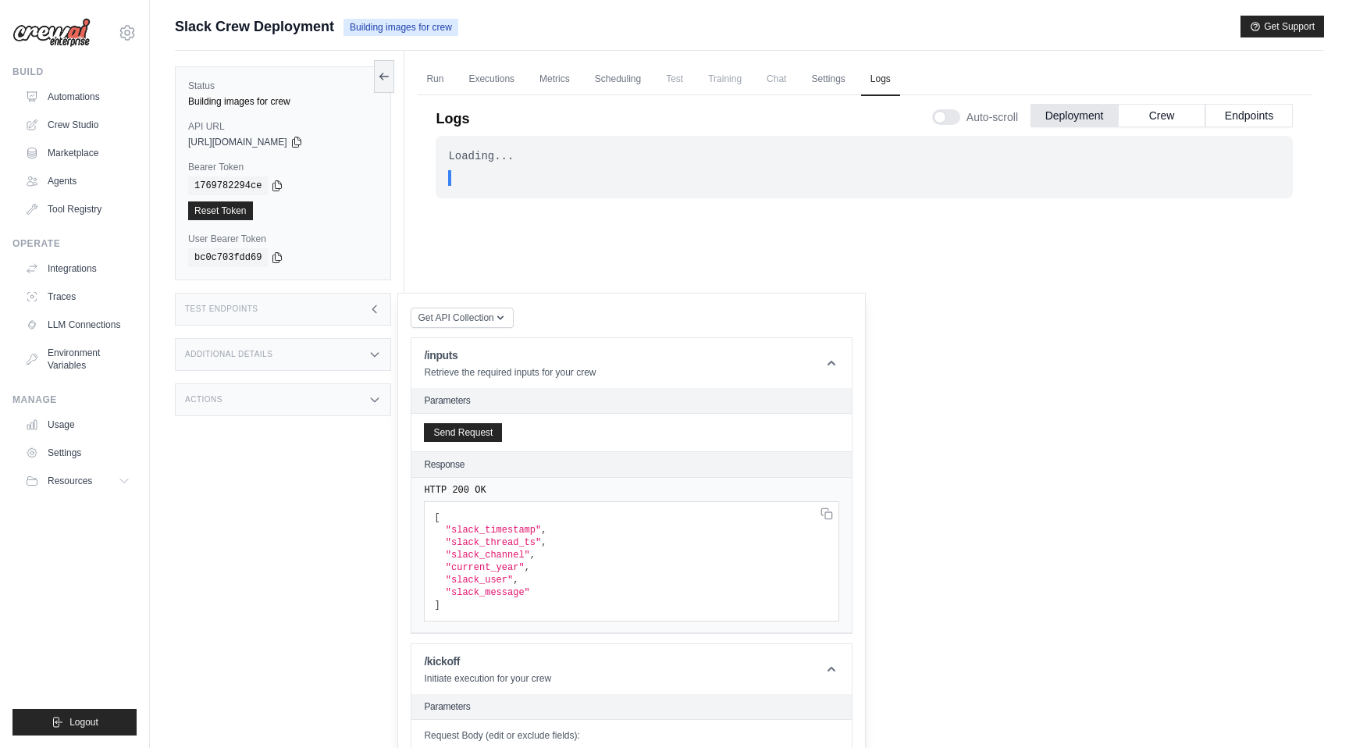
click at [377, 307] on icon at bounding box center [374, 309] width 12 height 12
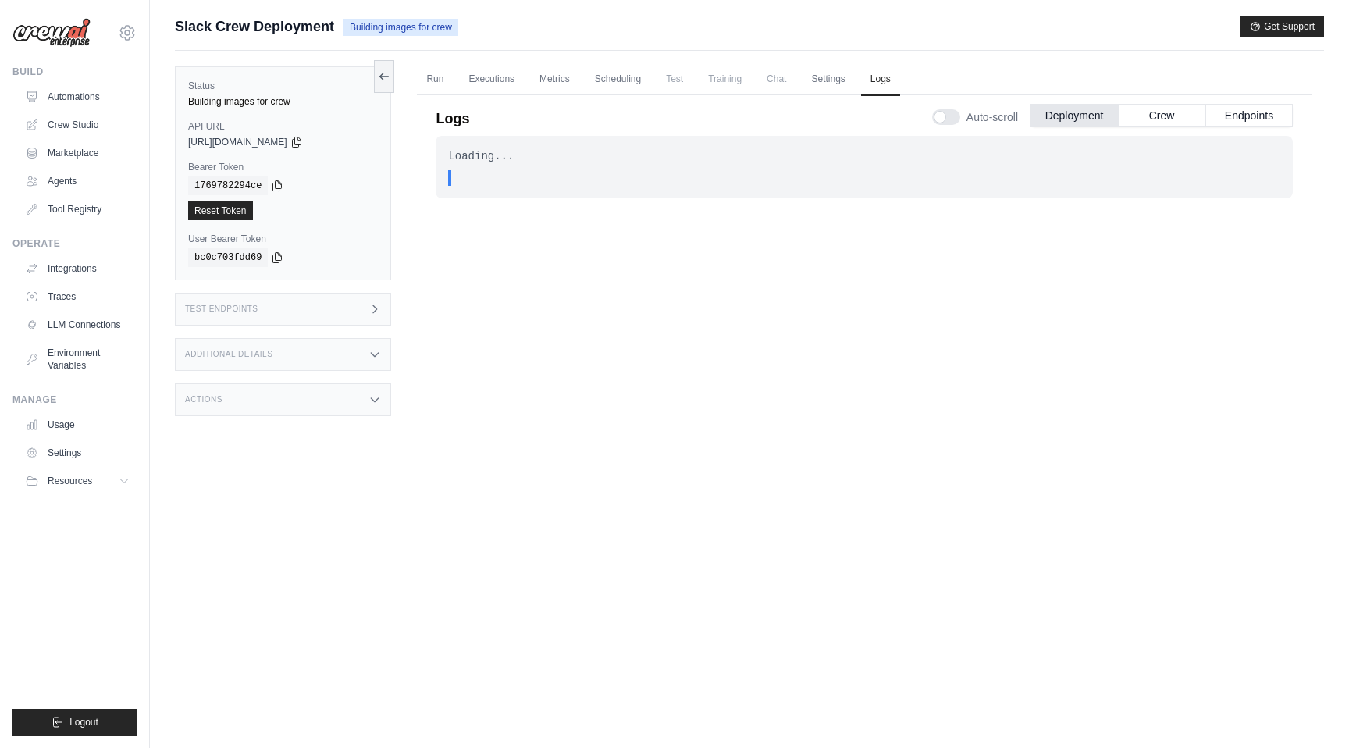
click at [375, 357] on icon at bounding box center [374, 354] width 12 height 12
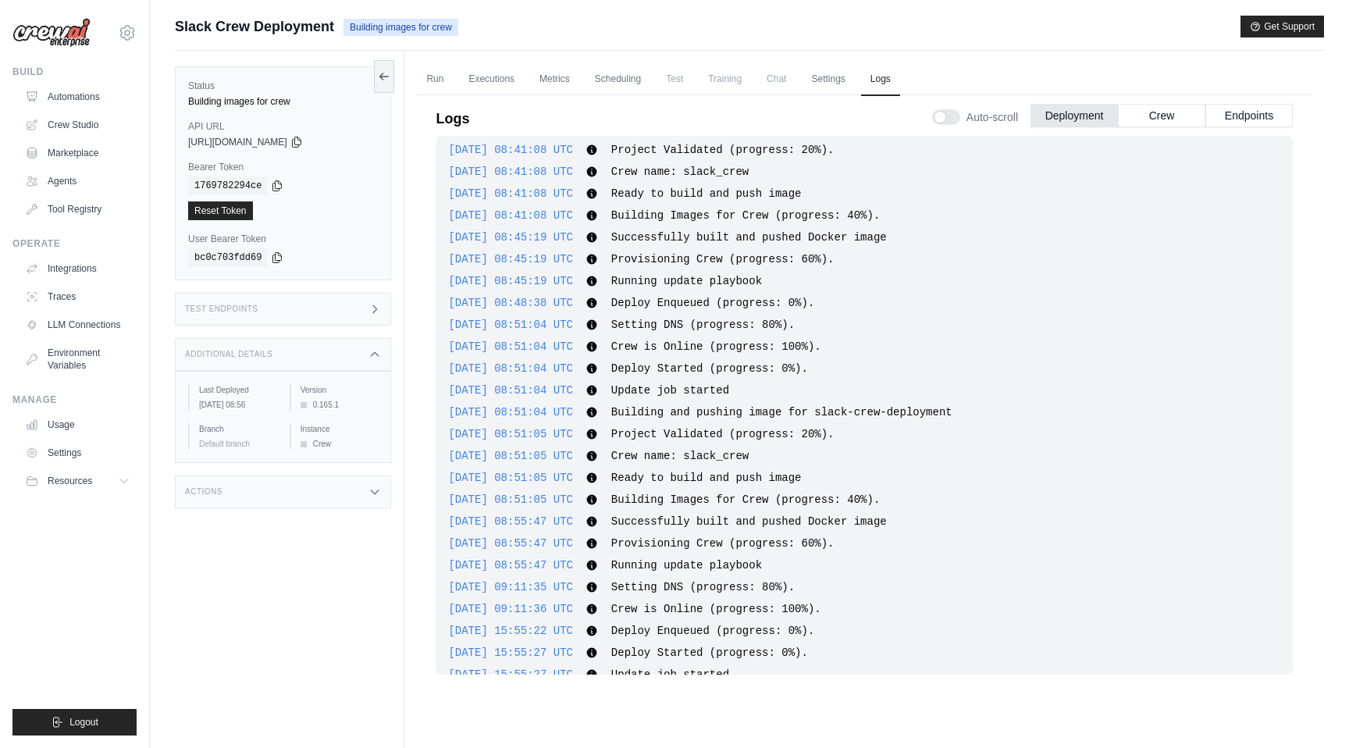
scroll to position [1578, 0]
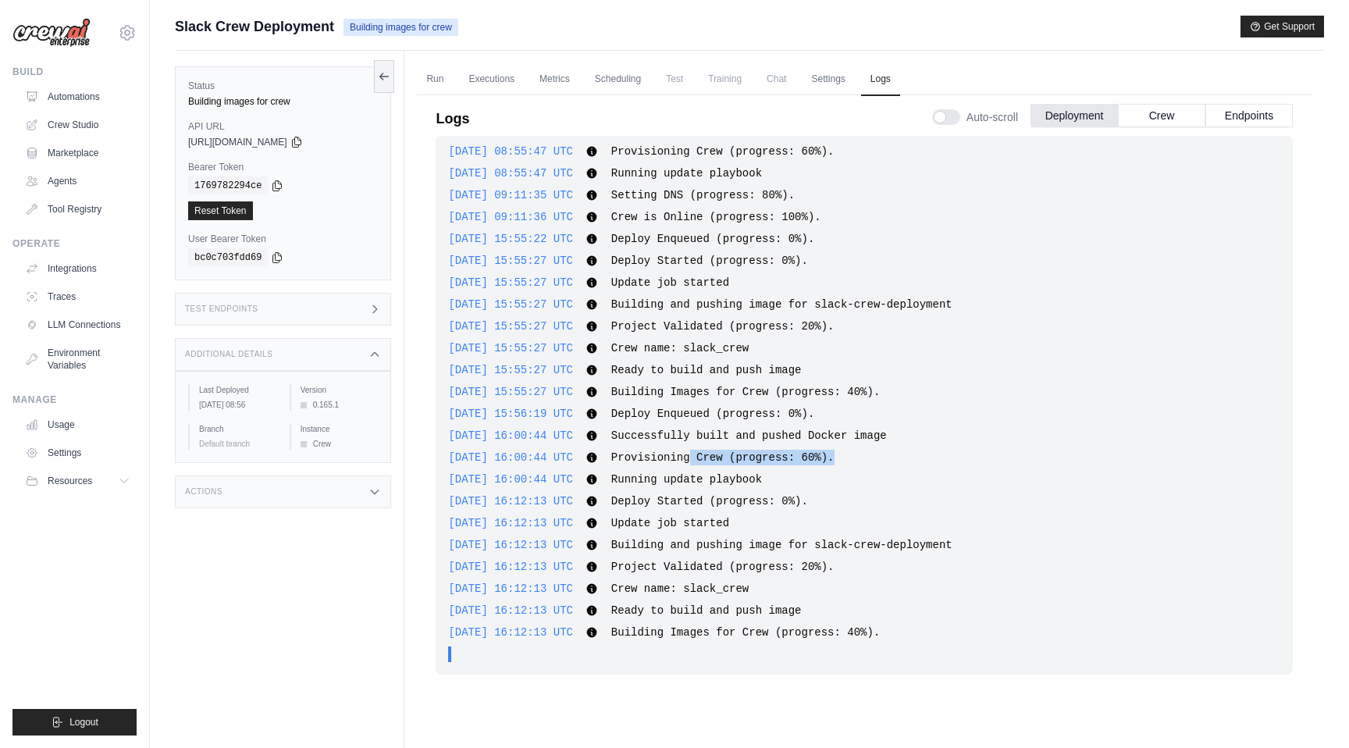
drag, startPoint x: 869, startPoint y: 457, endPoint x: 712, endPoint y: 447, distance: 157.1
click at [713, 449] on div "[DATE] 08:04:52 UTC Deploy Enqueued (progress: 0%). Show more Show less [DATE] …" at bounding box center [863, 405] width 857 height 539
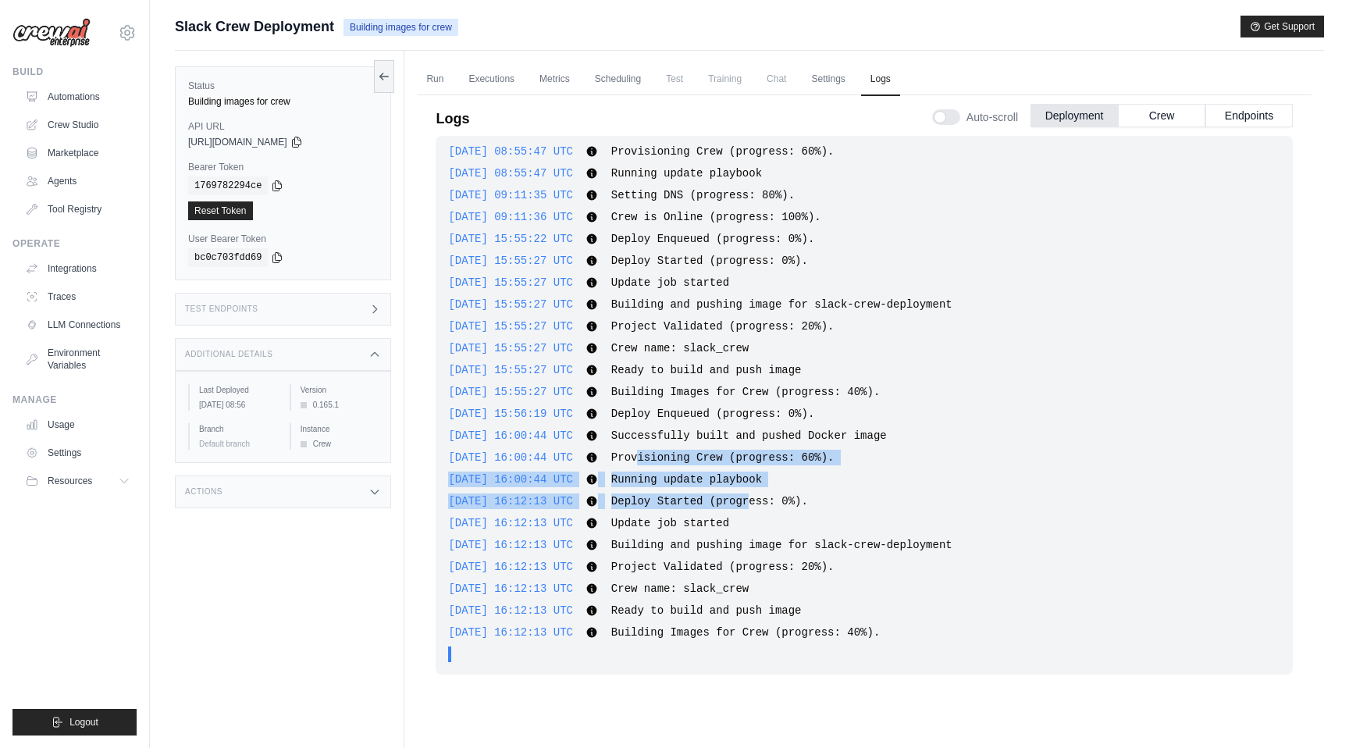
drag, startPoint x: 777, startPoint y: 507, endPoint x: 657, endPoint y: 452, distance: 131.3
click at [658, 457] on div "[DATE] 08:04:52 UTC Deploy Enqueued (progress: 0%). Show more Show less [DATE] …" at bounding box center [863, 405] width 857 height 539
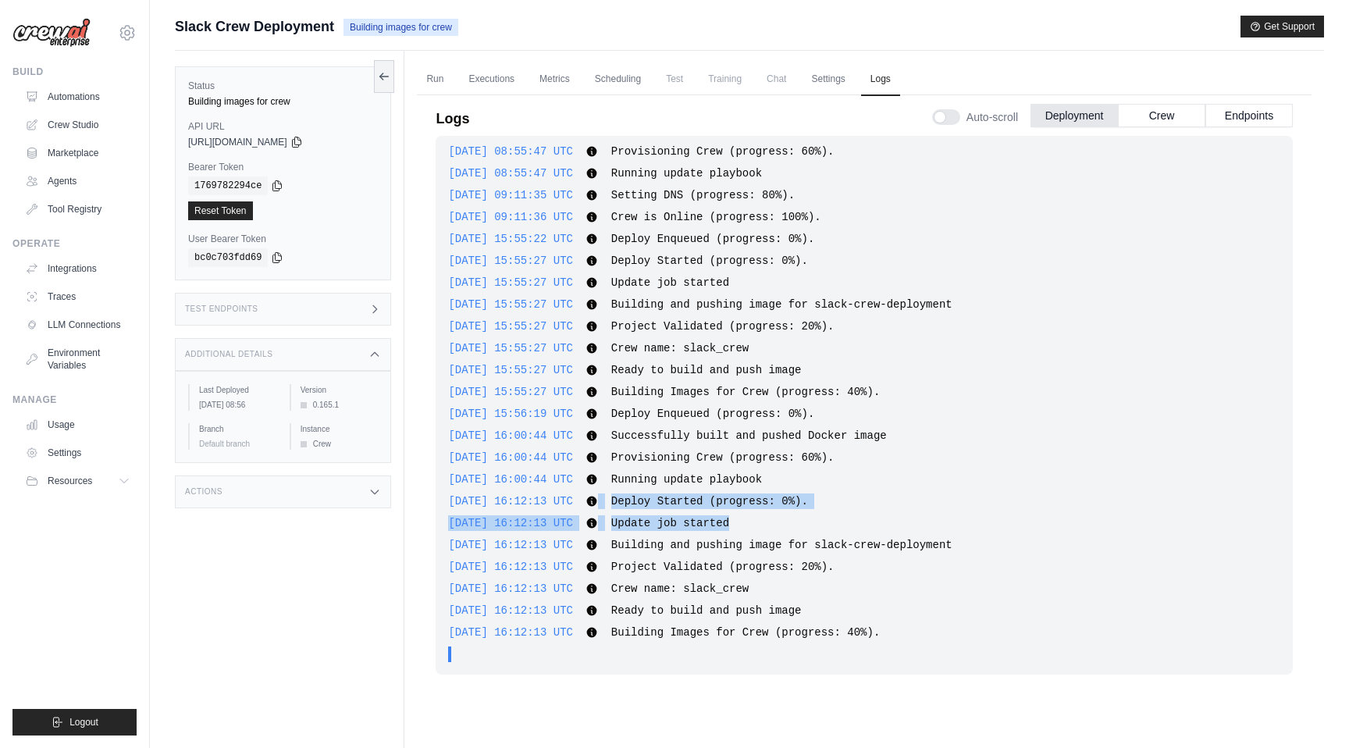
drag, startPoint x: 763, startPoint y: 522, endPoint x: 608, endPoint y: 494, distance: 157.8
click at [610, 496] on div "[DATE] 08:04:52 UTC Deploy Enqueued (progress: 0%). Show more Show less [DATE] …" at bounding box center [863, 405] width 857 height 539
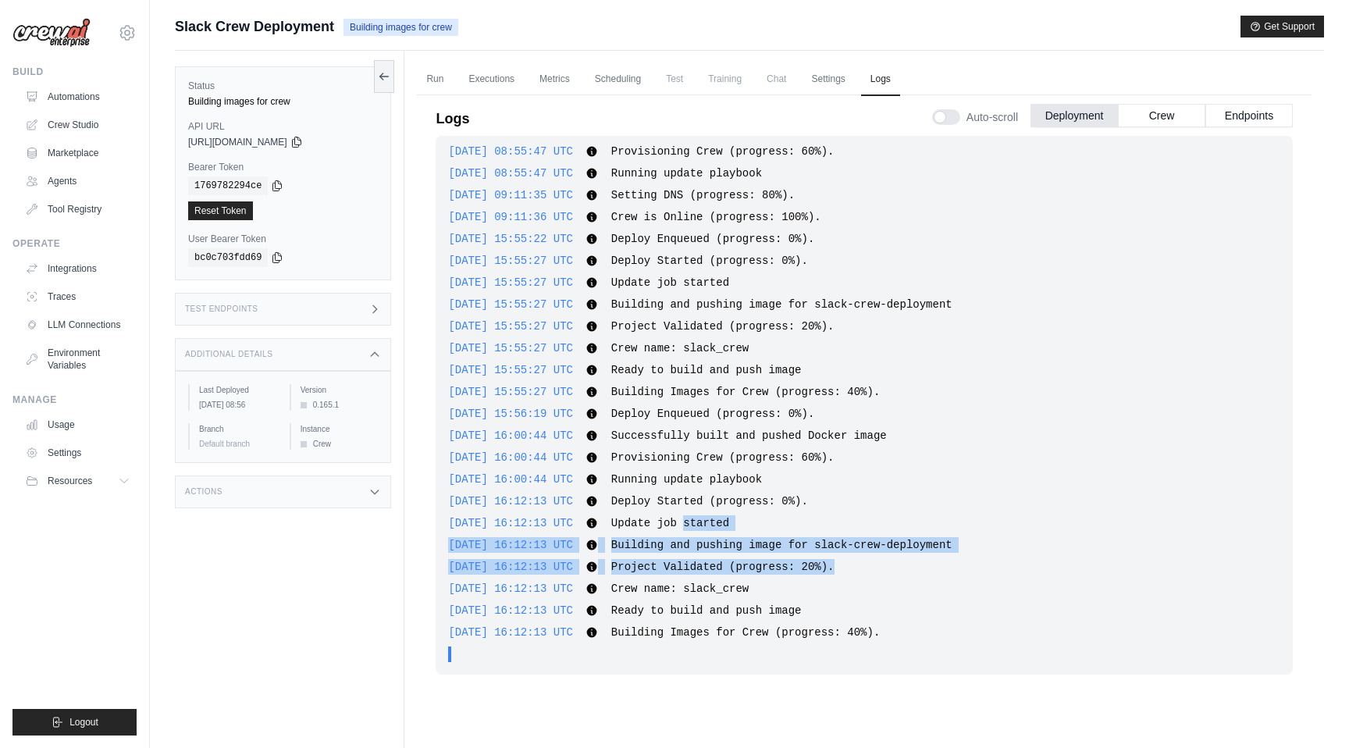
drag, startPoint x: 875, startPoint y: 560, endPoint x: 709, endPoint y: 519, distance: 170.4
click at [709, 519] on div "[DATE] 08:04:52 UTC Deploy Enqueued (progress: 0%). Show more Show less [DATE] …" at bounding box center [863, 405] width 857 height 539
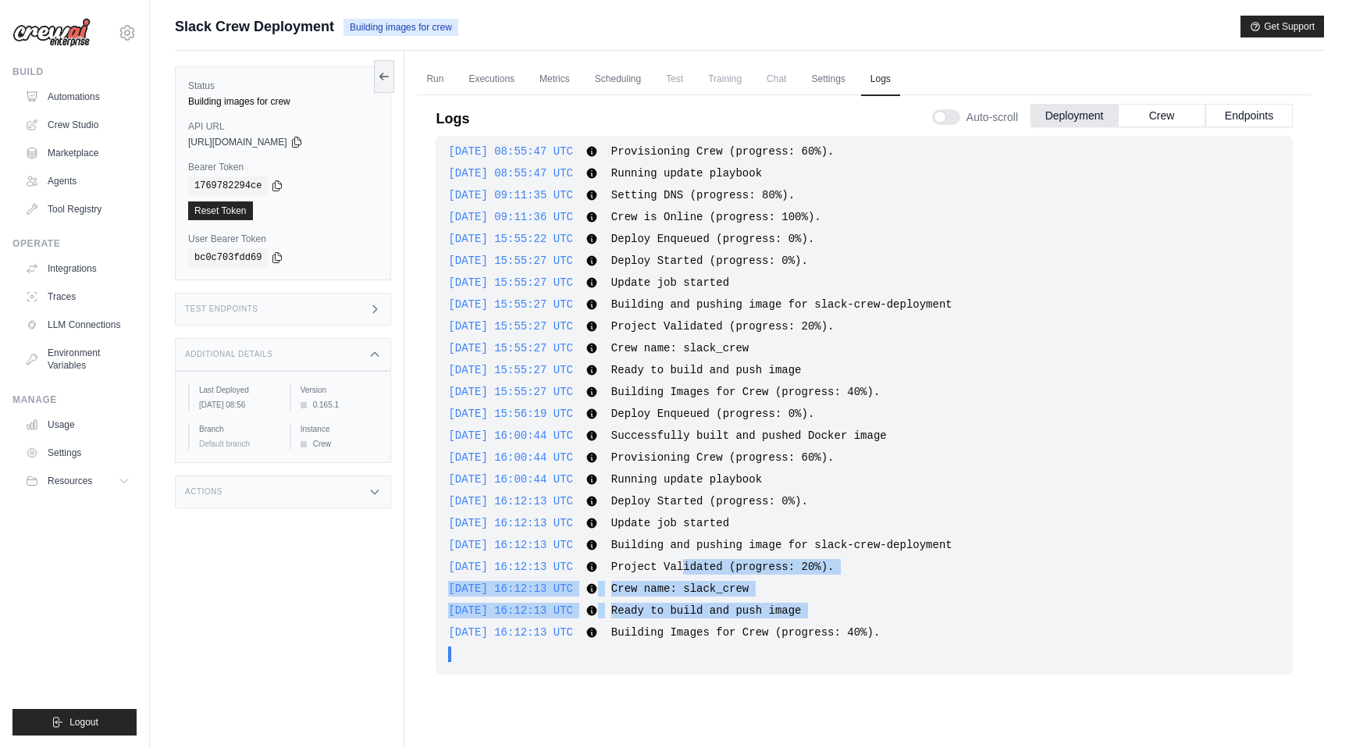
drag, startPoint x: 822, startPoint y: 619, endPoint x: 711, endPoint y: 555, distance: 128.0
click at [713, 560] on div "[DATE] 08:04:52 UTC Deploy Enqueued (progress: 0%). Show more Show less [DATE] …" at bounding box center [863, 405] width 857 height 539
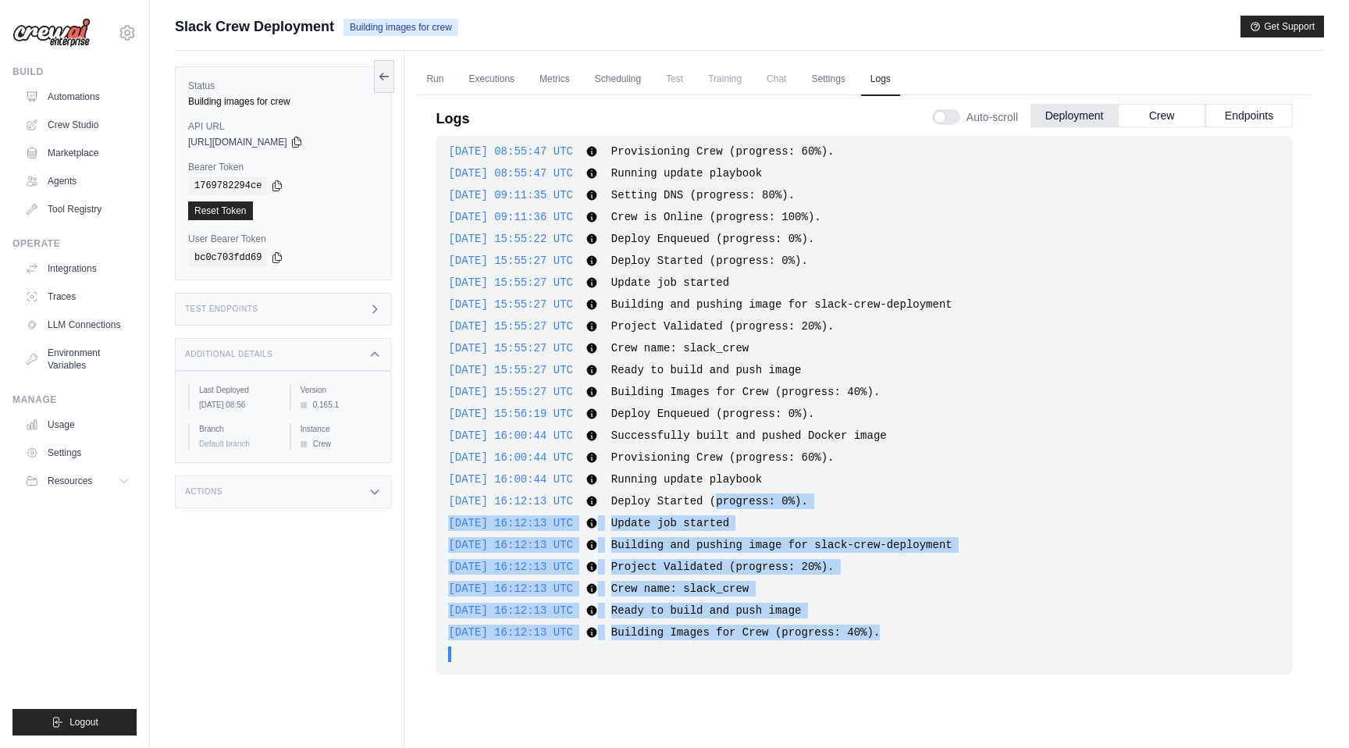
drag, startPoint x: 942, startPoint y: 635, endPoint x: 737, endPoint y: 482, distance: 255.5
click at [740, 489] on div "[DATE] 08:04:52 UTC Deploy Enqueued (progress: 0%). Show more Show less [DATE] …" at bounding box center [863, 405] width 857 height 539
